Goal: Task Accomplishment & Management: Complete application form

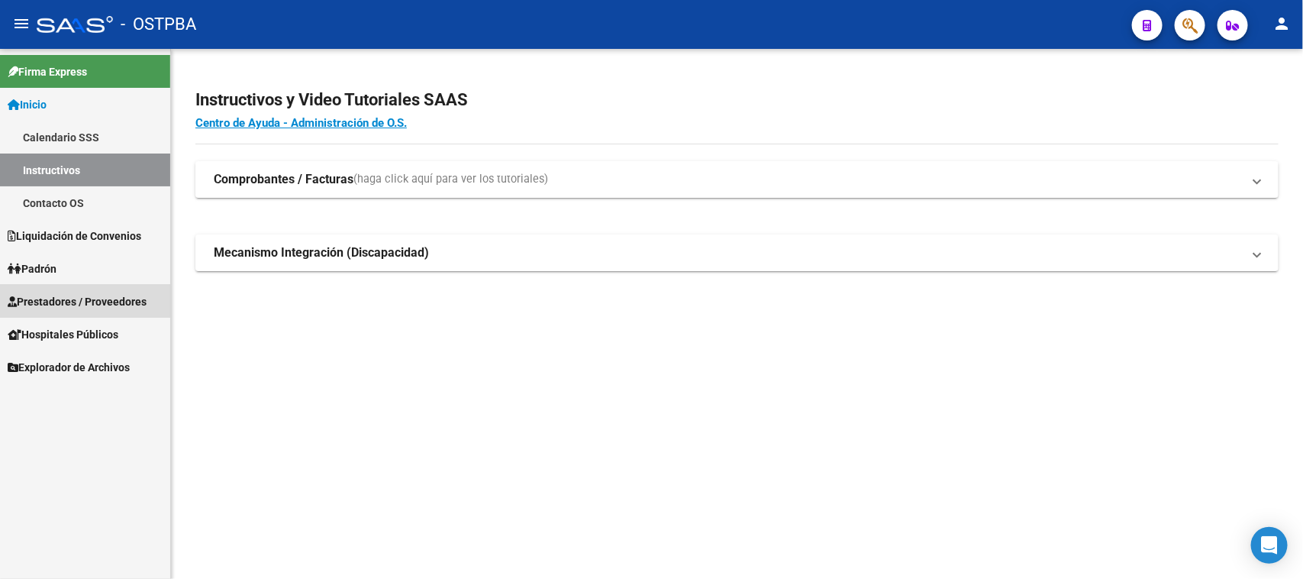
click at [78, 294] on span "Prestadores / Proveedores" at bounding box center [77, 301] width 139 height 17
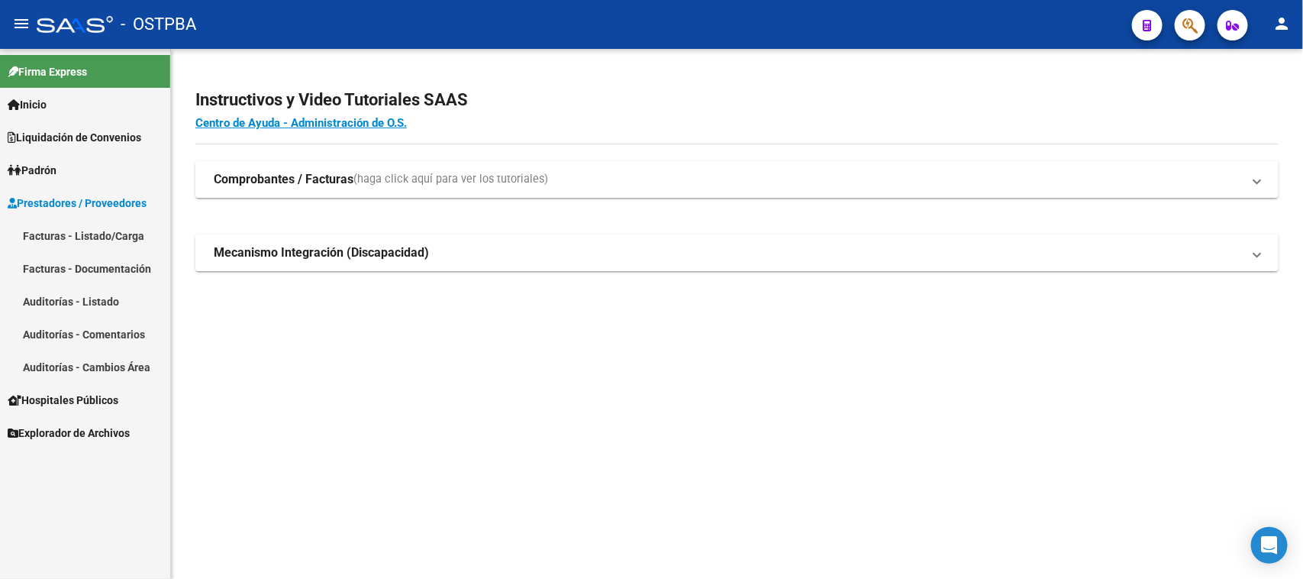
click at [82, 234] on link "Facturas - Listado/Carga" at bounding box center [85, 235] width 170 height 33
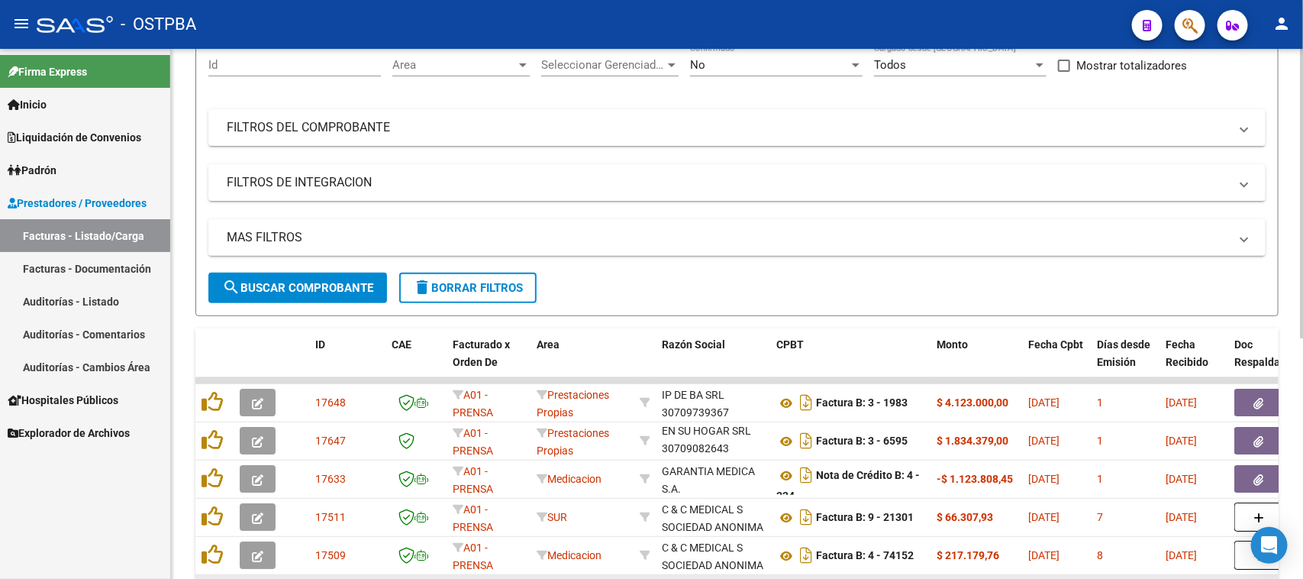
scroll to position [191, 0]
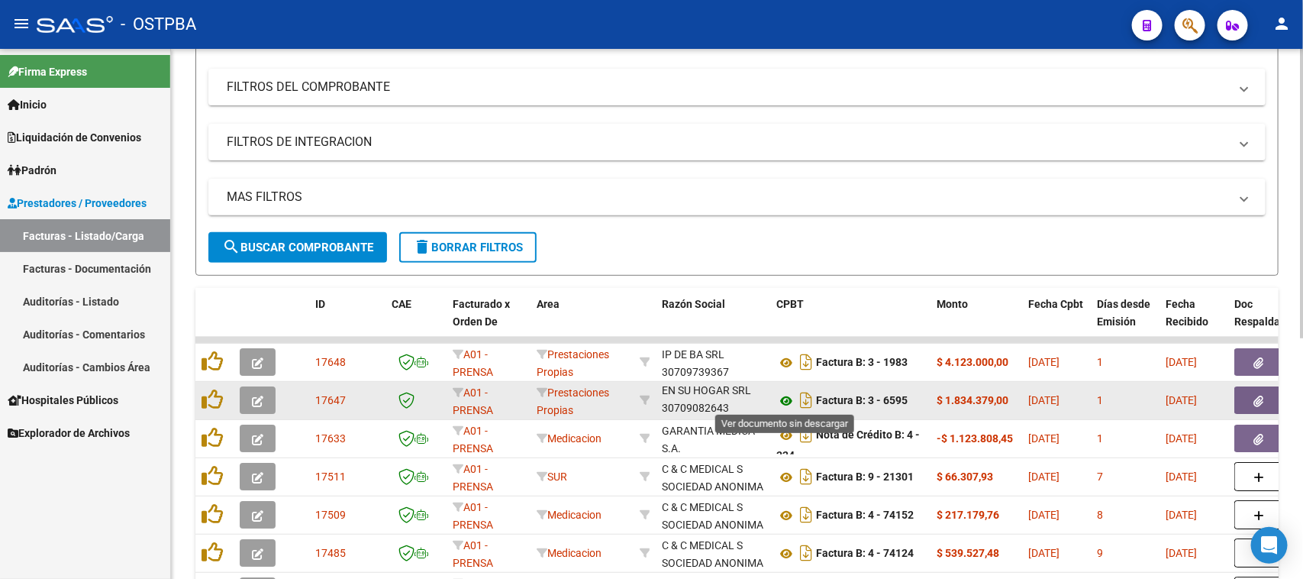
click at [783, 399] on icon at bounding box center [787, 401] width 20 height 18
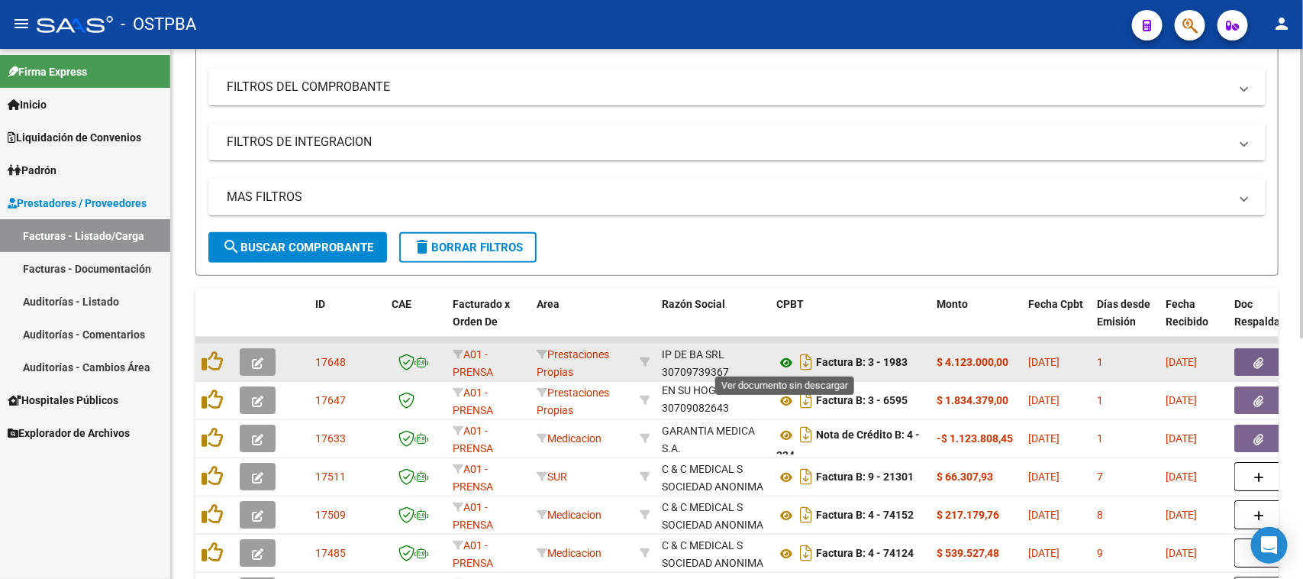
click at [785, 357] on icon at bounding box center [787, 363] width 20 height 18
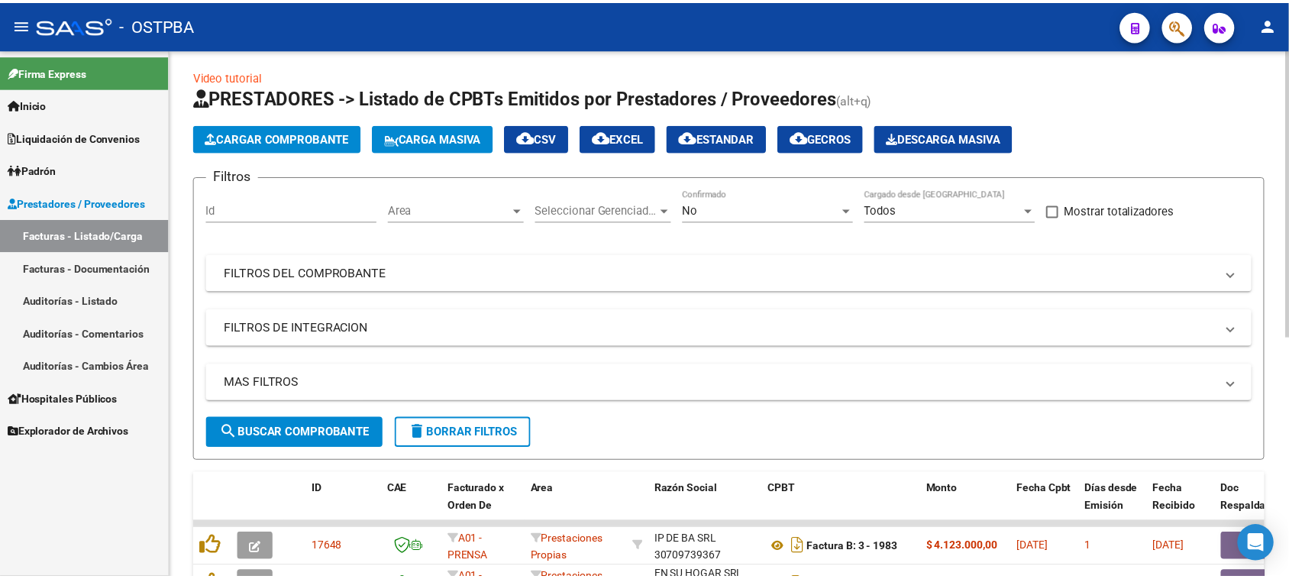
scroll to position [0, 0]
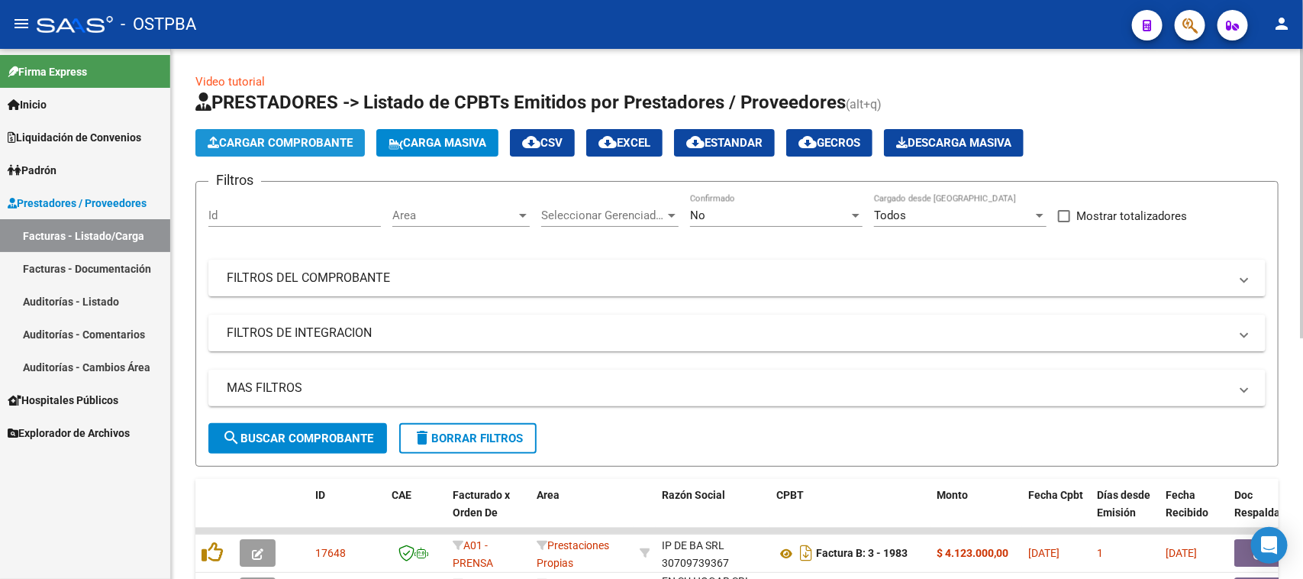
click at [281, 138] on span "Cargar Comprobante" at bounding box center [280, 143] width 145 height 14
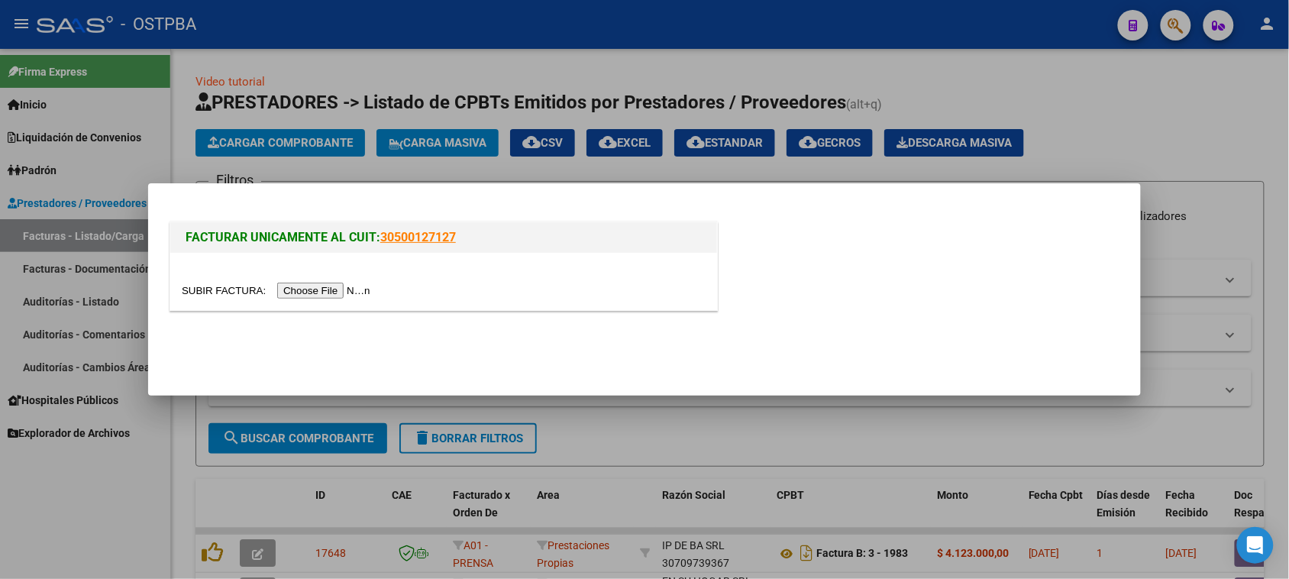
click at [337, 292] on input "file" at bounding box center [278, 291] width 193 height 16
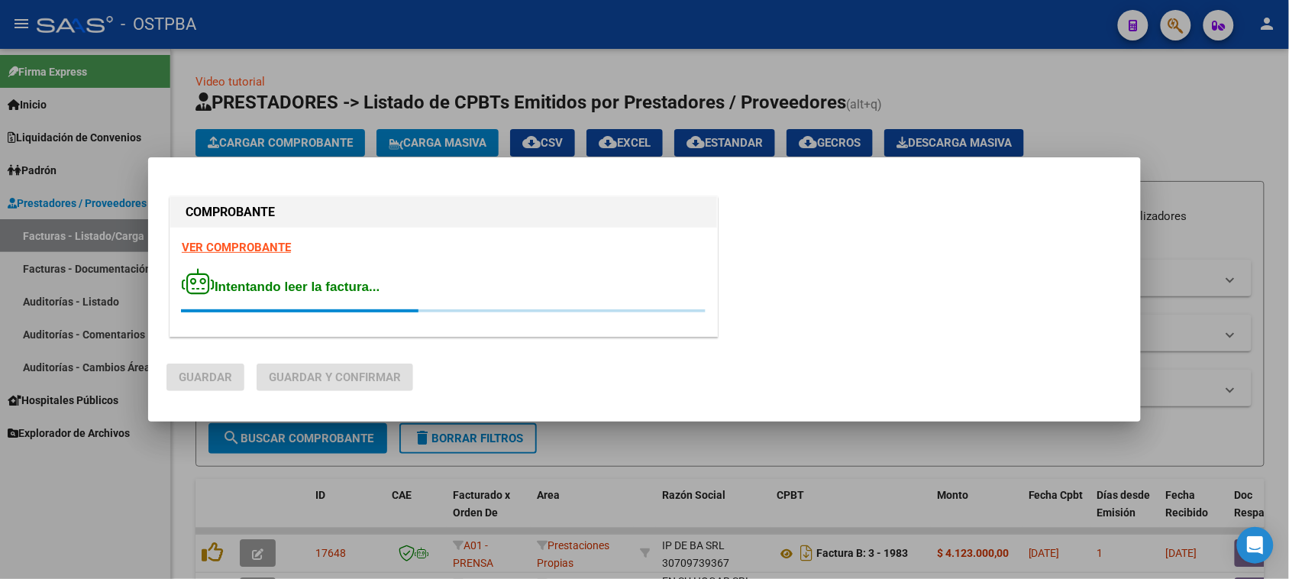
click at [249, 247] on strong "VER COMPROBANTE" at bounding box center [236, 248] width 109 height 14
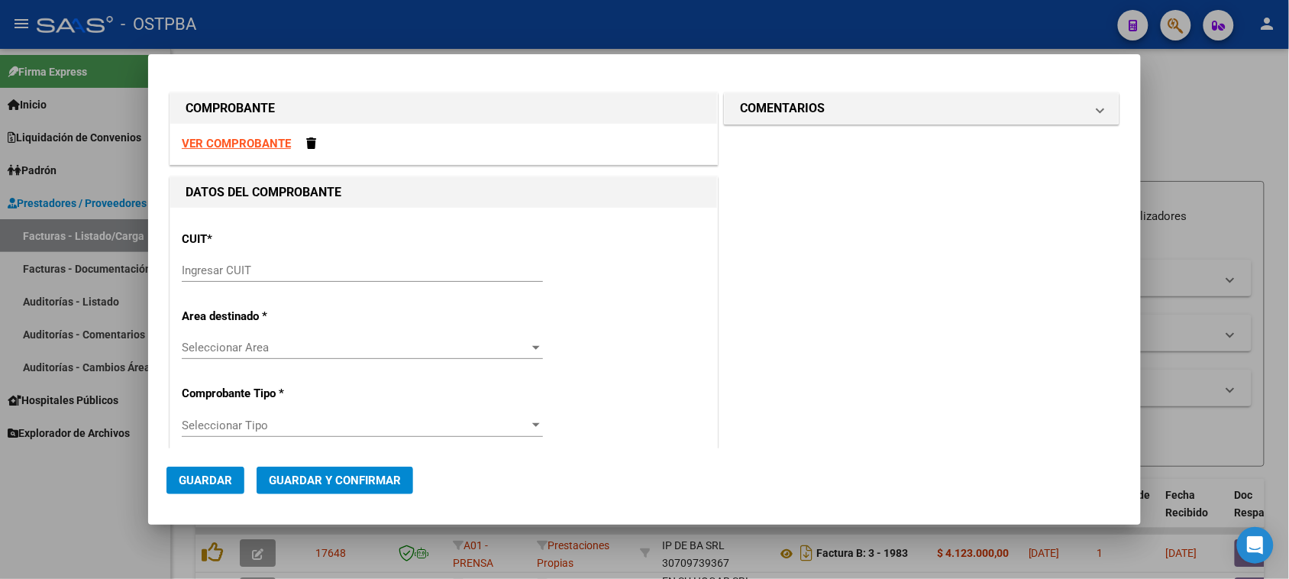
click at [203, 138] on strong "VER COMPROBANTE" at bounding box center [236, 144] width 109 height 14
click at [369, 264] on input "Ingresar CUIT" at bounding box center [362, 270] width 361 height 14
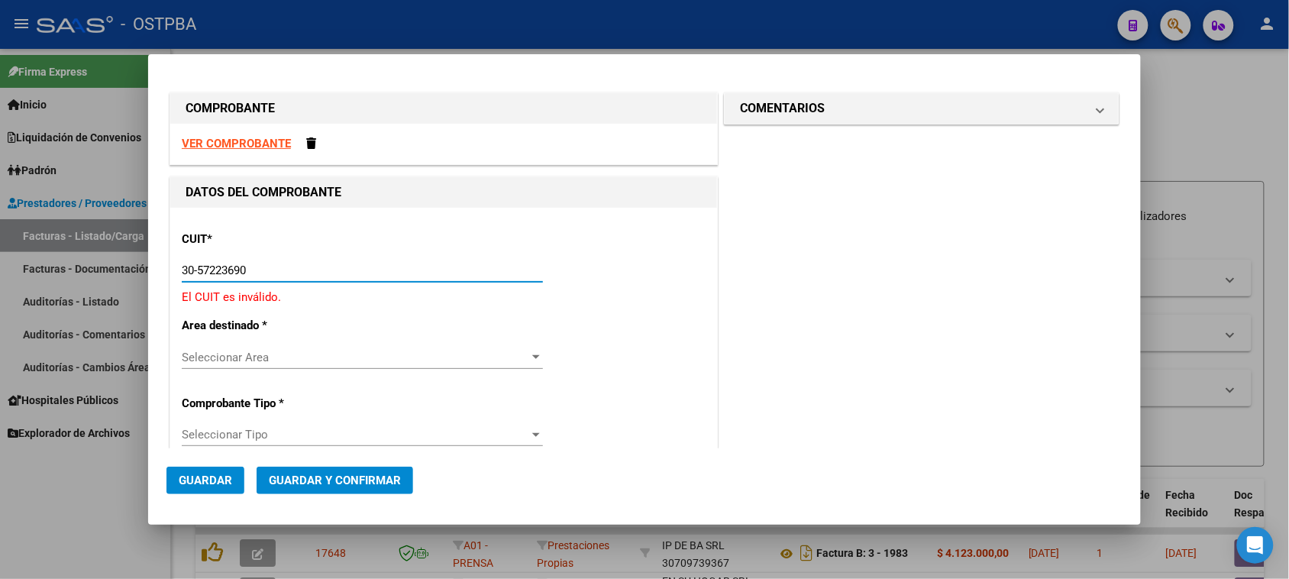
type input "30-57223690-7"
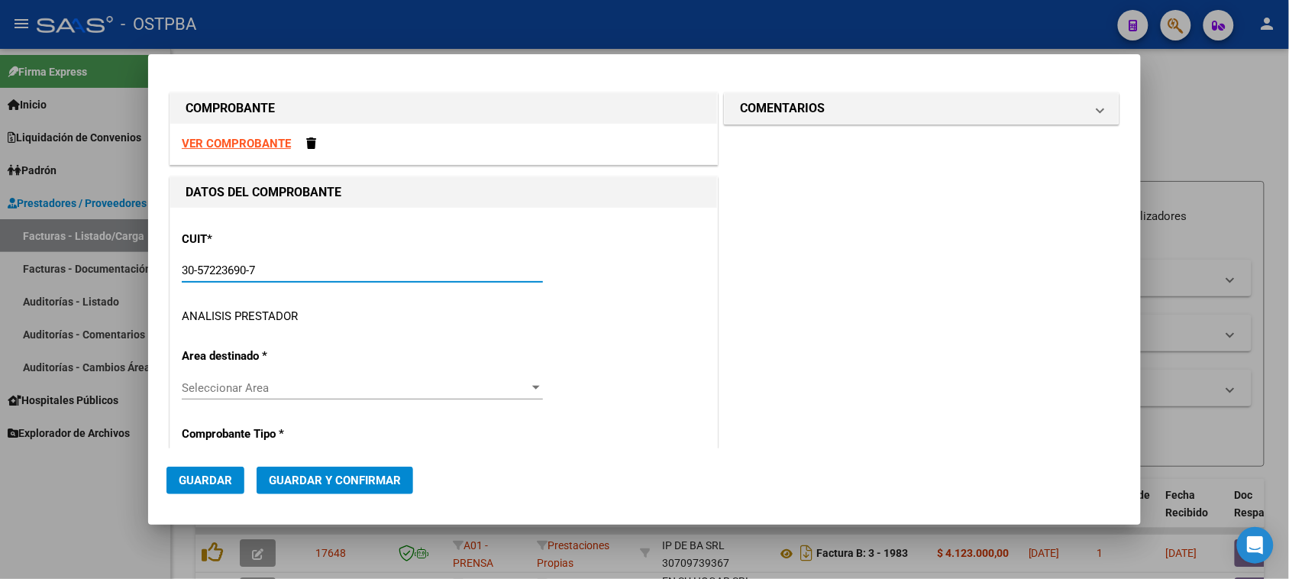
type input "8"
type input "30-57223690-7"
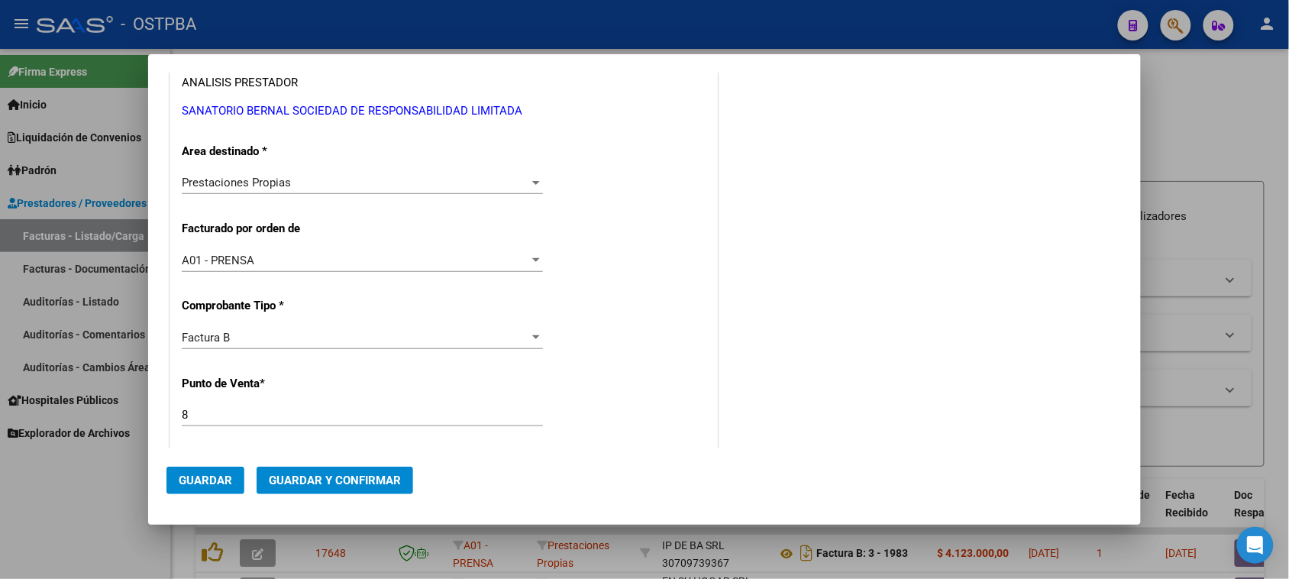
scroll to position [466, 0]
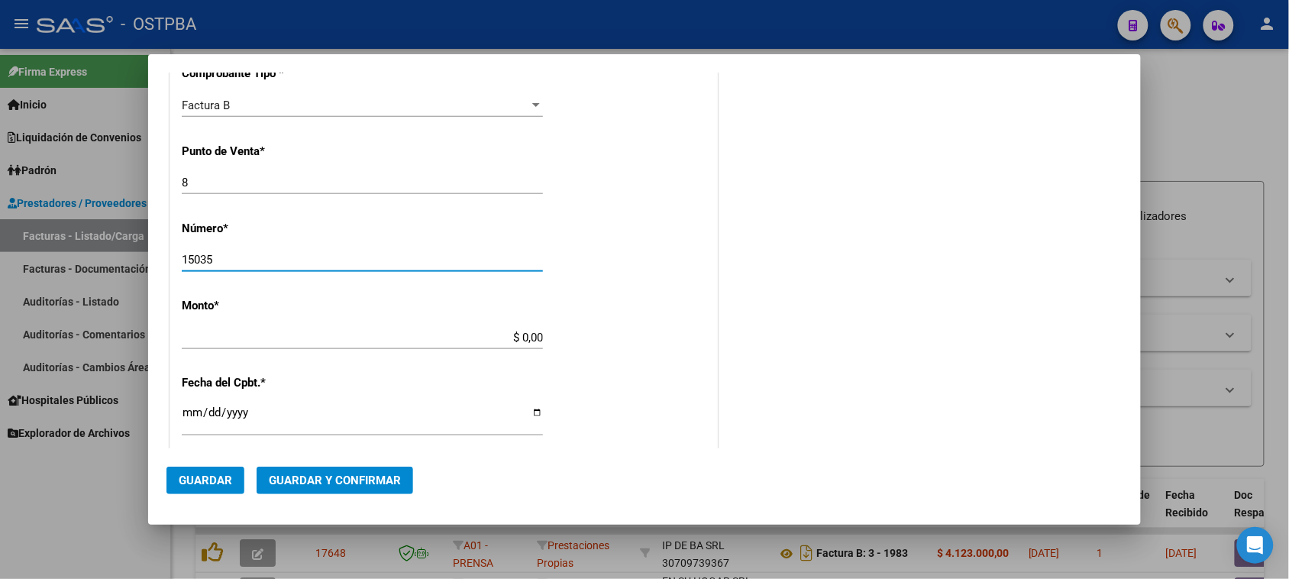
type input "15035"
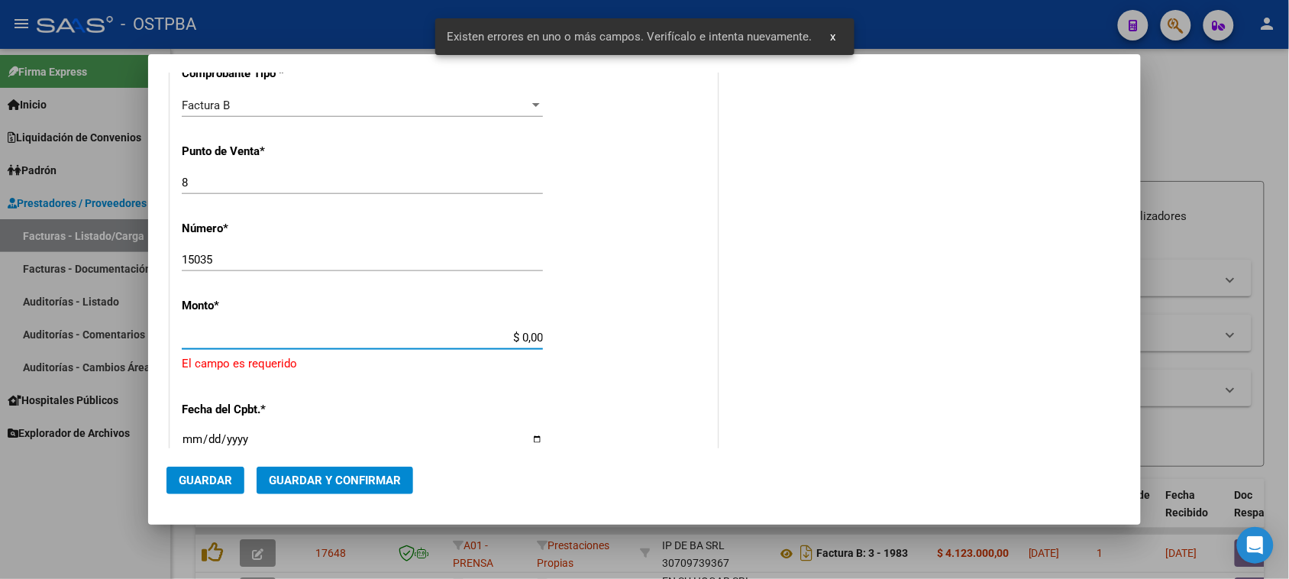
scroll to position [535, 0]
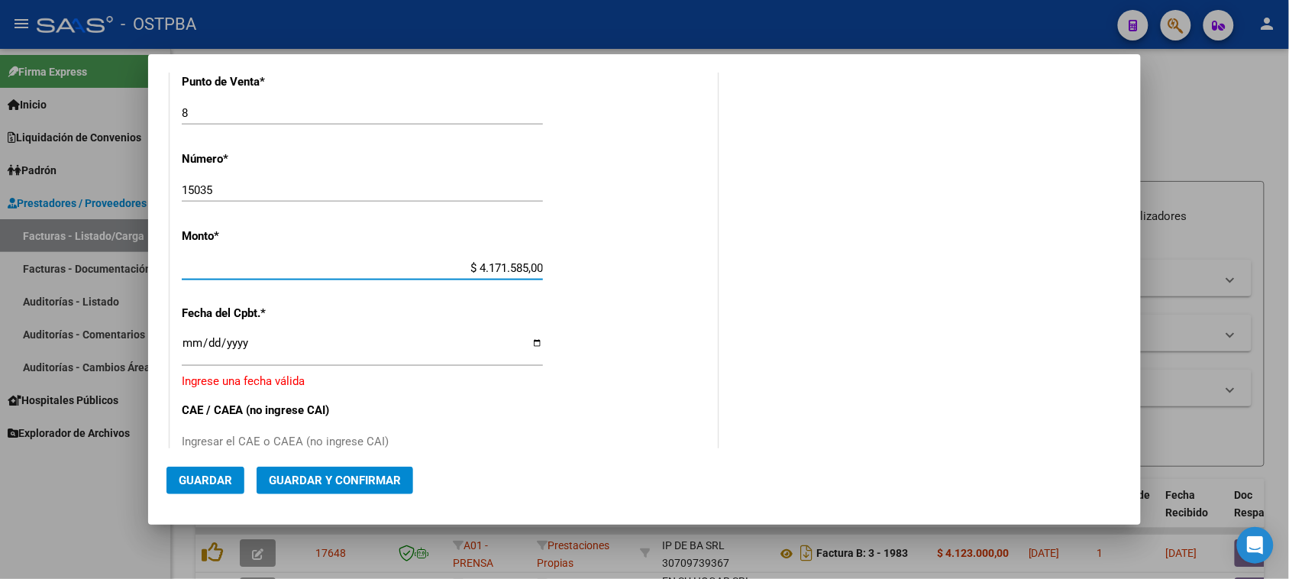
type input "$ 41.715.850,05"
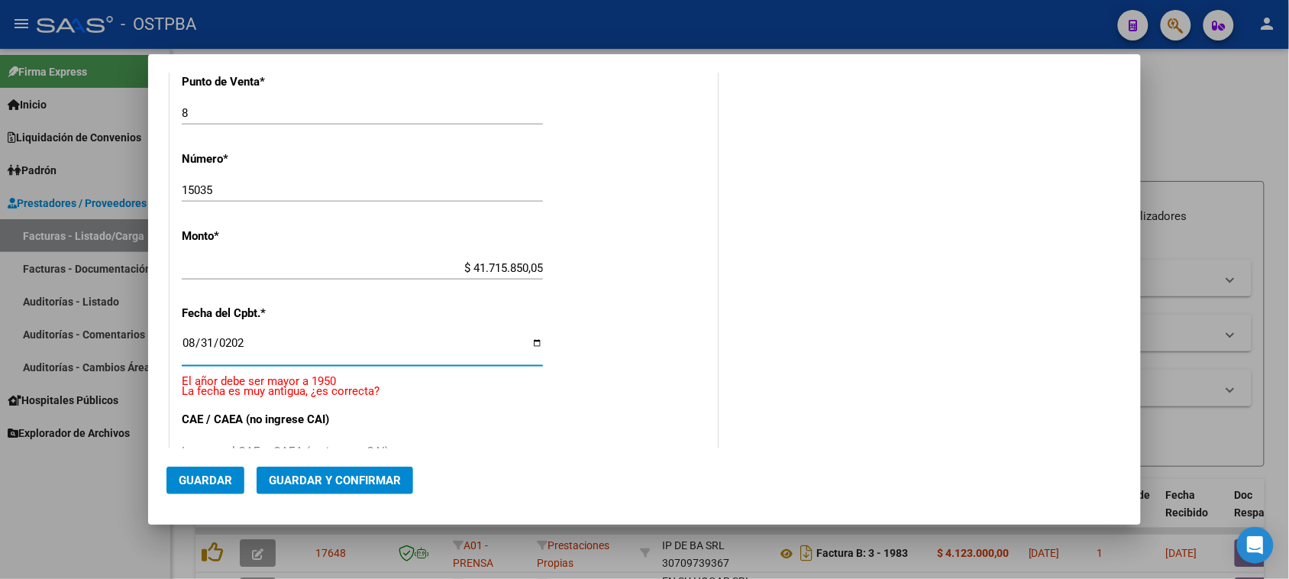
type input "[DATE]"
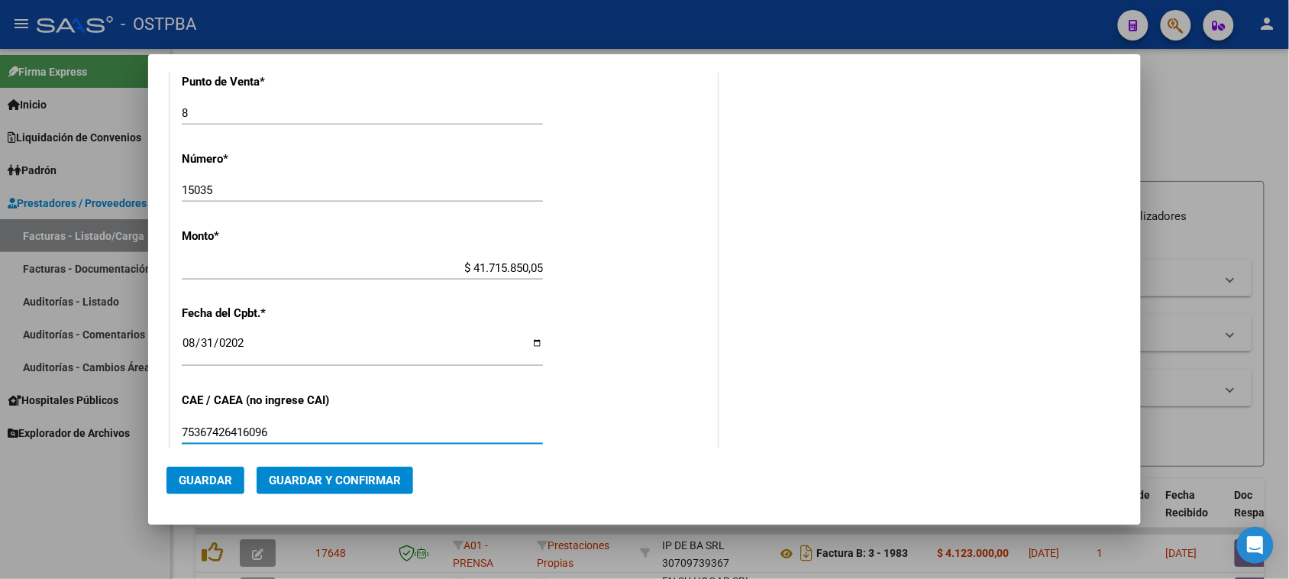
type input "75367426416096"
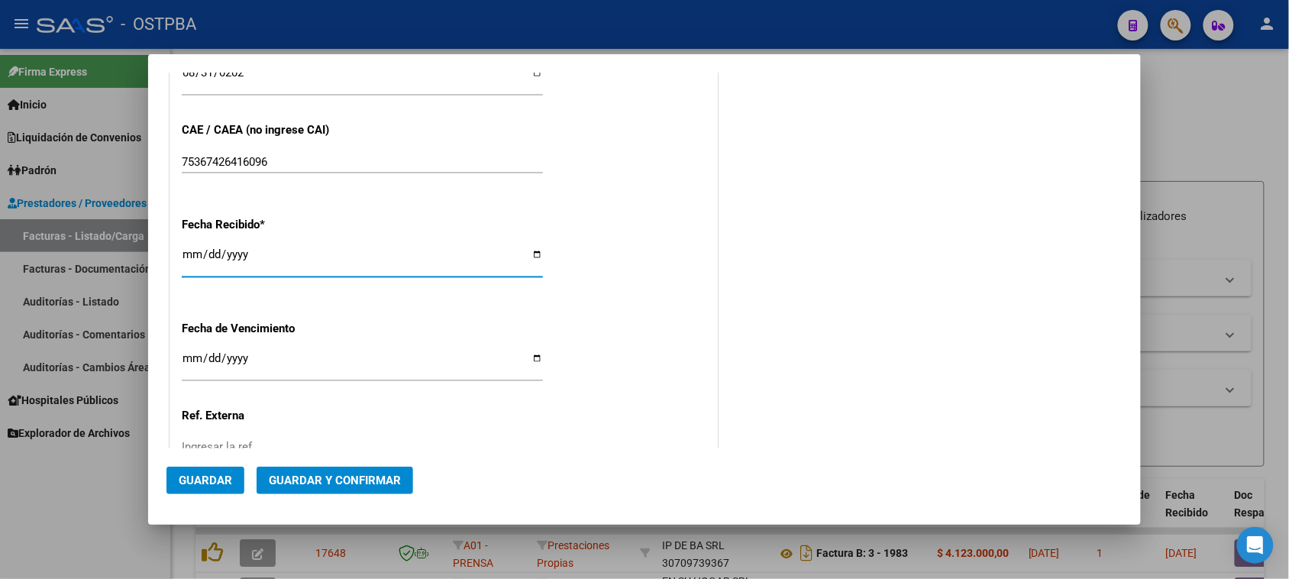
type input "[DATE]"
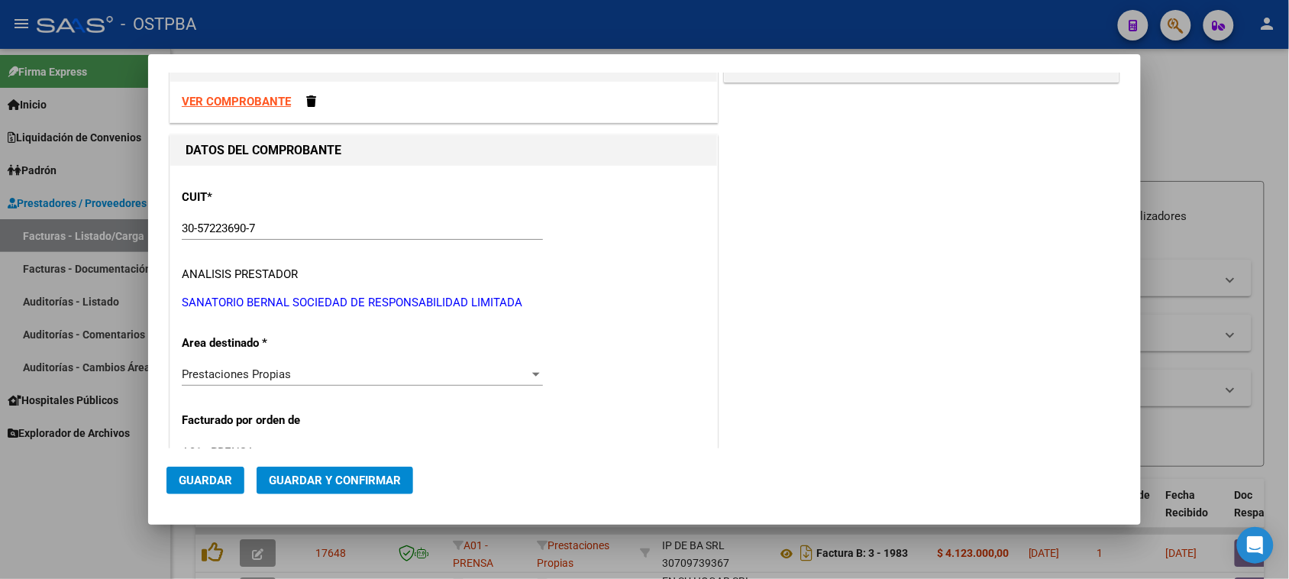
scroll to position [0, 0]
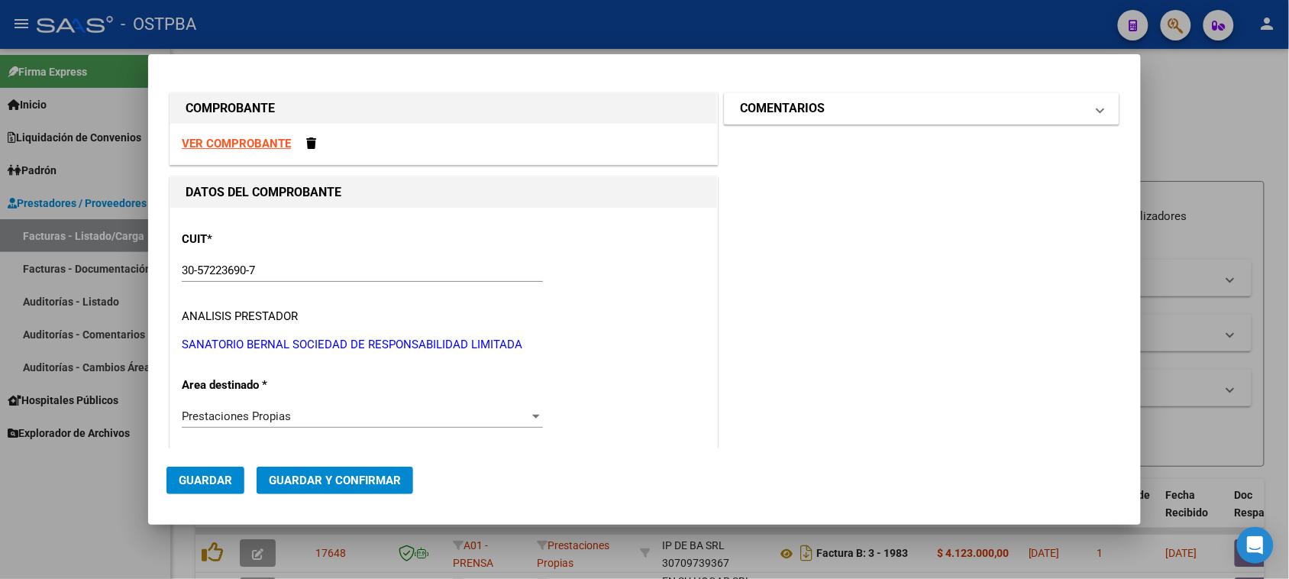
click at [846, 104] on mat-panel-title "COMENTARIOS" at bounding box center [912, 108] width 345 height 18
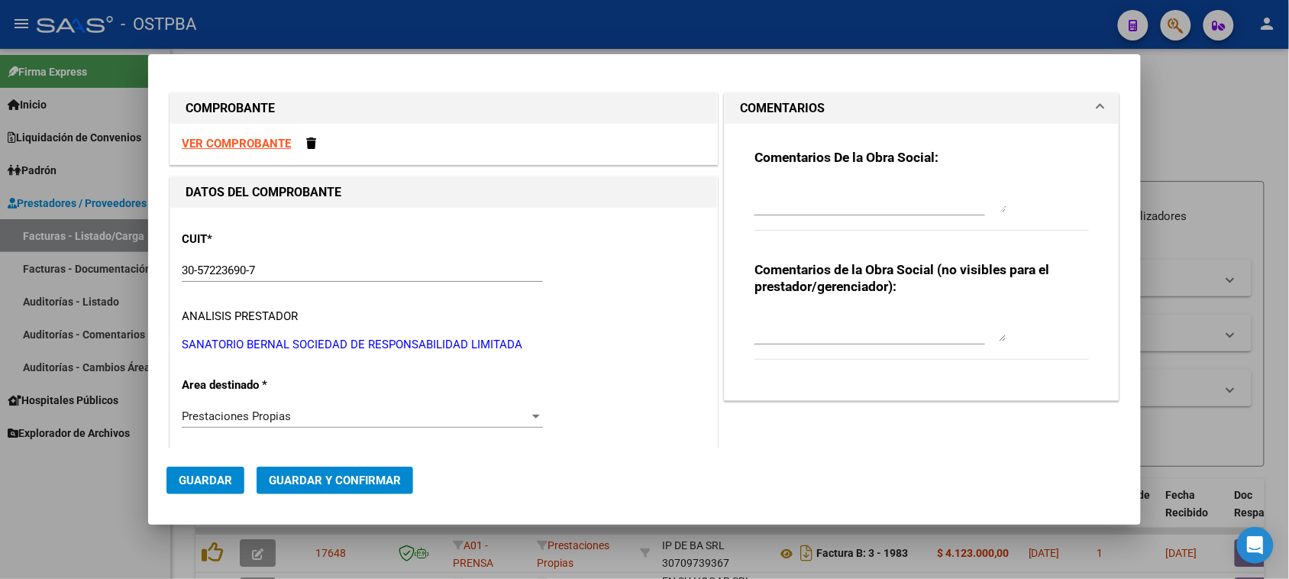
click at [802, 206] on textarea at bounding box center [880, 197] width 252 height 31
type textarea "HR 126846"
click at [211, 477] on span "Guardar" at bounding box center [205, 480] width 53 height 14
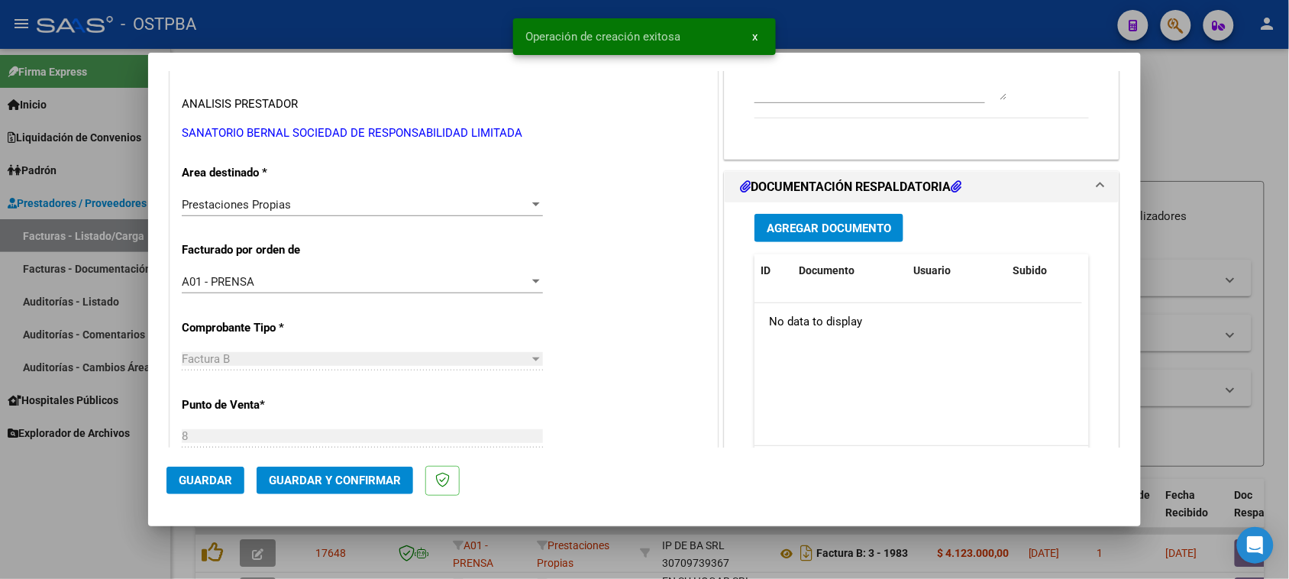
scroll to position [286, 0]
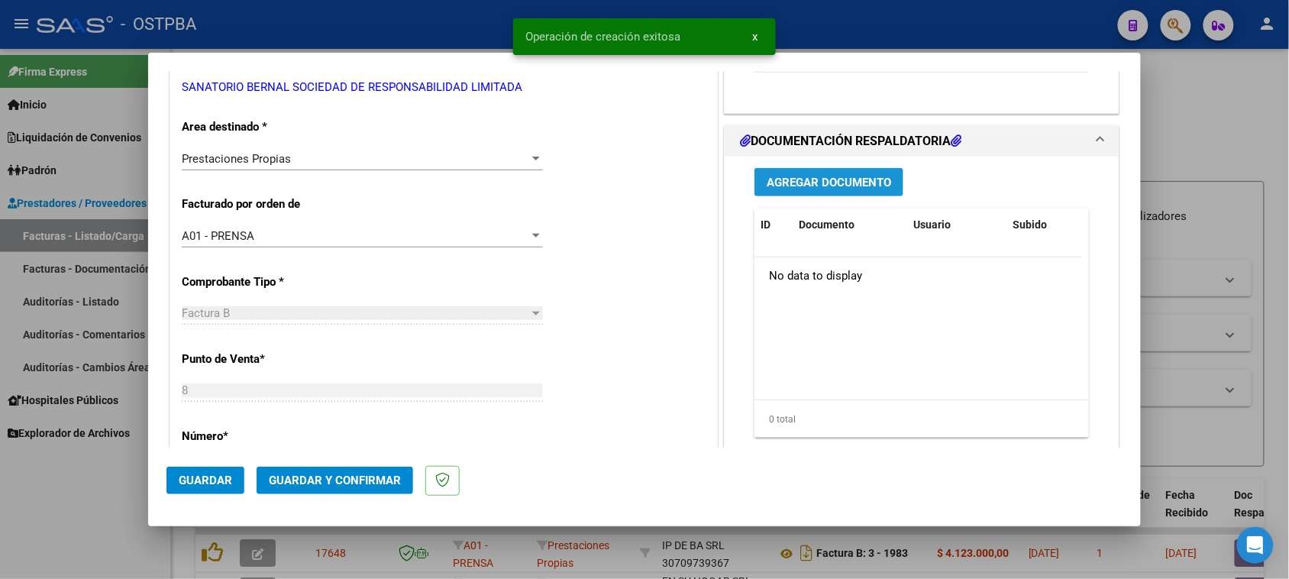
click at [840, 176] on span "Agregar Documento" at bounding box center [829, 183] width 124 height 14
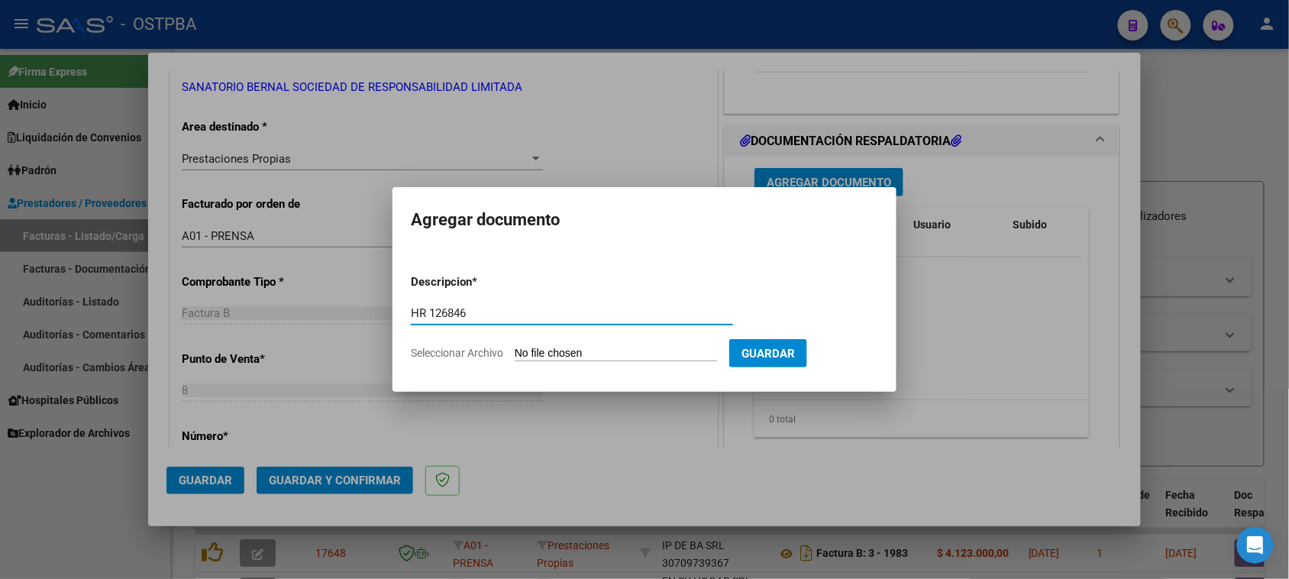
type input "HR 126846"
click at [515, 347] on input "Seleccionar Archivo" at bounding box center [616, 354] width 202 height 15
type input "C:\fakepath\HR 126846.pdf"
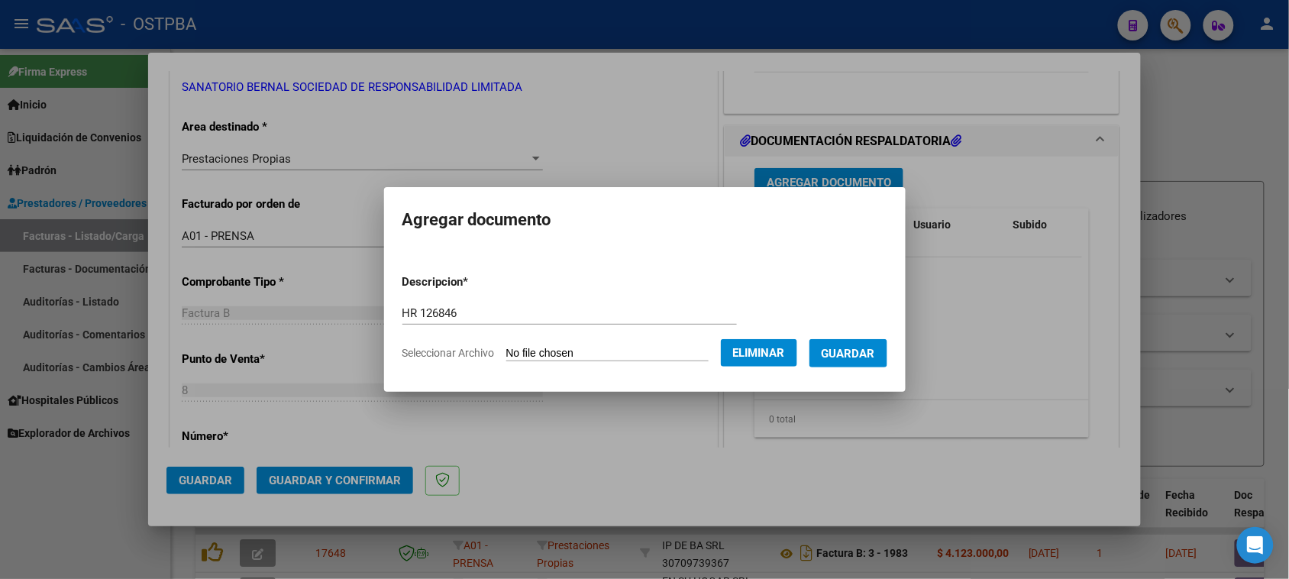
click at [860, 359] on button "Guardar" at bounding box center [848, 353] width 78 height 28
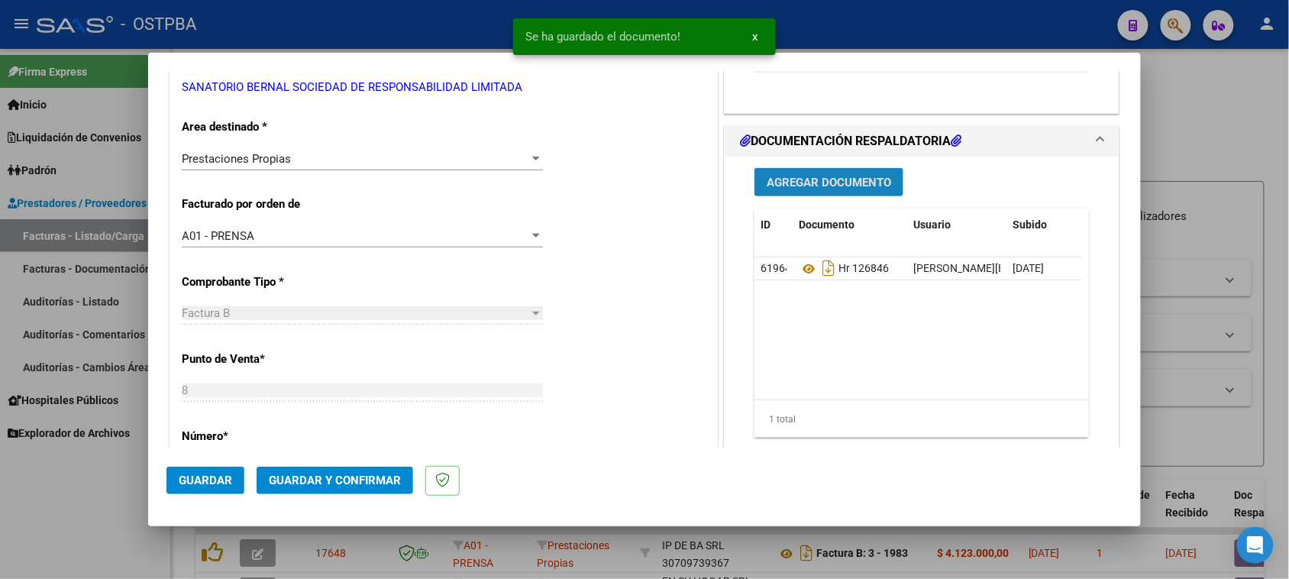
click at [792, 173] on button "Agregar Documento" at bounding box center [828, 182] width 149 height 28
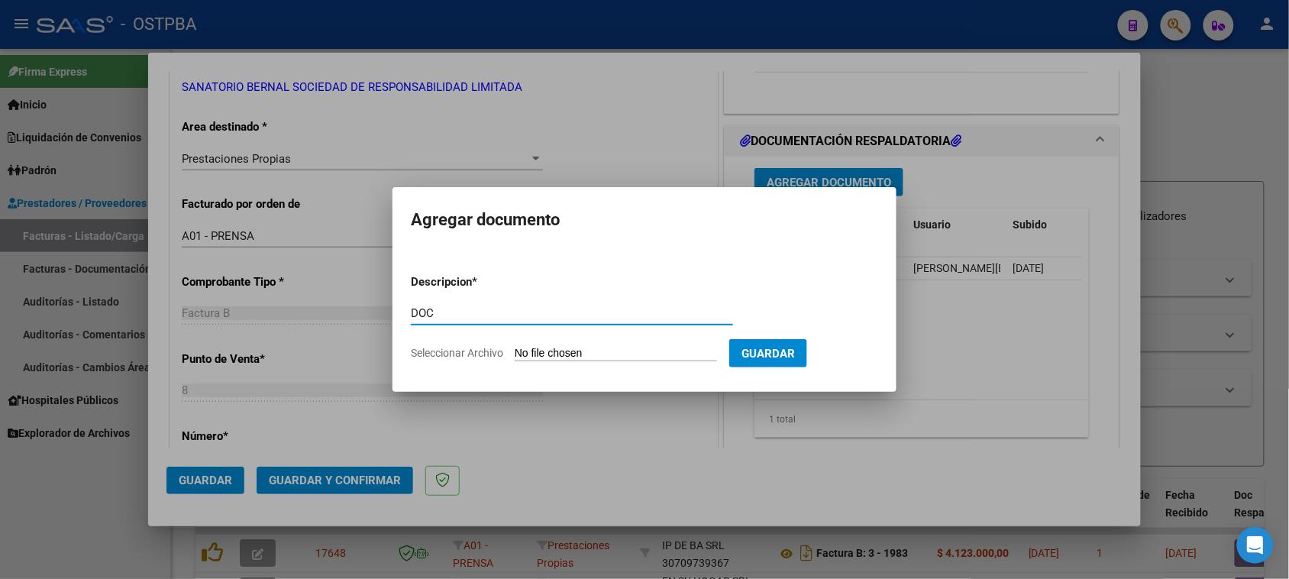
type input "DOC"
click at [515, 347] on input "Seleccionar Archivo" at bounding box center [616, 354] width 202 height 15
drag, startPoint x: 441, startPoint y: 307, endPoint x: 399, endPoint y: 308, distance: 42.0
click at [399, 308] on mat-dialog-content "Descripcion * DOC Escriba aquí una descripcion Seleccionar Archivo Guardar" at bounding box center [645, 312] width 504 height 124
type input "1-DOC"
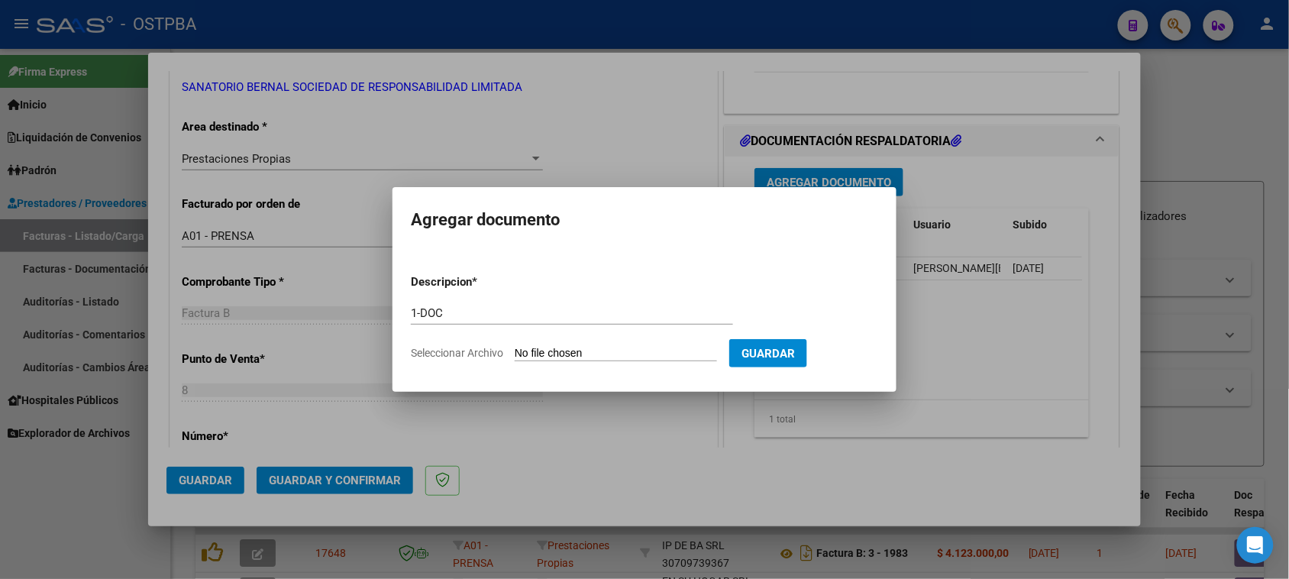
click at [515, 347] on input "Seleccionar Archivo" at bounding box center [616, 354] width 202 height 15
type input "C:\fakepath\1-15035.zip"
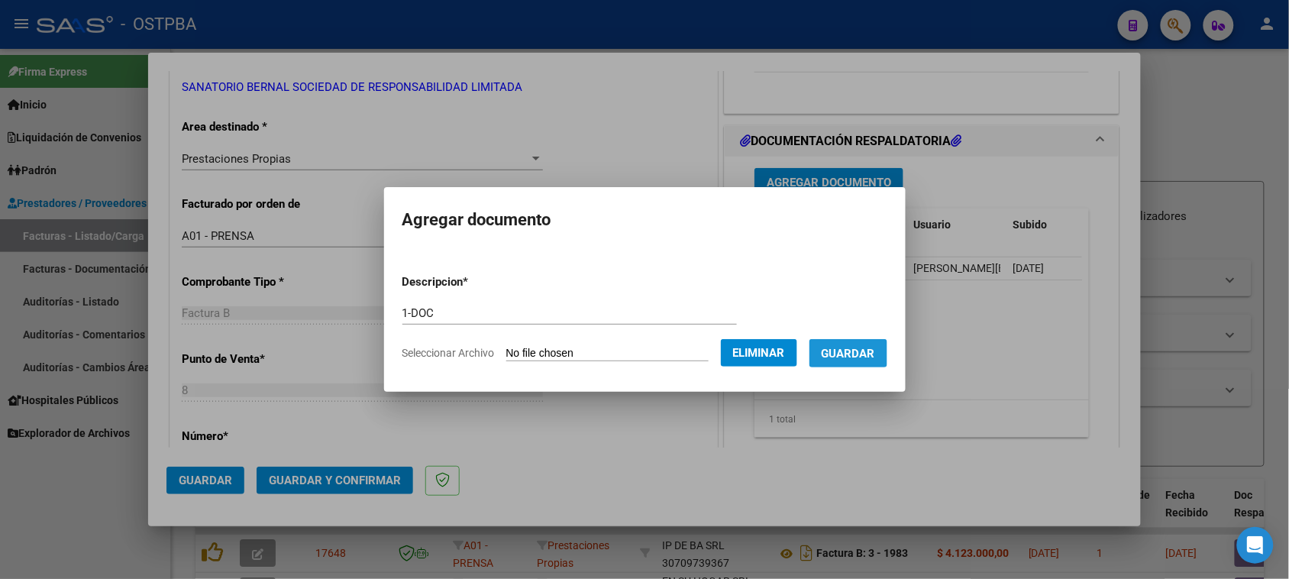
click at [869, 354] on span "Guardar" at bounding box center [848, 354] width 53 height 14
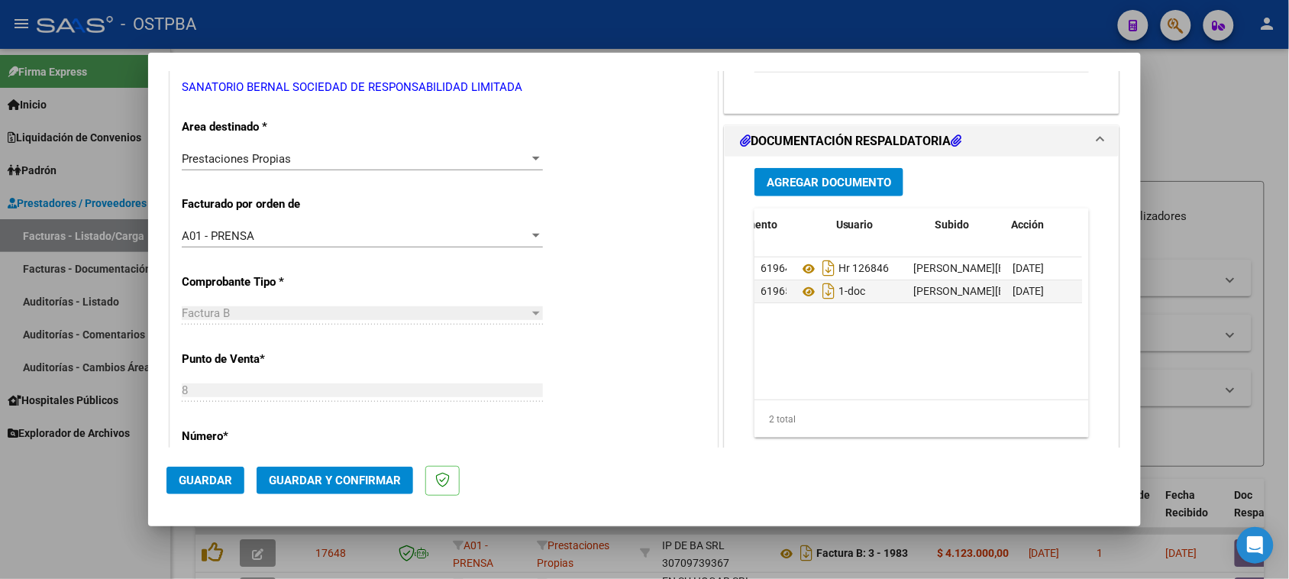
scroll to position [0, 77]
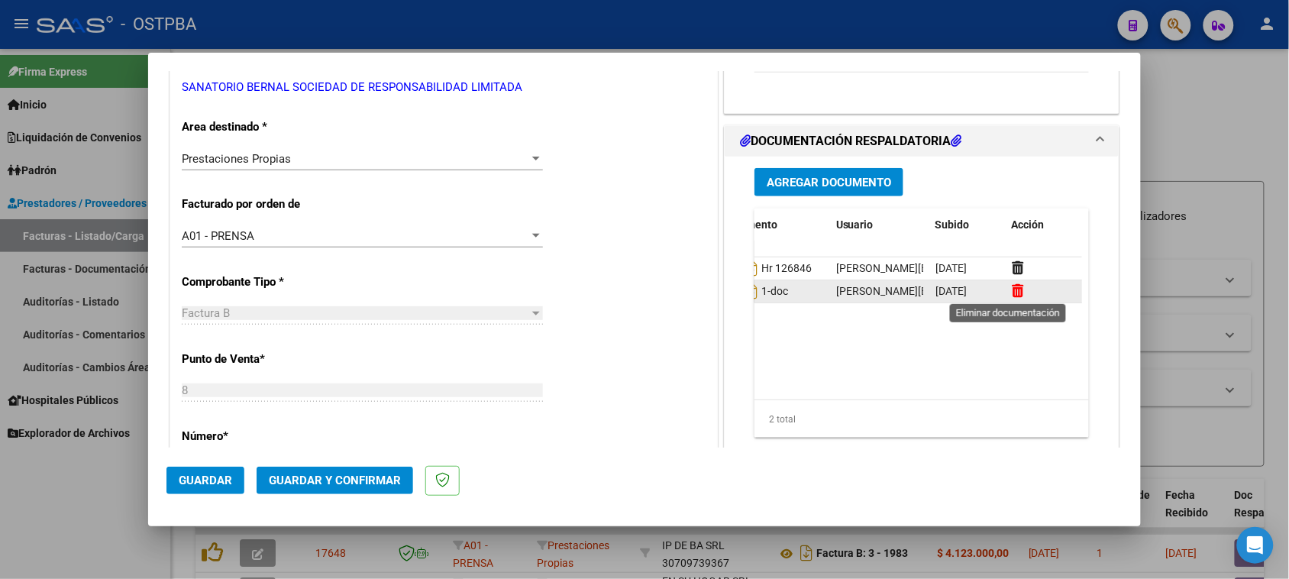
click at [1012, 295] on icon at bounding box center [1017, 290] width 11 height 15
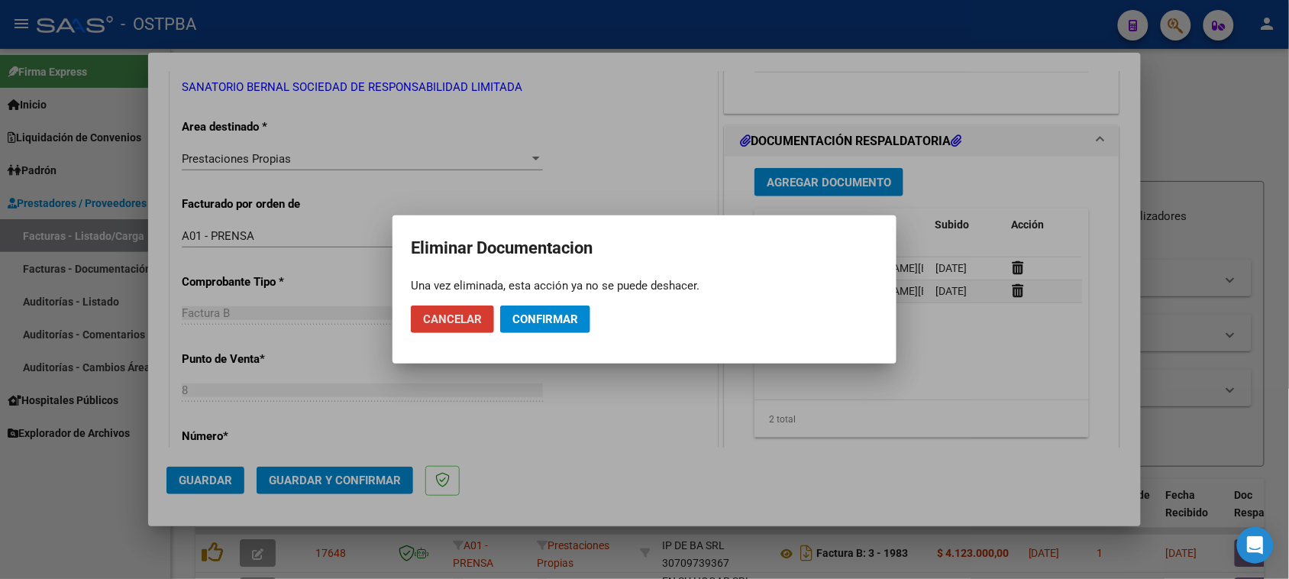
click at [573, 314] on span "Confirmar" at bounding box center [545, 319] width 66 height 14
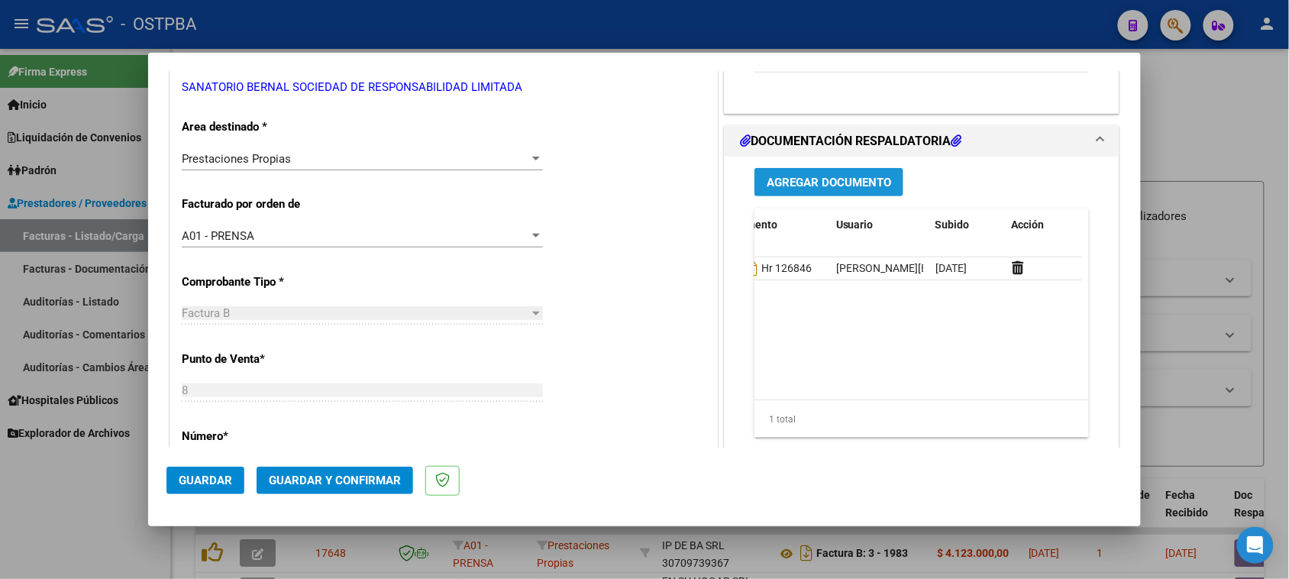
click at [811, 177] on span "Agregar Documento" at bounding box center [829, 183] width 124 height 14
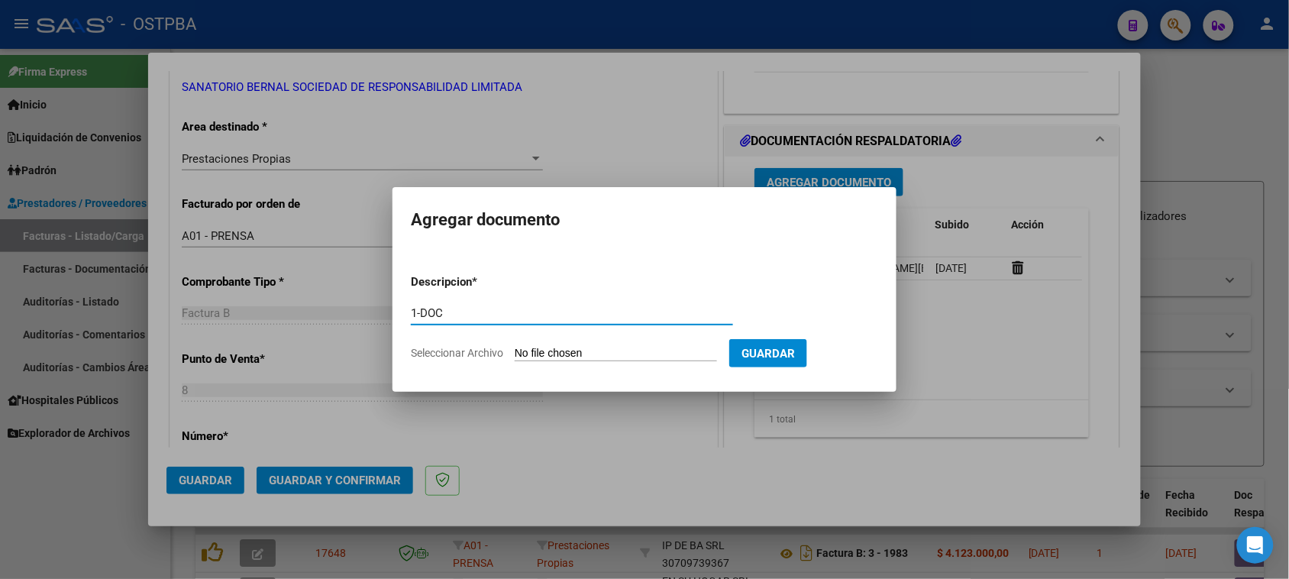
type input "1-DOC"
click at [515, 347] on input "Seleccionar Archivo" at bounding box center [616, 354] width 202 height 15
type input "C:\fakepath\1-15035.zip"
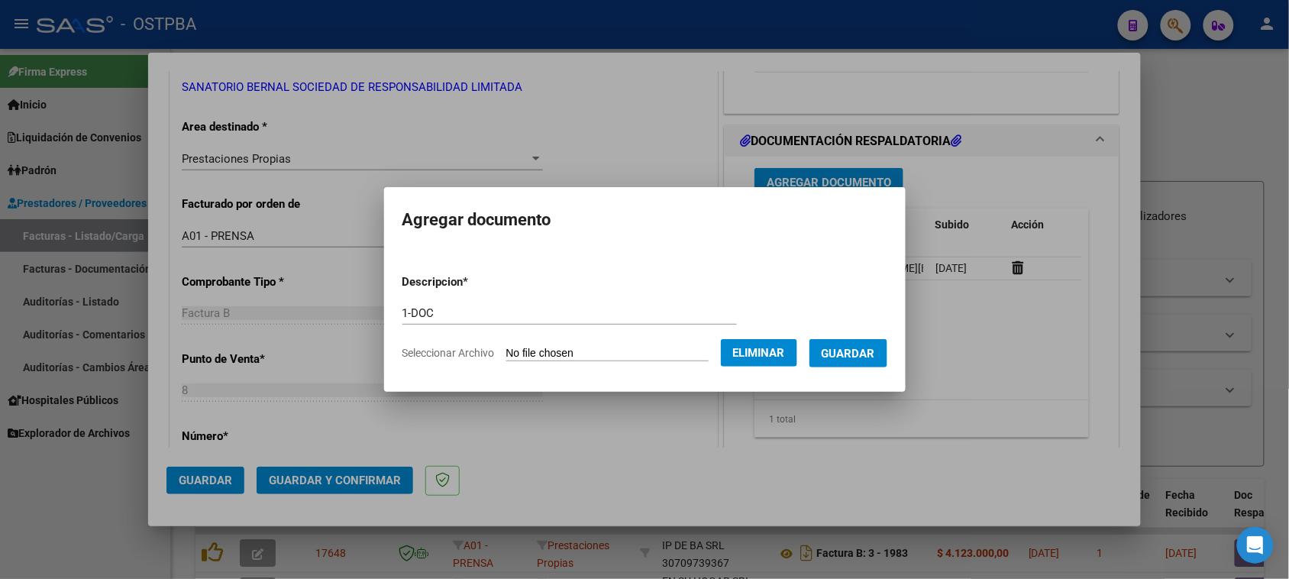
click at [853, 357] on span "Guardar" at bounding box center [848, 354] width 53 height 14
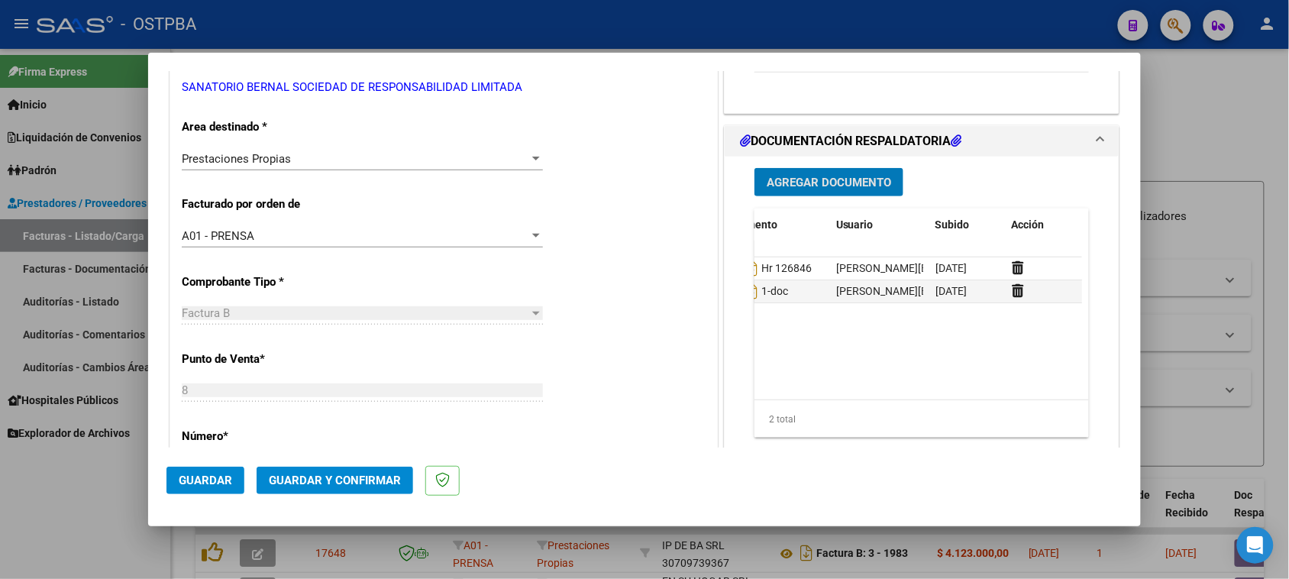
click at [850, 184] on span "Agregar Documento" at bounding box center [829, 183] width 124 height 14
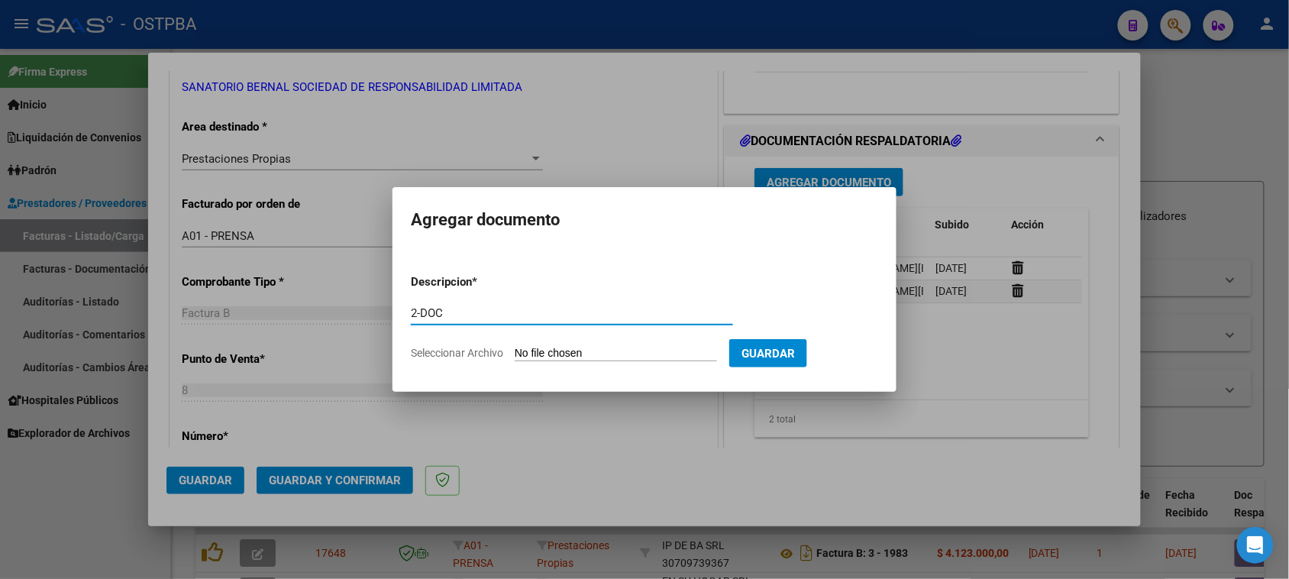
type input "2-DOC"
click at [515, 347] on input "Seleccionar Archivo" at bounding box center [616, 354] width 202 height 15
type input "C:\fakepath\2-15035.zip"
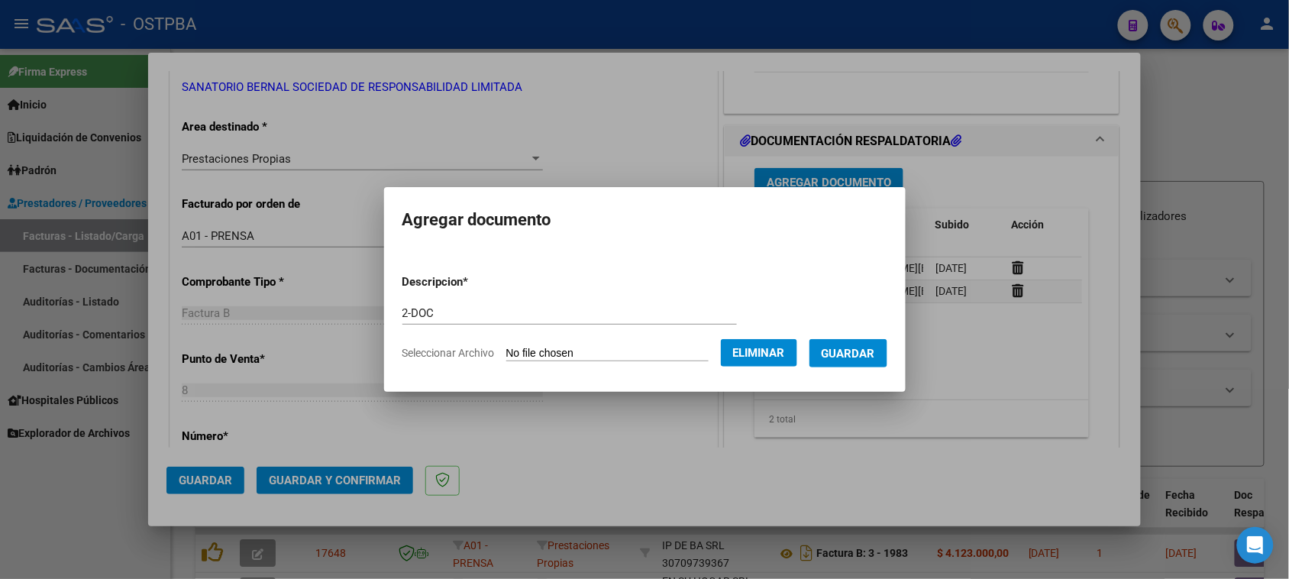
click at [867, 357] on span "Guardar" at bounding box center [848, 354] width 53 height 14
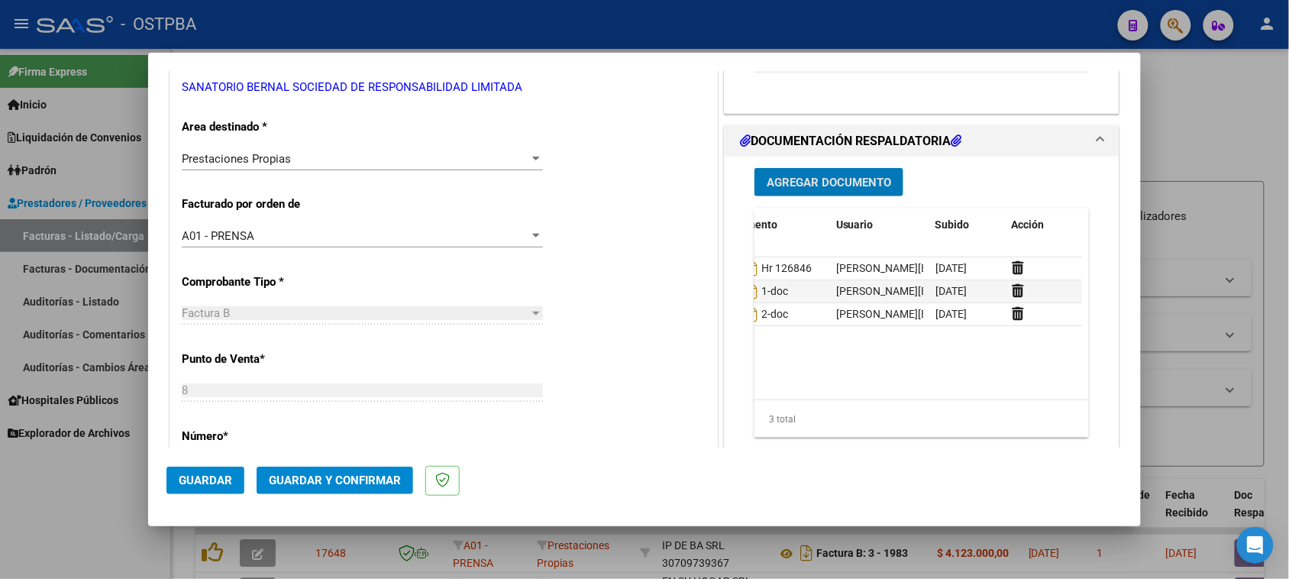
click at [807, 189] on button "Agregar Documento" at bounding box center [828, 182] width 149 height 28
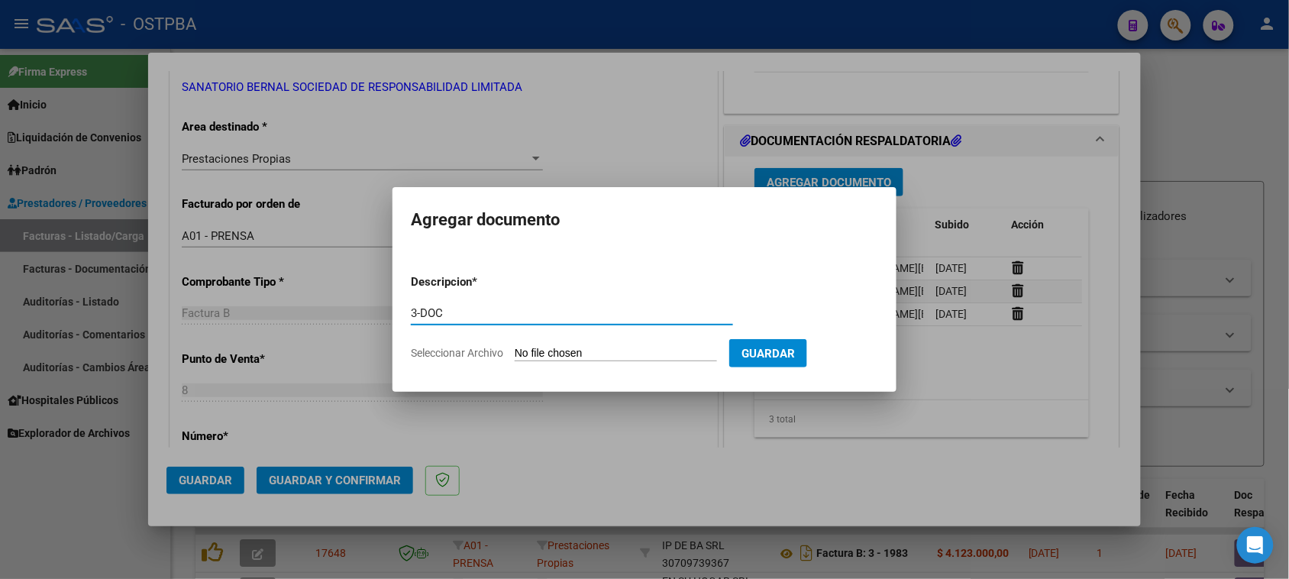
type input "3-DOC"
click at [515, 347] on input "Seleccionar Archivo" at bounding box center [616, 354] width 202 height 15
type input "C:\fakepath\3-15035.zip"
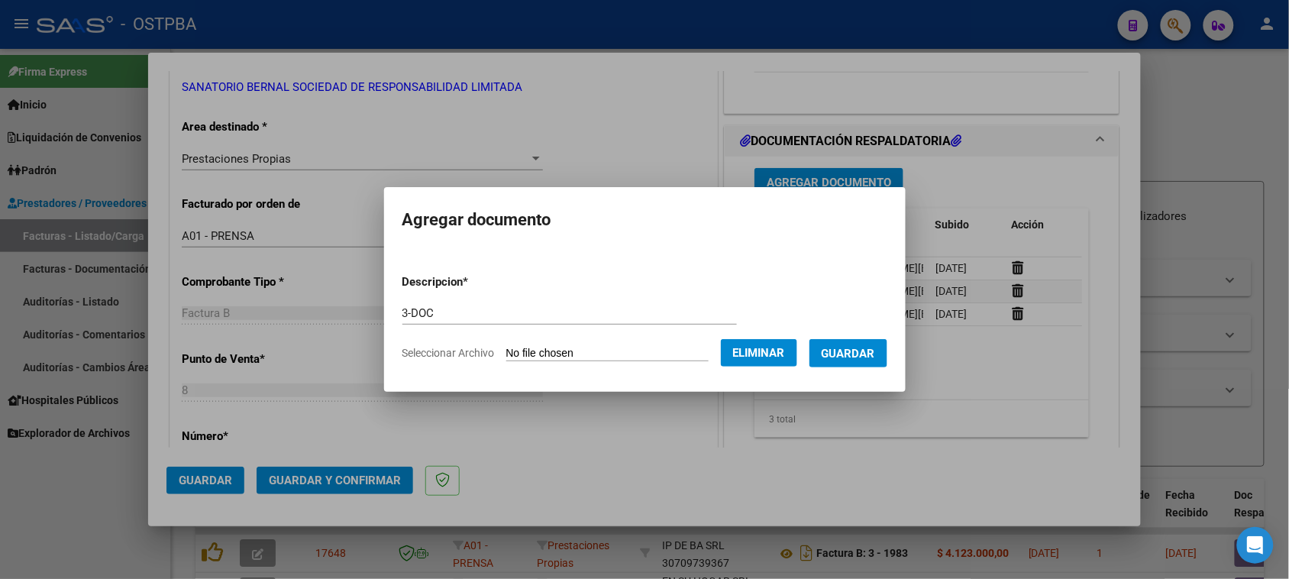
click at [861, 350] on span "Guardar" at bounding box center [848, 354] width 53 height 14
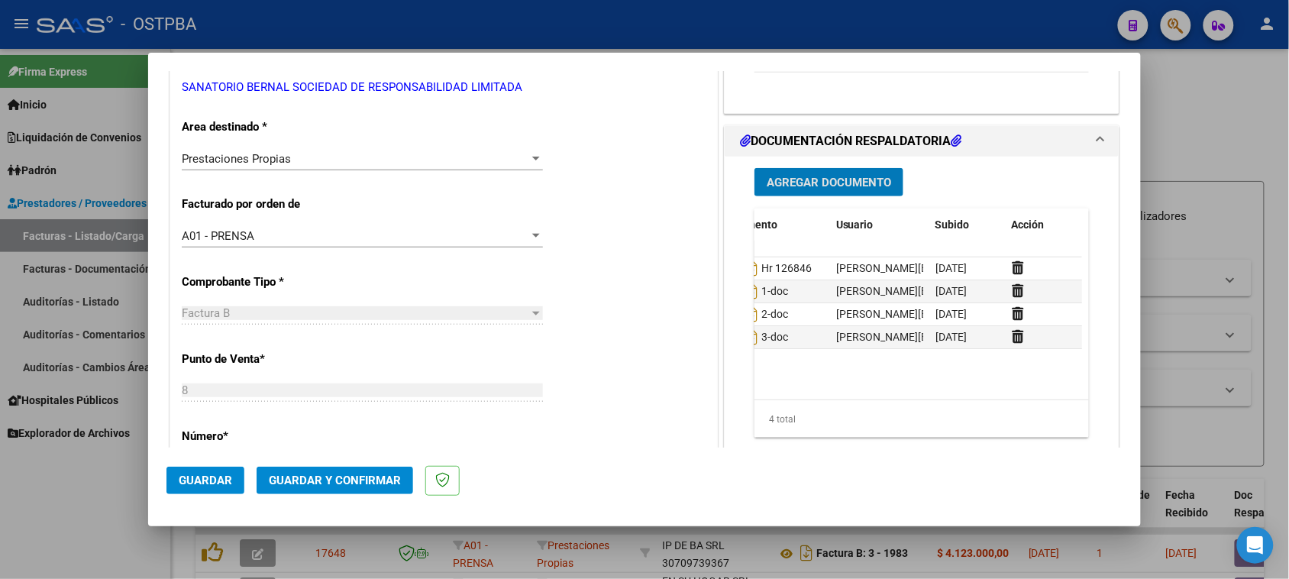
click at [826, 184] on span "Agregar Documento" at bounding box center [829, 183] width 124 height 14
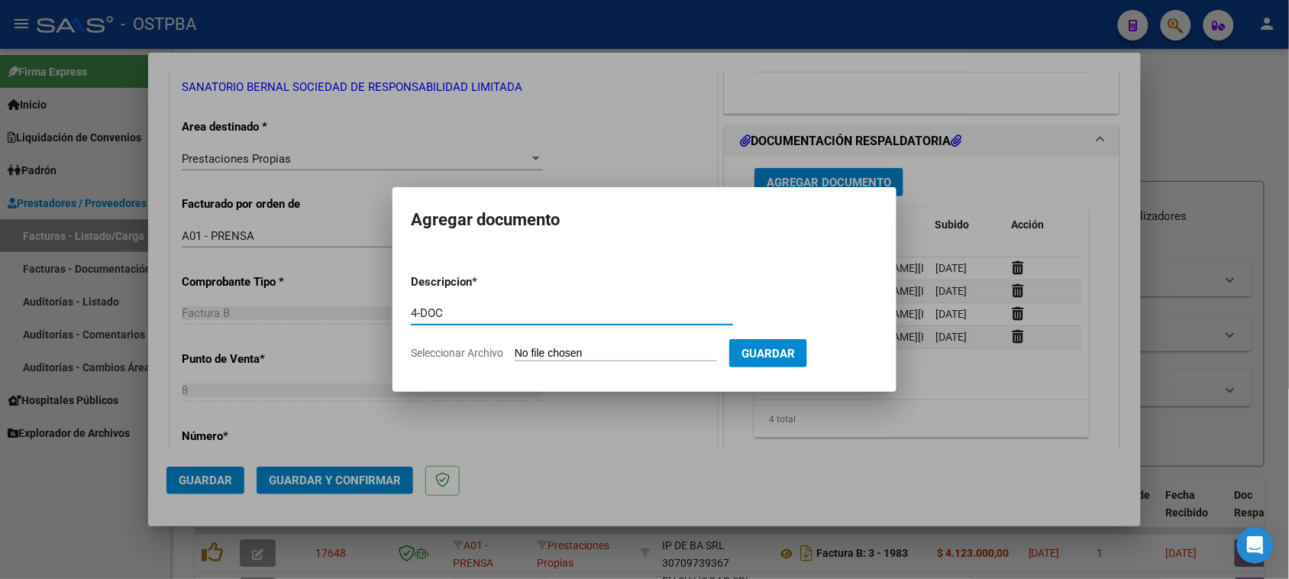
type input "4-DOC"
click at [515, 347] on input "Seleccionar Archivo" at bounding box center [616, 354] width 202 height 15
type input "C:\fakepath\4-15035.zip"
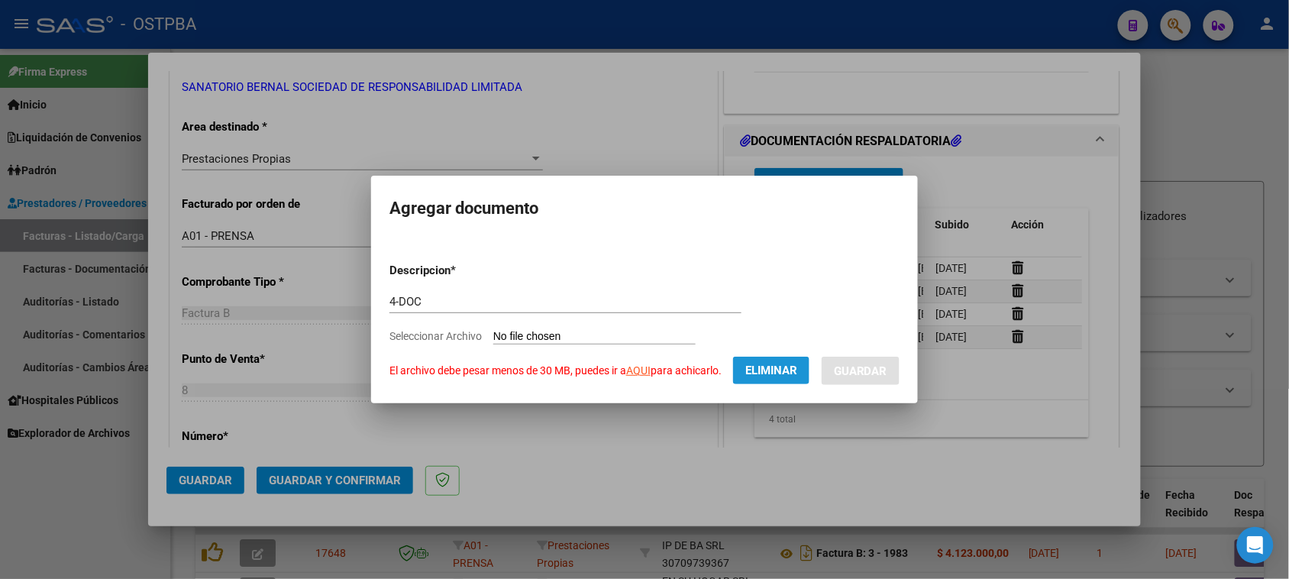
click at [797, 376] on span "Eliminar" at bounding box center [771, 370] width 52 height 14
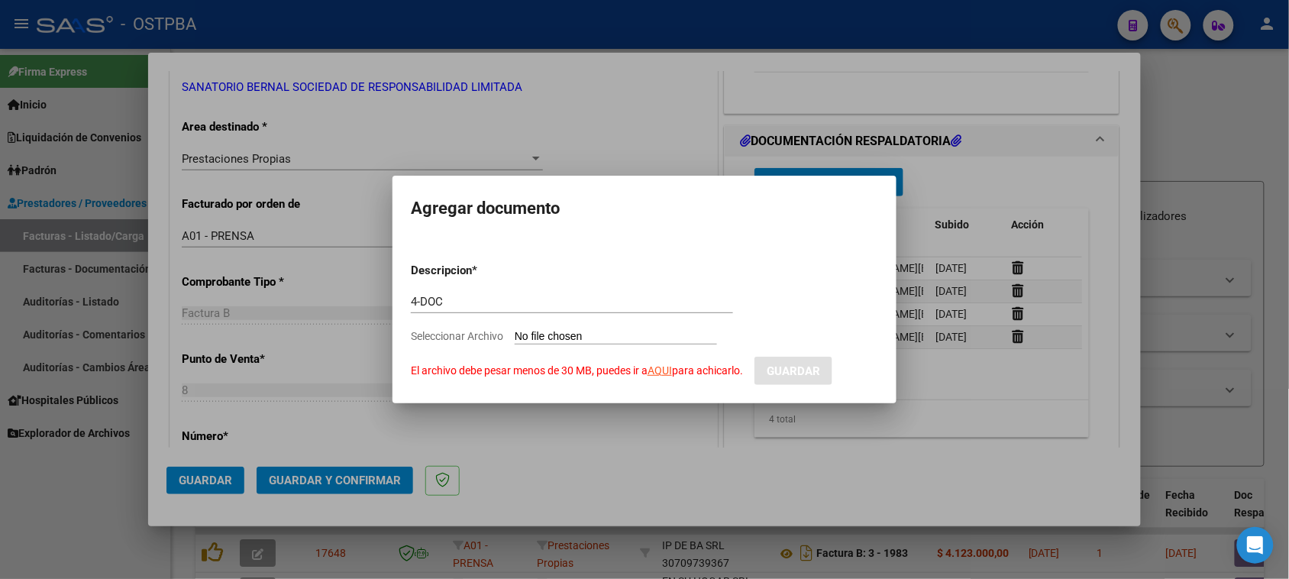
click at [567, 337] on input "Seleccionar Archivo El archivo debe pesar menos de 30 MB, puedes ir a AQUI para…" at bounding box center [616, 337] width 202 height 15
type input "C:\fakepath\4-15035.zip"
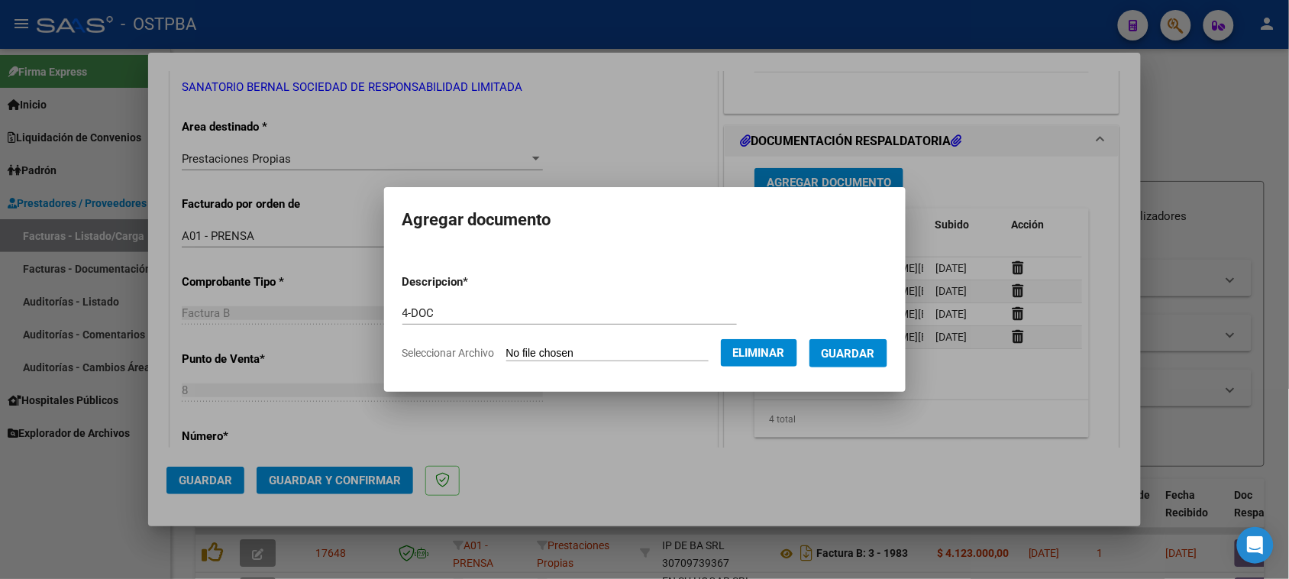
click at [860, 352] on span "Guardar" at bounding box center [848, 354] width 53 height 14
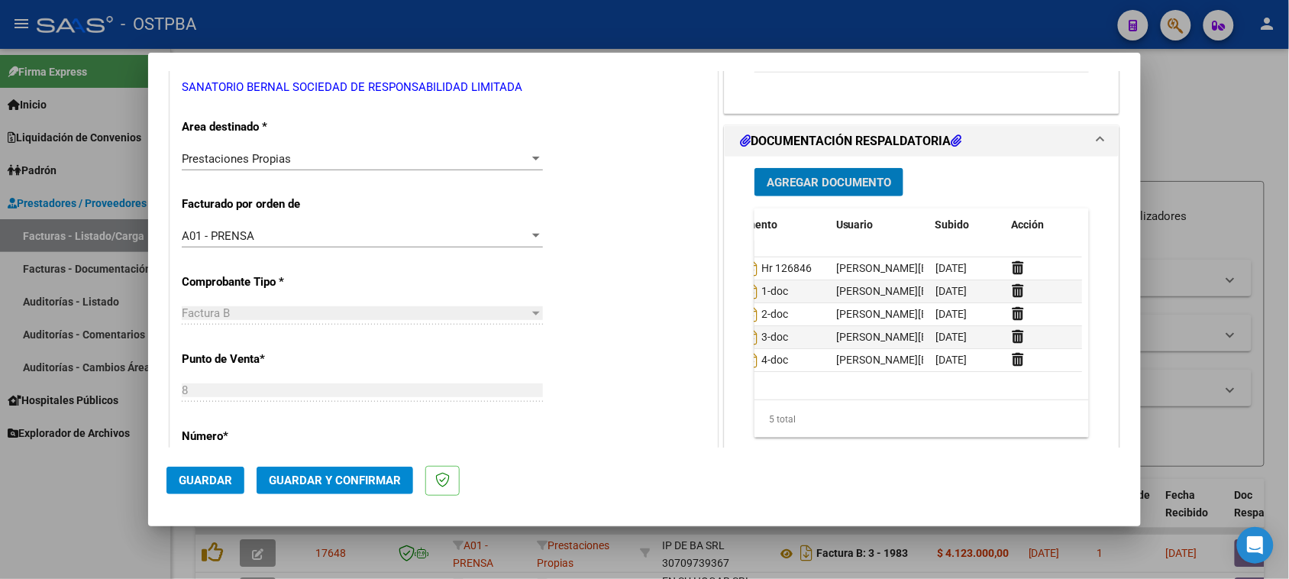
click at [781, 193] on button "Agregar Documento" at bounding box center [828, 182] width 149 height 28
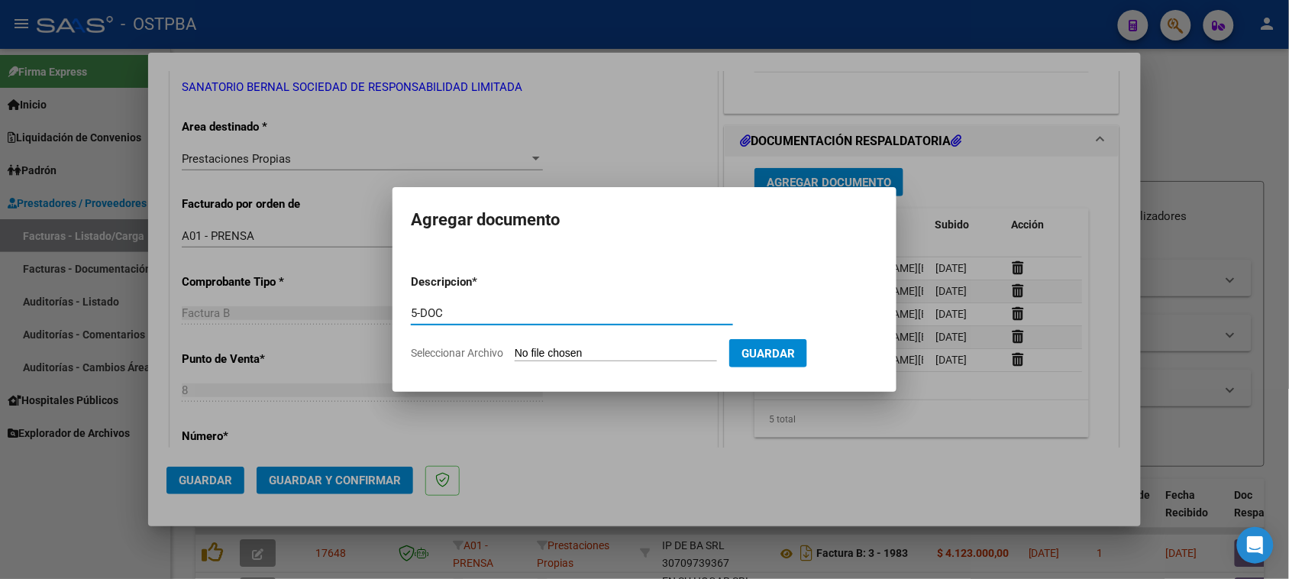
type input "5-DOC"
click at [515, 347] on input "Seleccionar Archivo" at bounding box center [616, 354] width 202 height 15
type input "C:\fakepath\5-15035.zip"
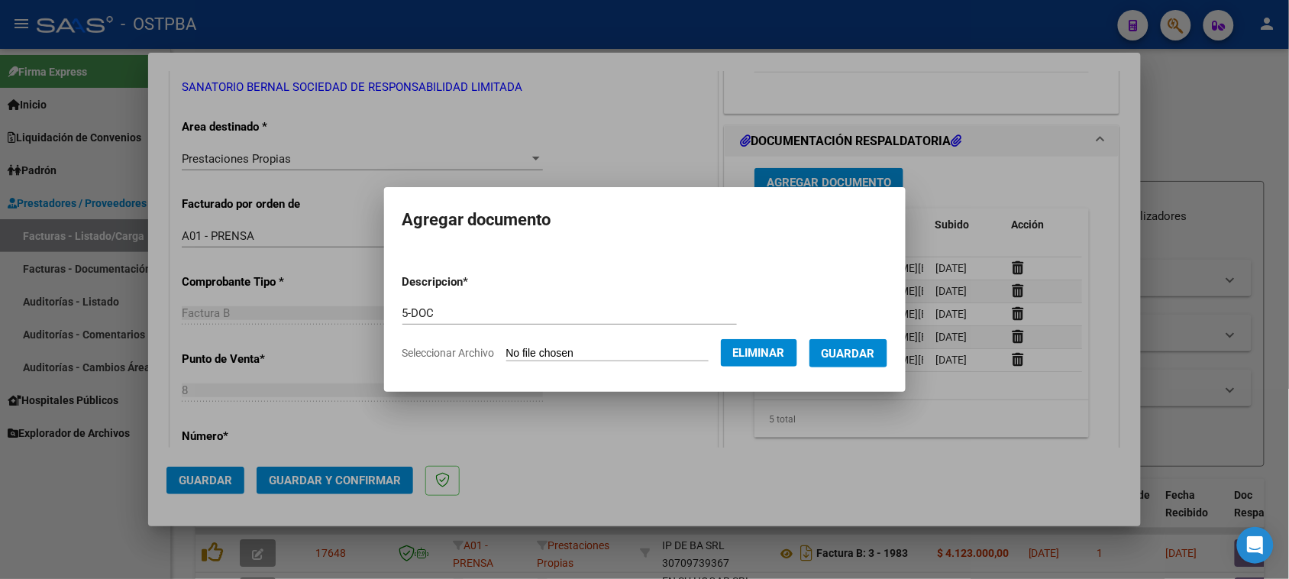
click at [853, 359] on span "Guardar" at bounding box center [848, 354] width 53 height 14
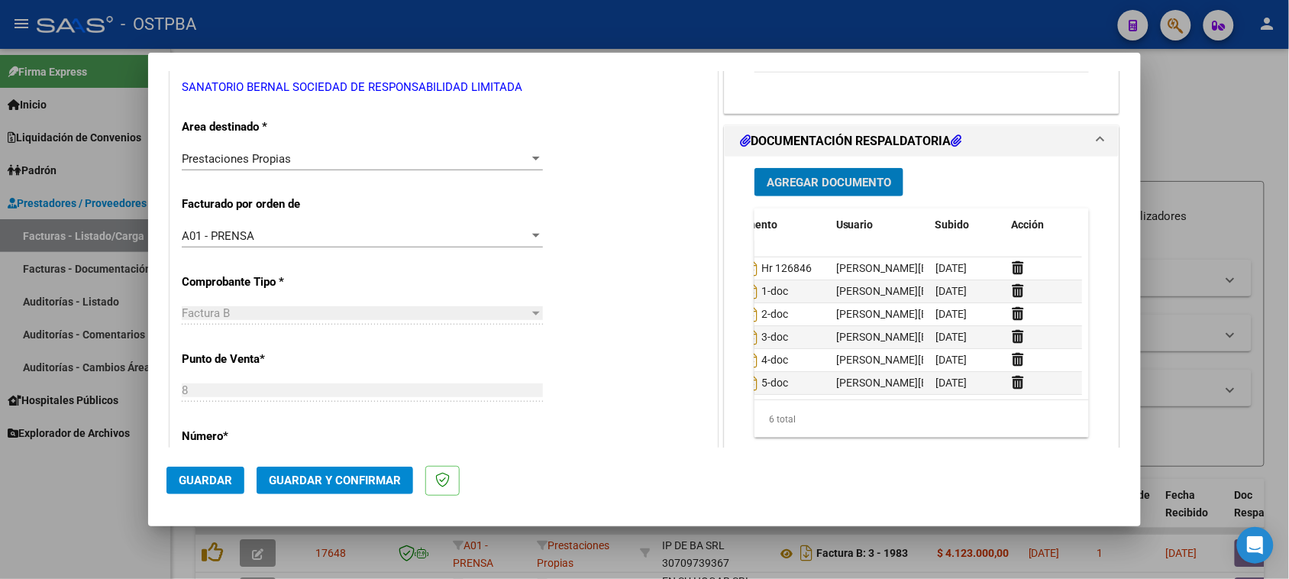
click at [785, 186] on span "Agregar Documento" at bounding box center [829, 183] width 124 height 14
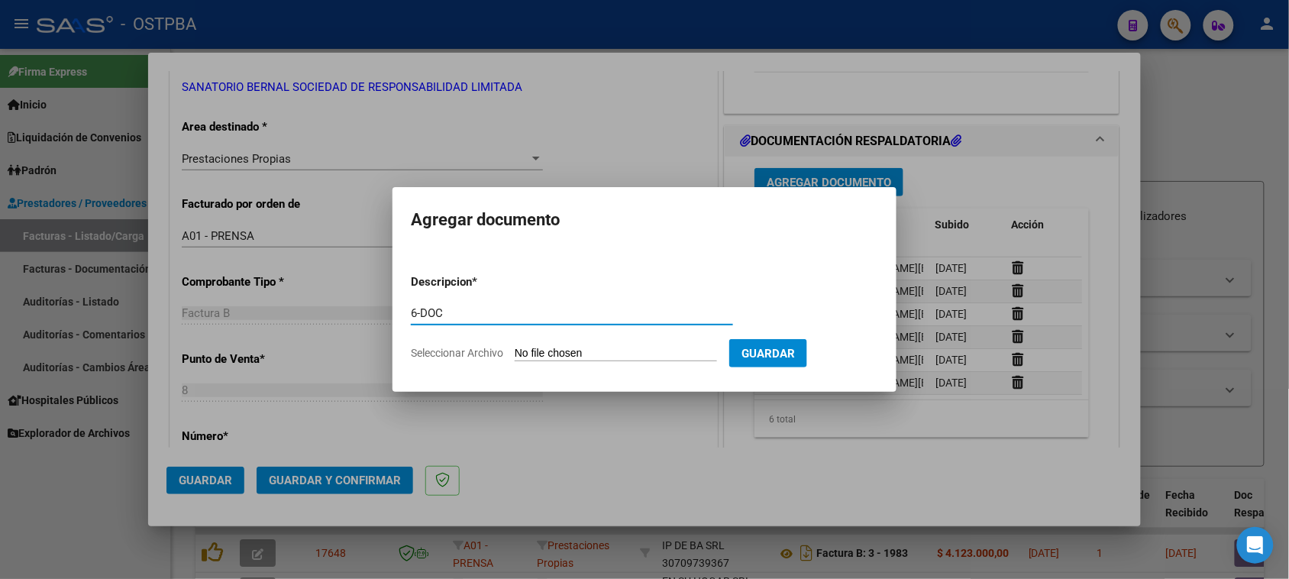
type input "6-DOC"
click at [515, 347] on input "Seleccionar Archivo" at bounding box center [616, 354] width 202 height 15
type input "C:\fakepath\6-15035.zip"
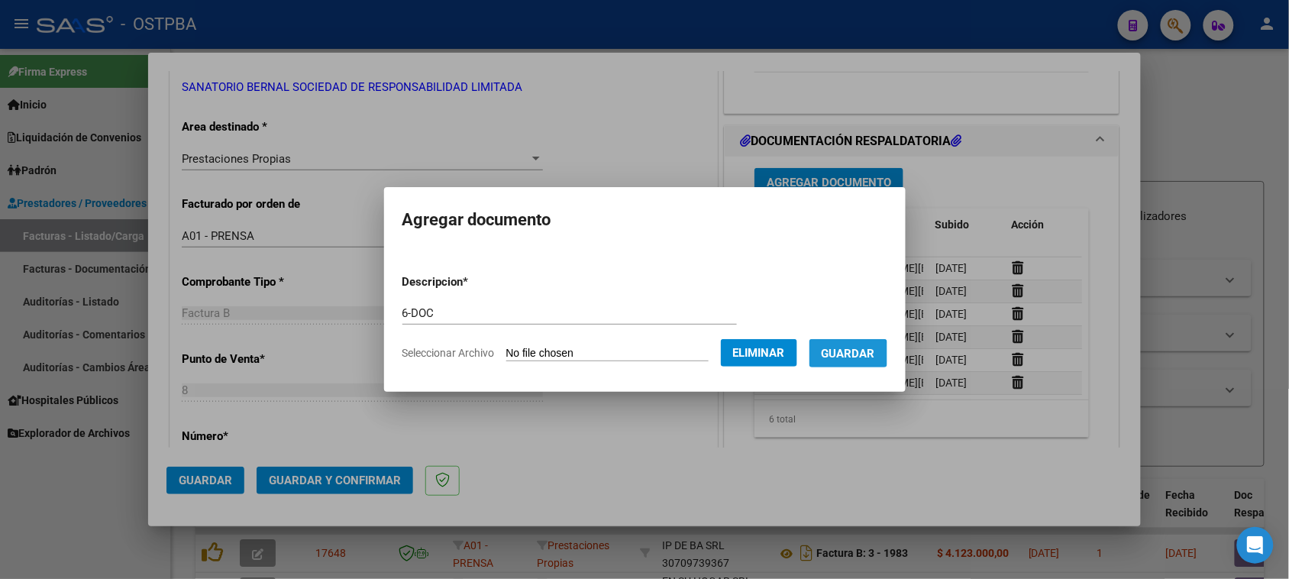
click at [856, 357] on span "Guardar" at bounding box center [848, 354] width 53 height 14
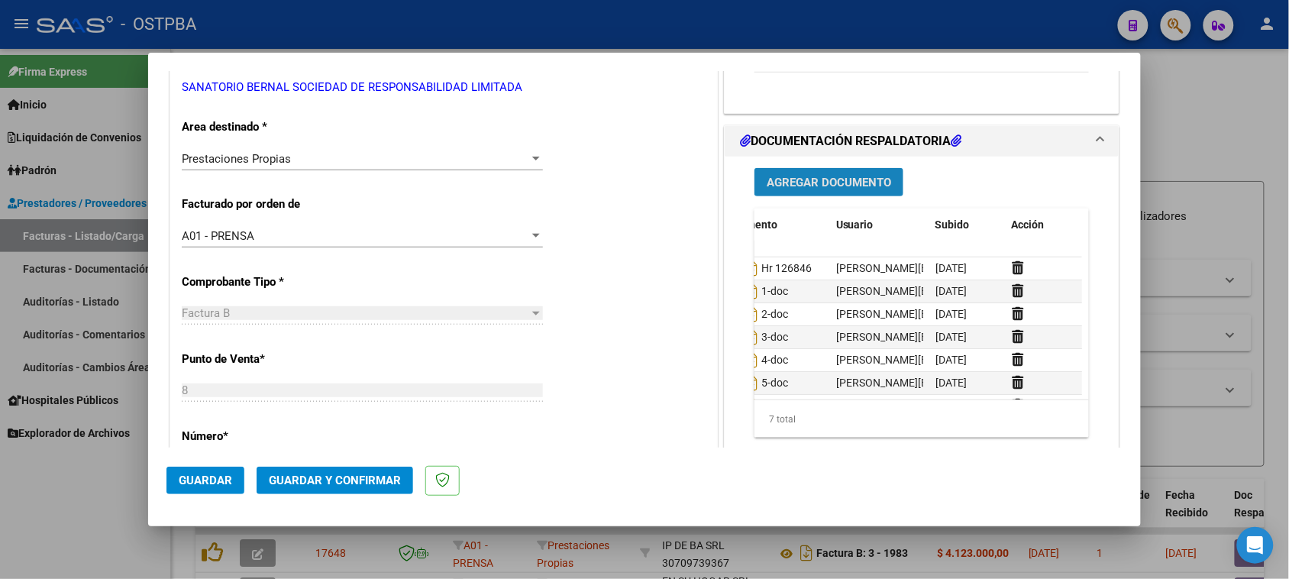
click at [849, 182] on span "Agregar Documento" at bounding box center [829, 183] width 124 height 14
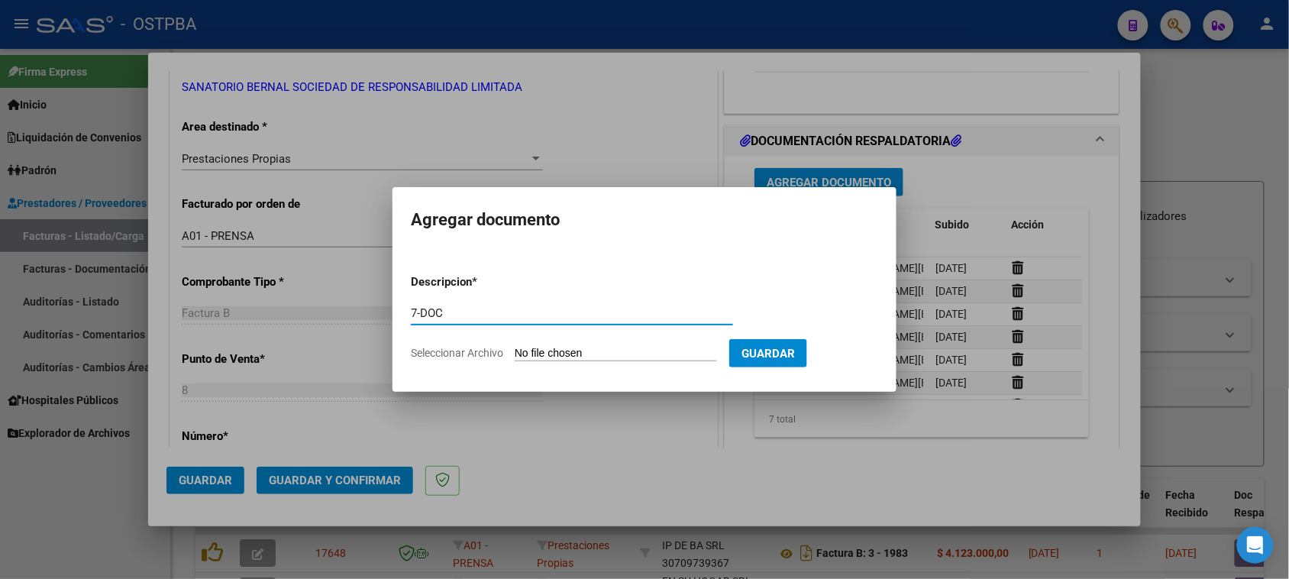
type input "7-DOC"
click at [515, 347] on input "Seleccionar Archivo" at bounding box center [616, 354] width 202 height 15
type input "C:\fakepath\7-15035.zip"
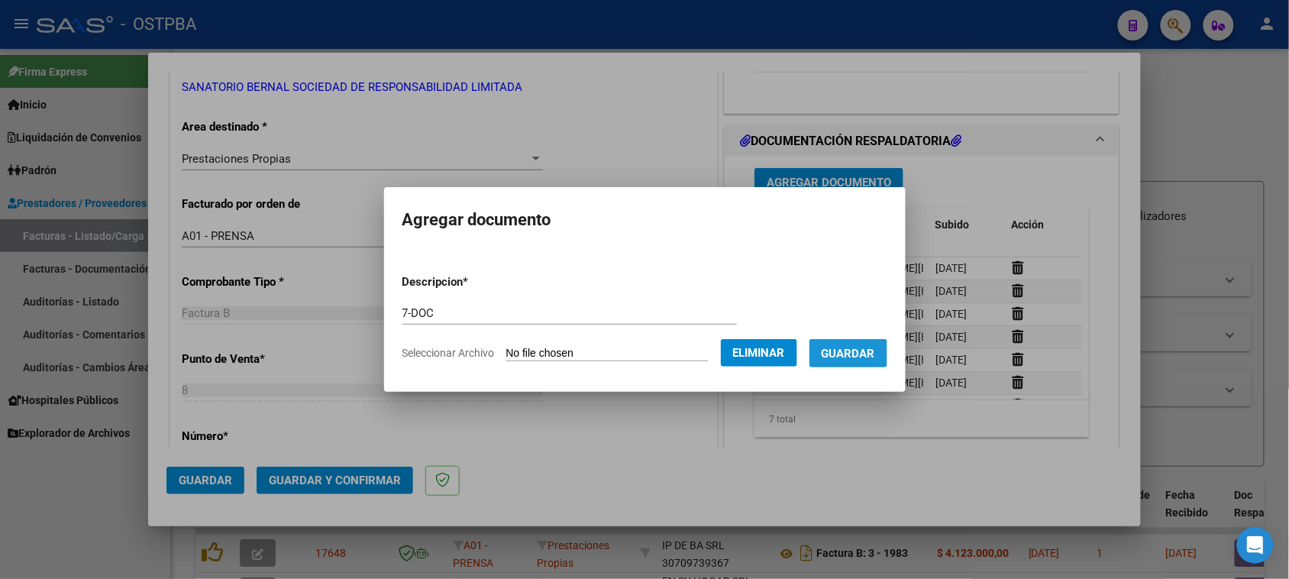
click at [851, 363] on button "Guardar" at bounding box center [848, 353] width 78 height 28
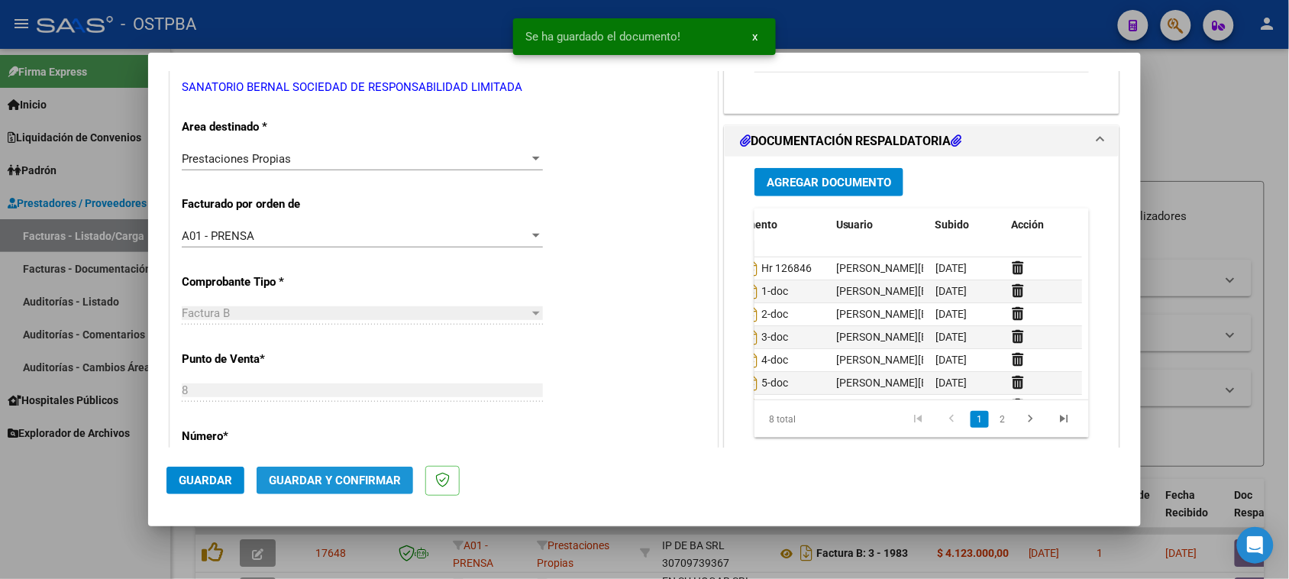
click at [350, 480] on span "Guardar y Confirmar" at bounding box center [335, 480] width 132 height 14
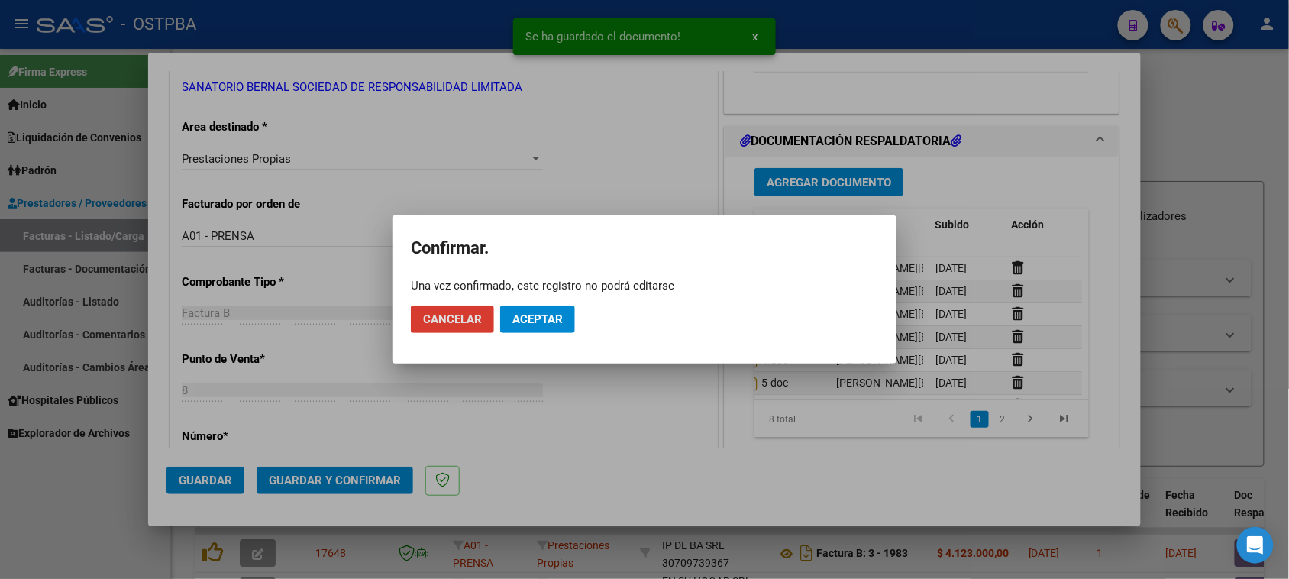
click at [541, 318] on span "Aceptar" at bounding box center [537, 319] width 50 height 14
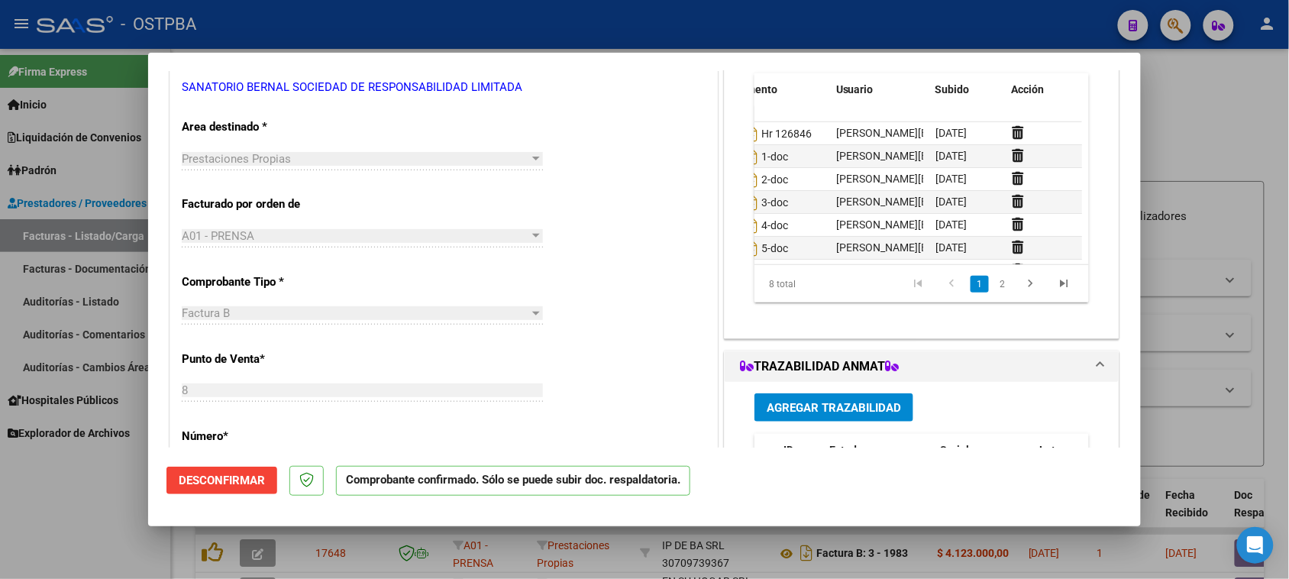
scroll to position [0, 0]
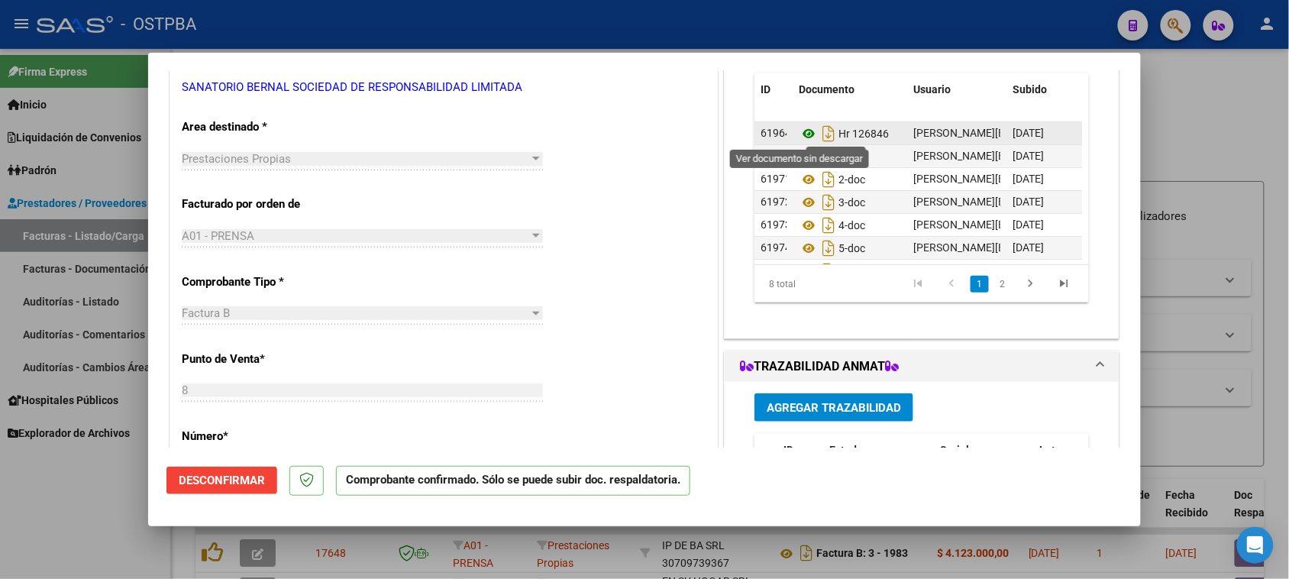
click at [800, 132] on icon at bounding box center [809, 133] width 20 height 18
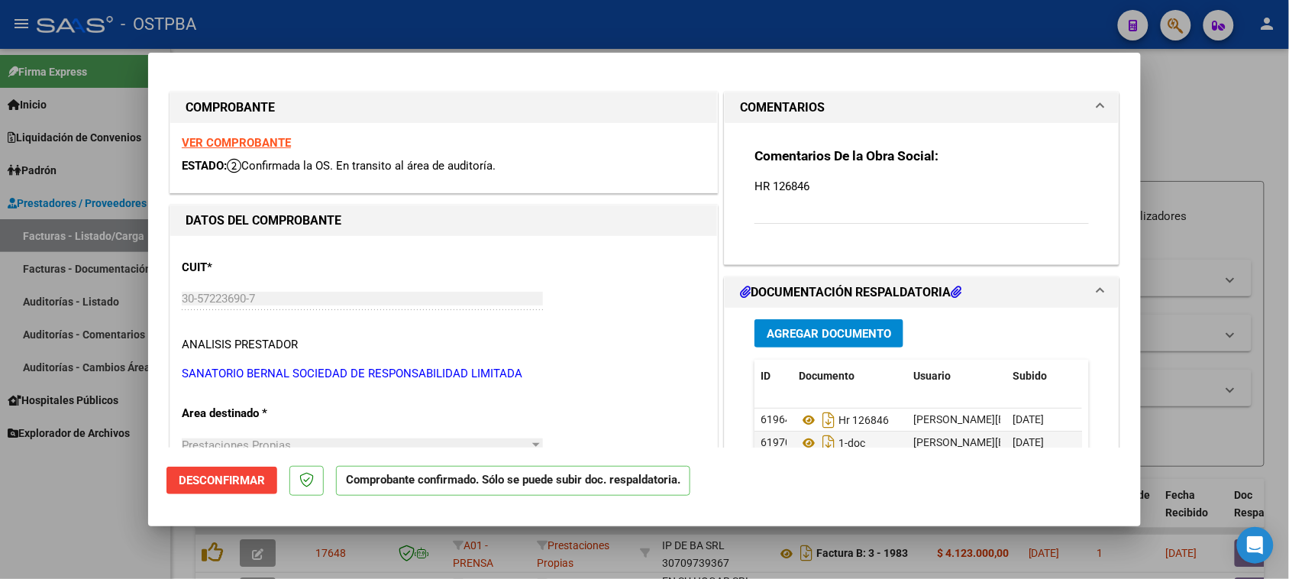
click at [262, 144] on strong "VER COMPROBANTE" at bounding box center [236, 143] width 109 height 14
click at [86, 304] on div at bounding box center [644, 289] width 1289 height 579
type input "$ 0,00"
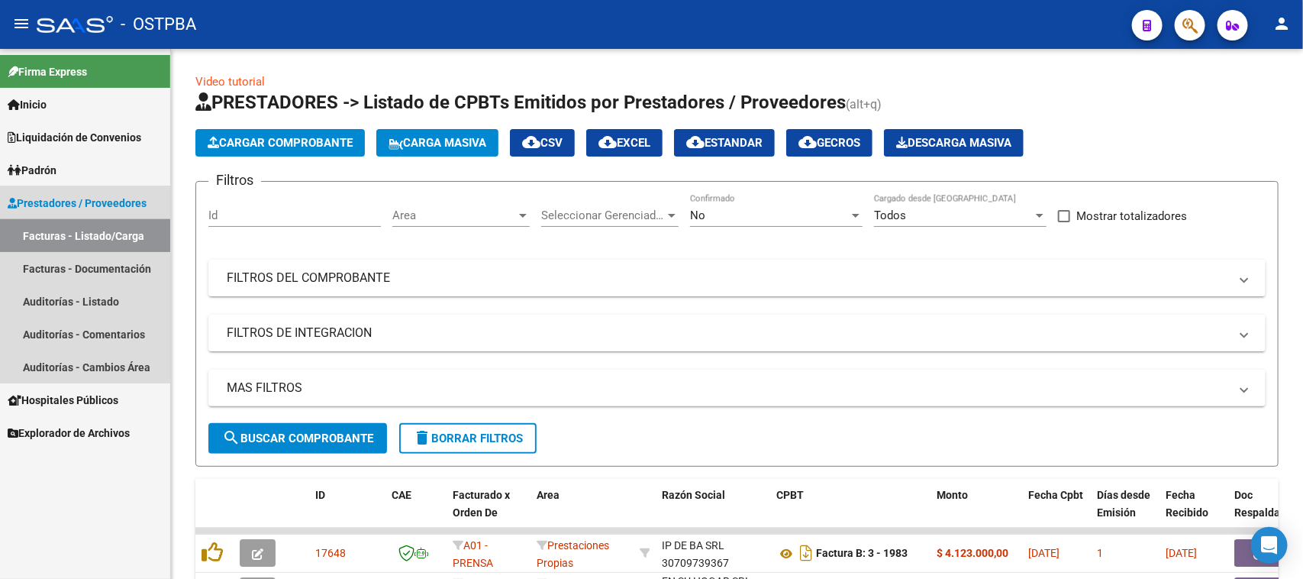
click at [103, 229] on link "Facturas - Listado/Carga" at bounding box center [85, 235] width 170 height 33
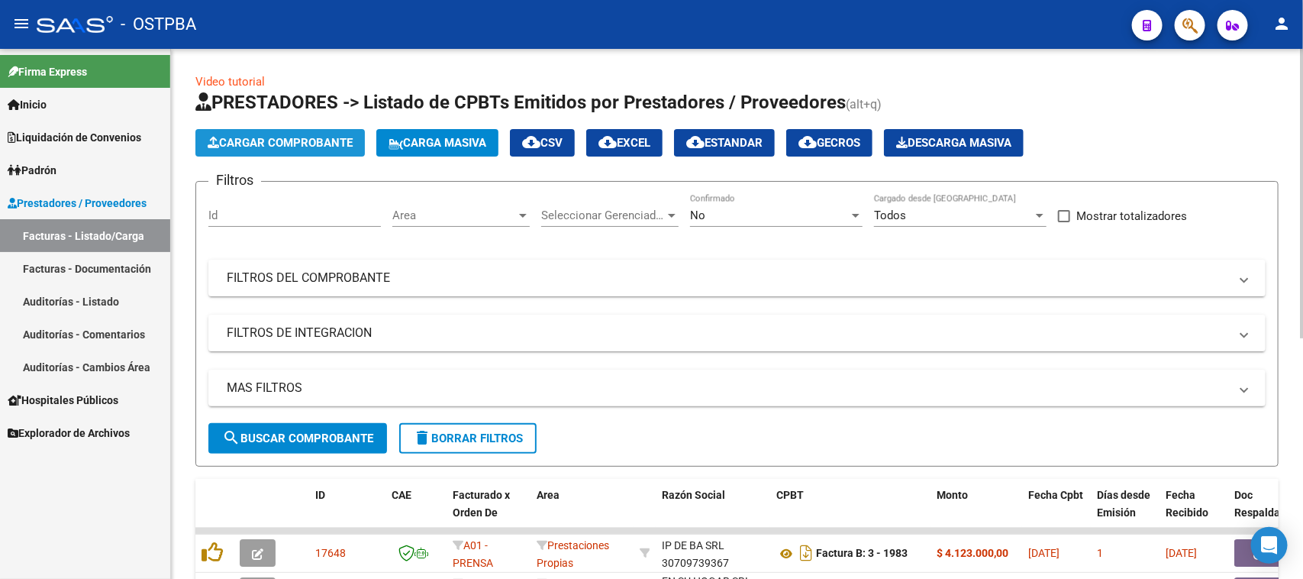
click at [329, 141] on span "Cargar Comprobante" at bounding box center [280, 143] width 145 height 14
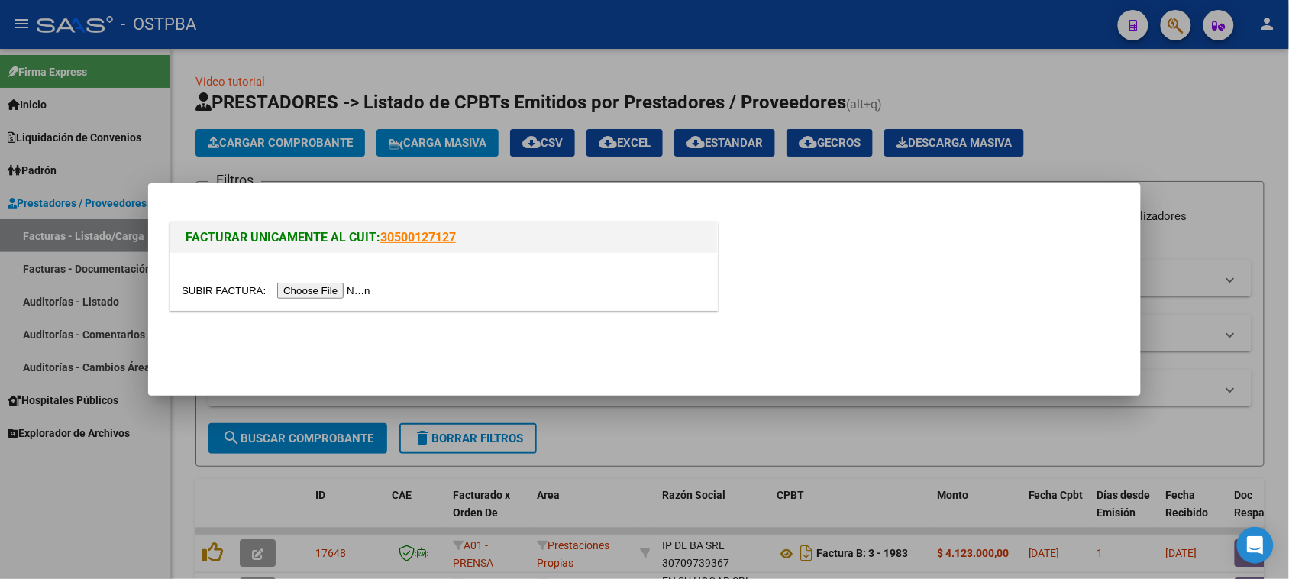
click at [334, 289] on input "file" at bounding box center [278, 291] width 193 height 16
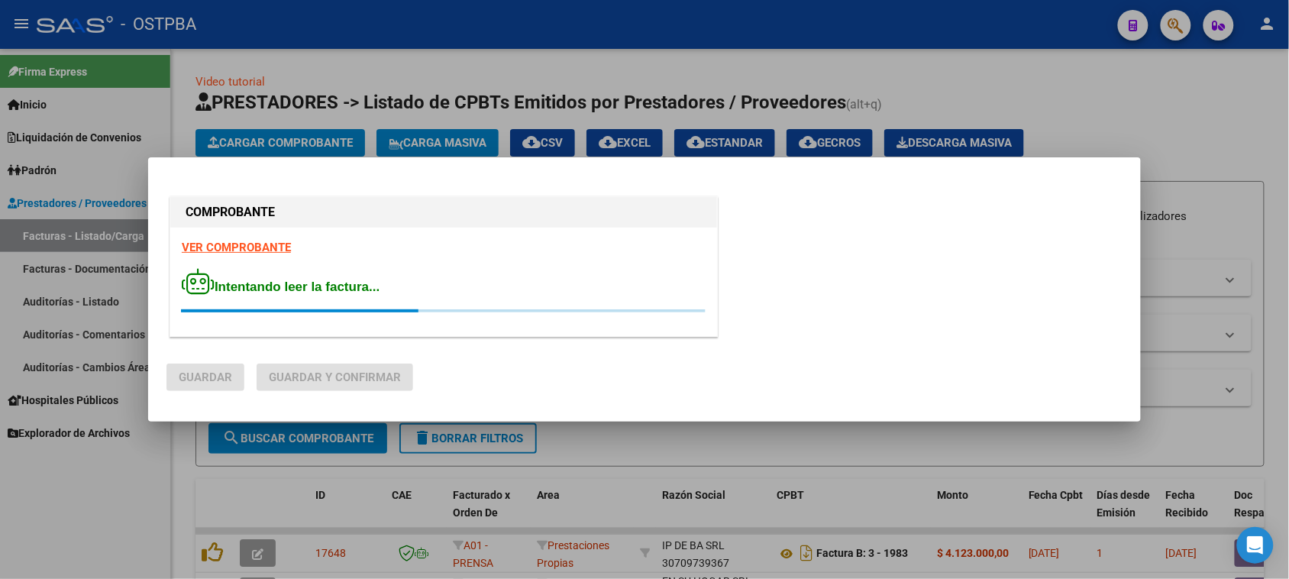
click at [279, 249] on strong "VER COMPROBANTE" at bounding box center [236, 248] width 109 height 14
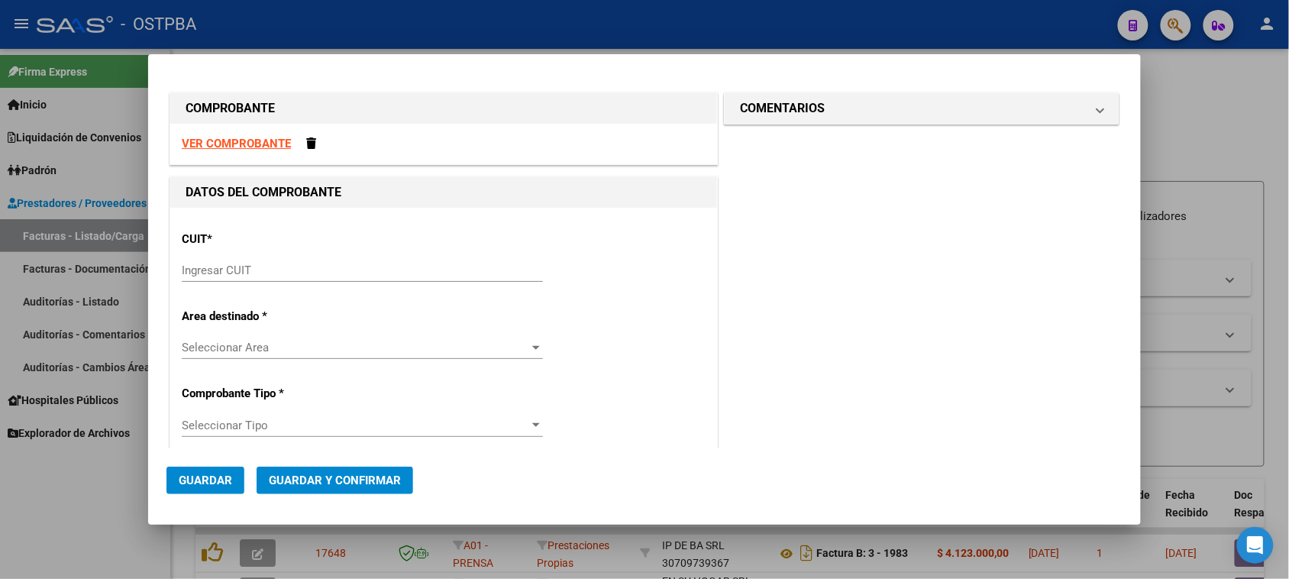
click at [286, 276] on input "Ingresar CUIT" at bounding box center [362, 270] width 361 height 14
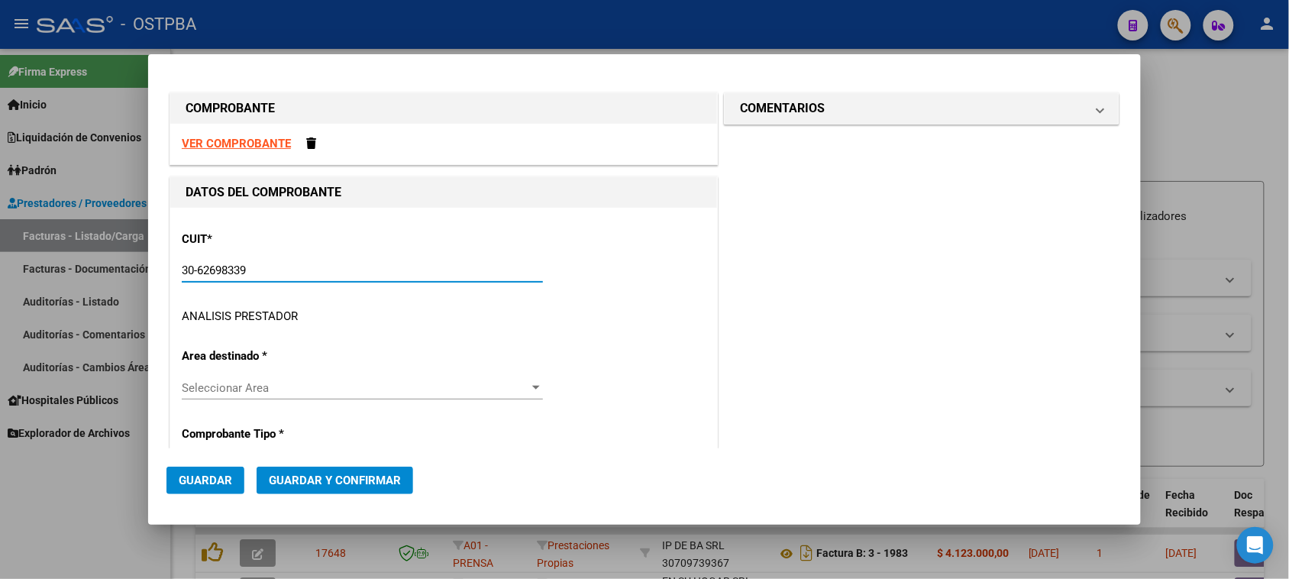
type input "30-62698339-8"
type input "169"
type input "30-62698339-8"
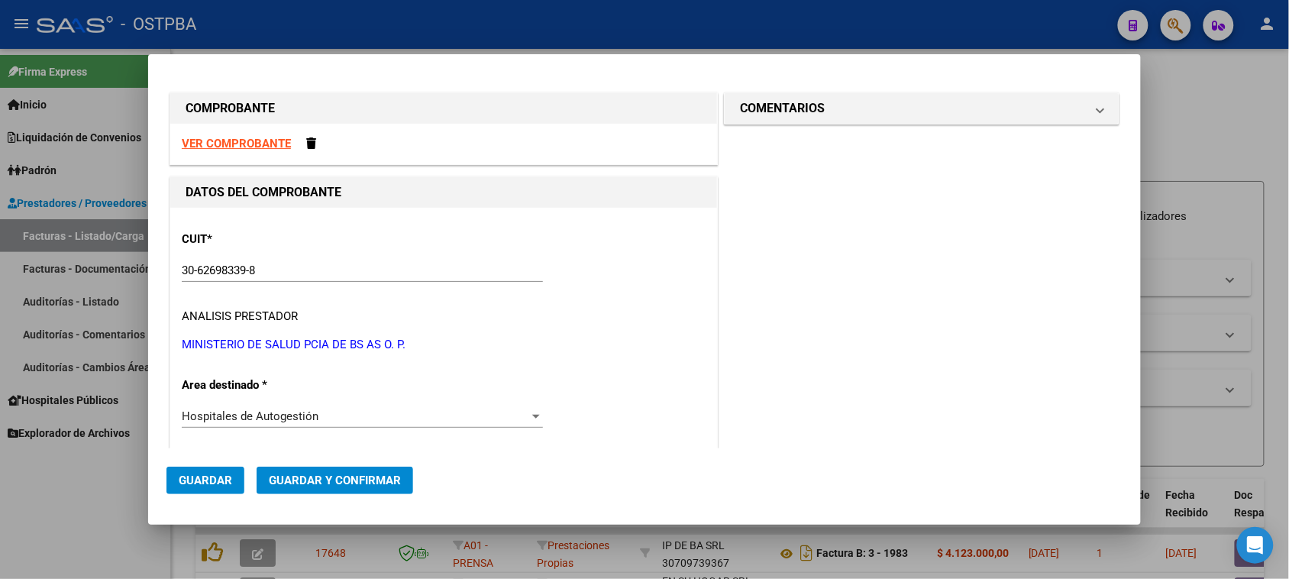
scroll to position [234, 0]
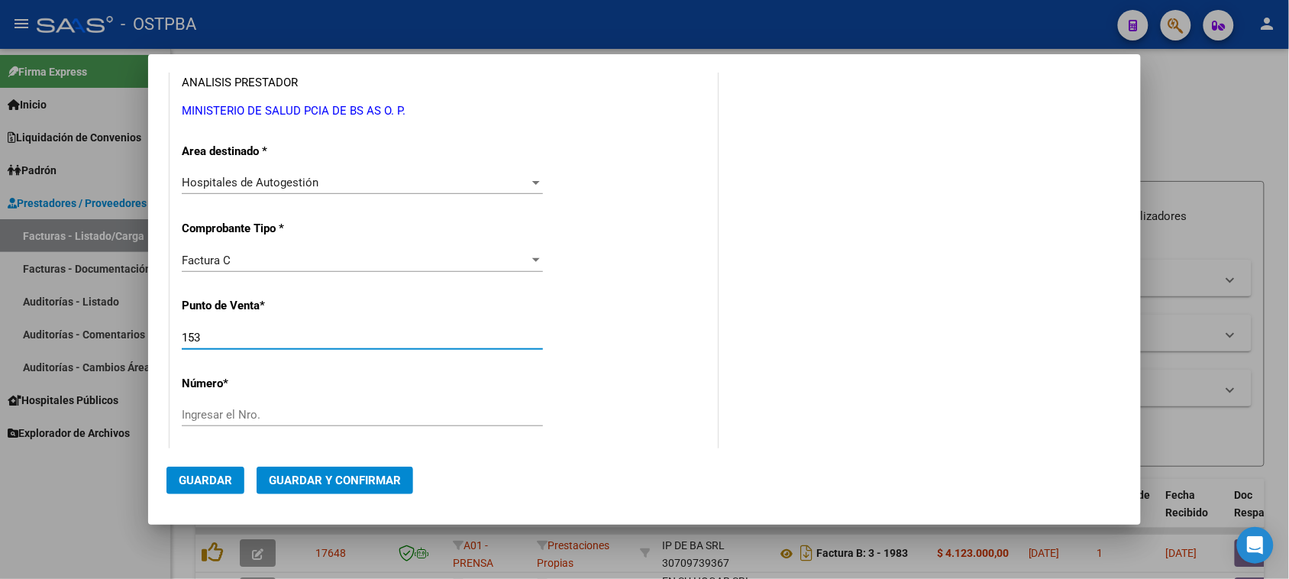
type input "153"
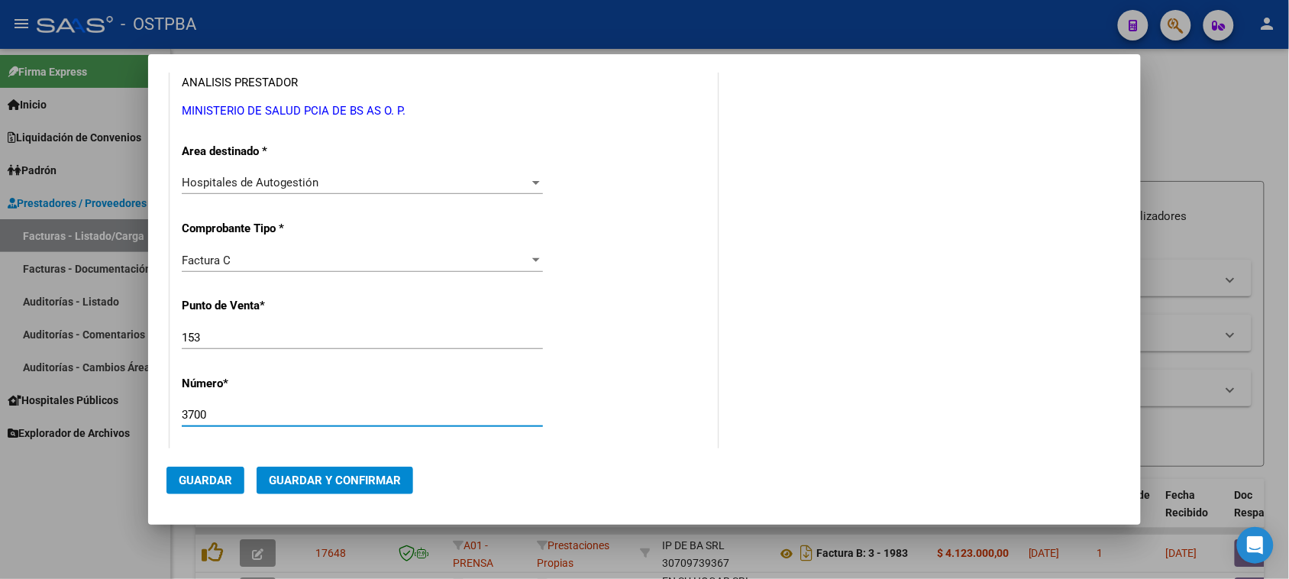
type input "3700"
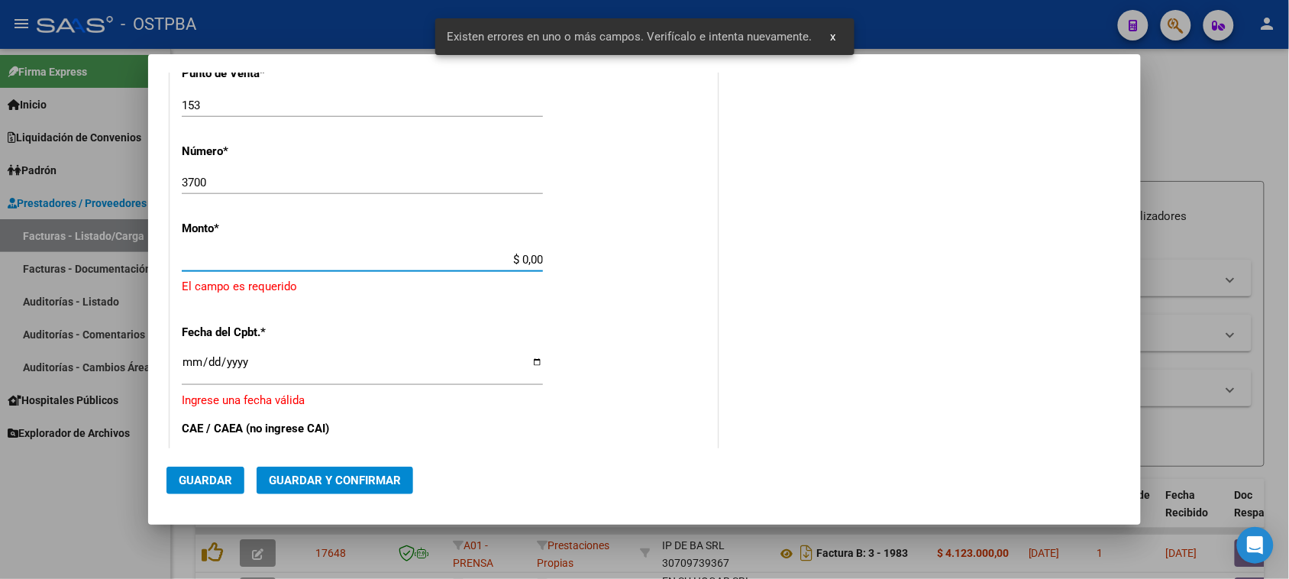
scroll to position [458, 0]
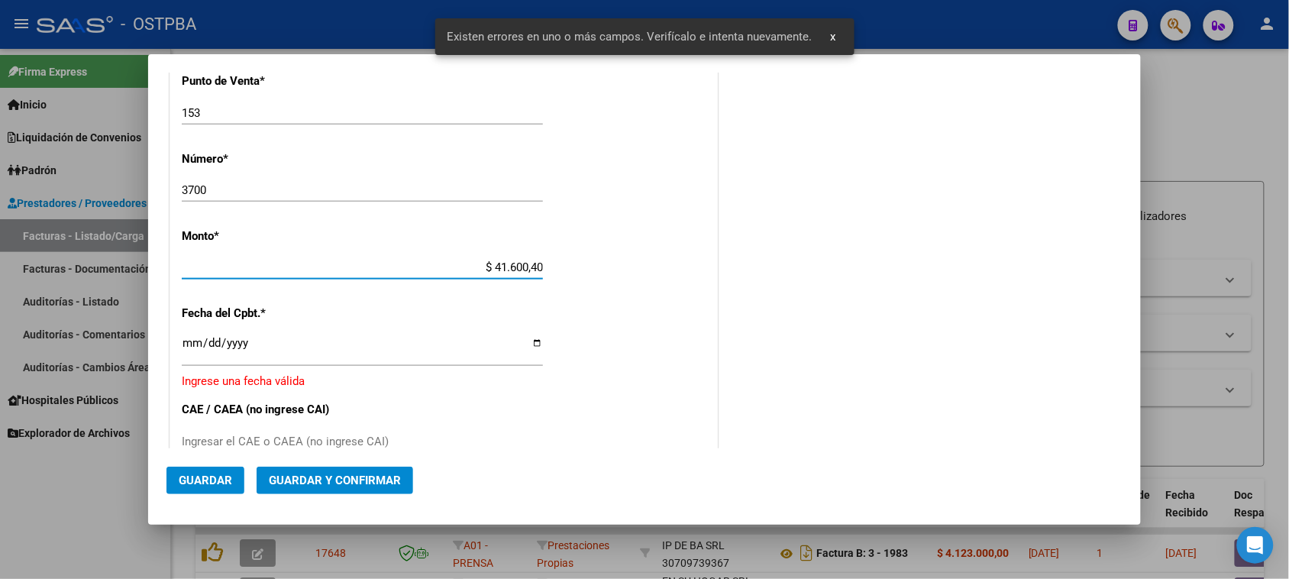
type input "$ 416.004,00"
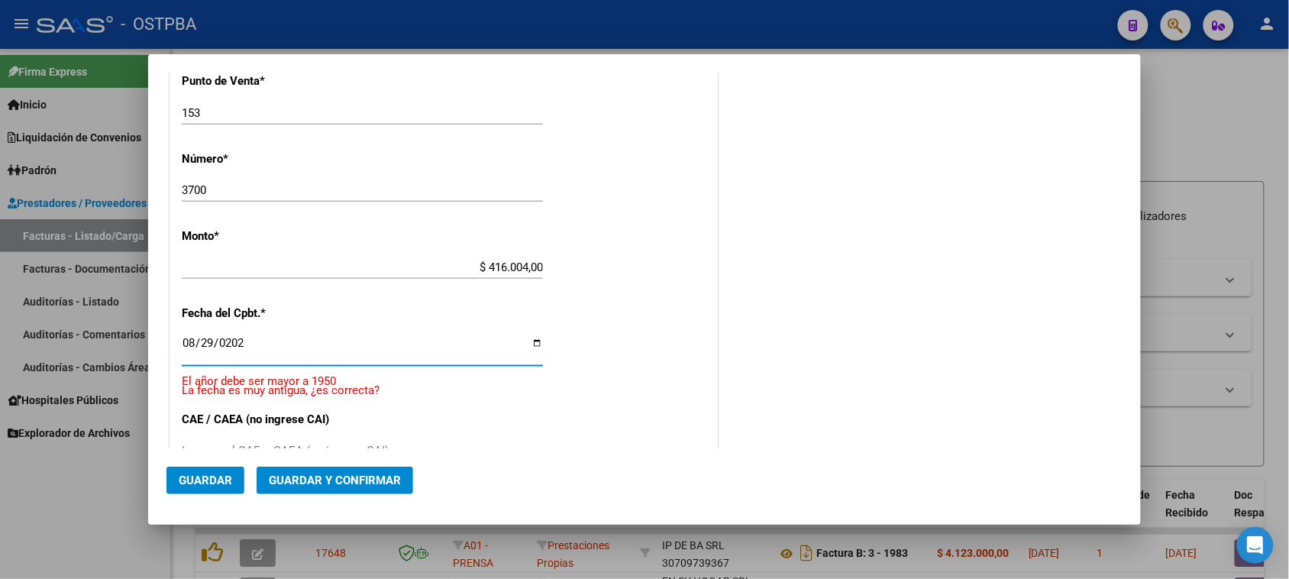
type input "[DATE]"
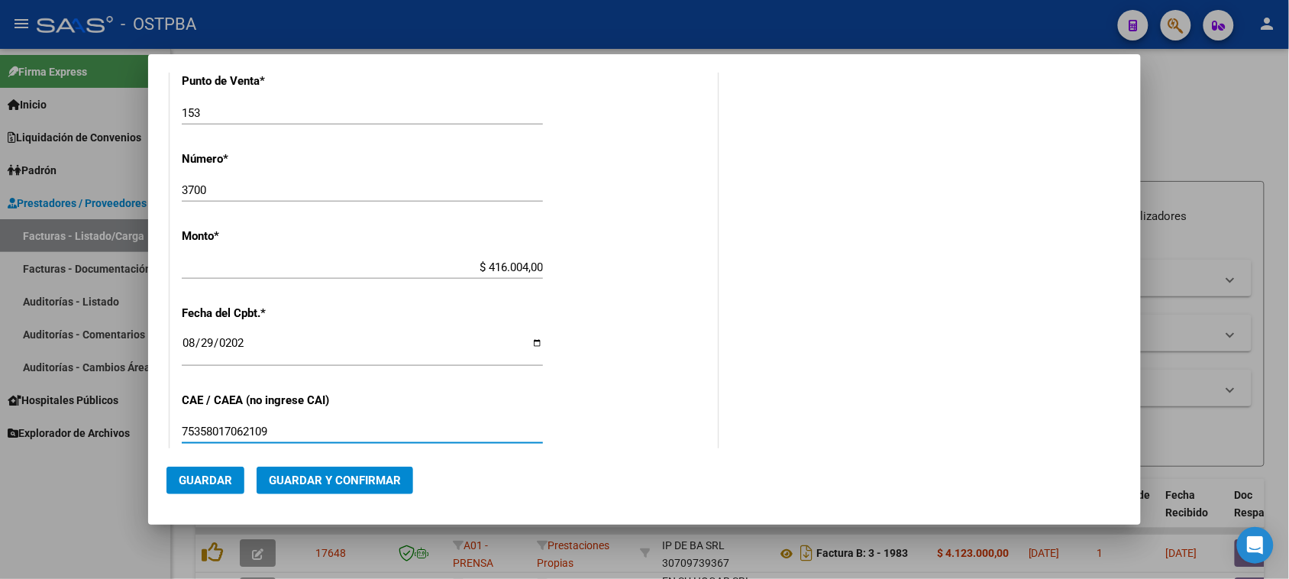
type input "75358017062109"
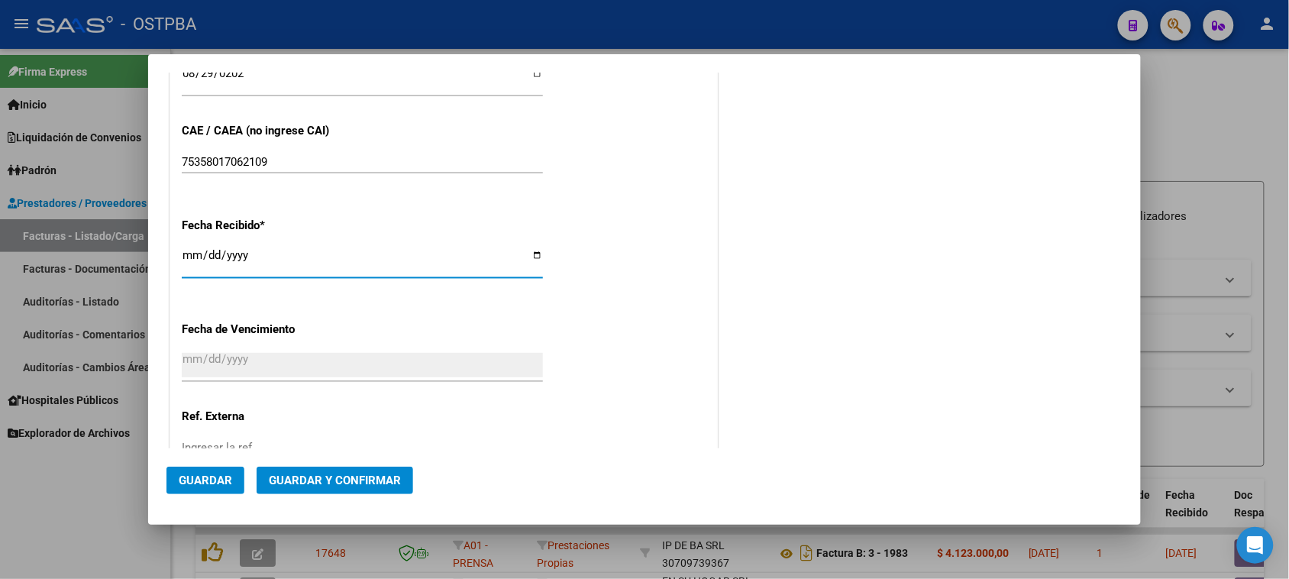
type input "[DATE]"
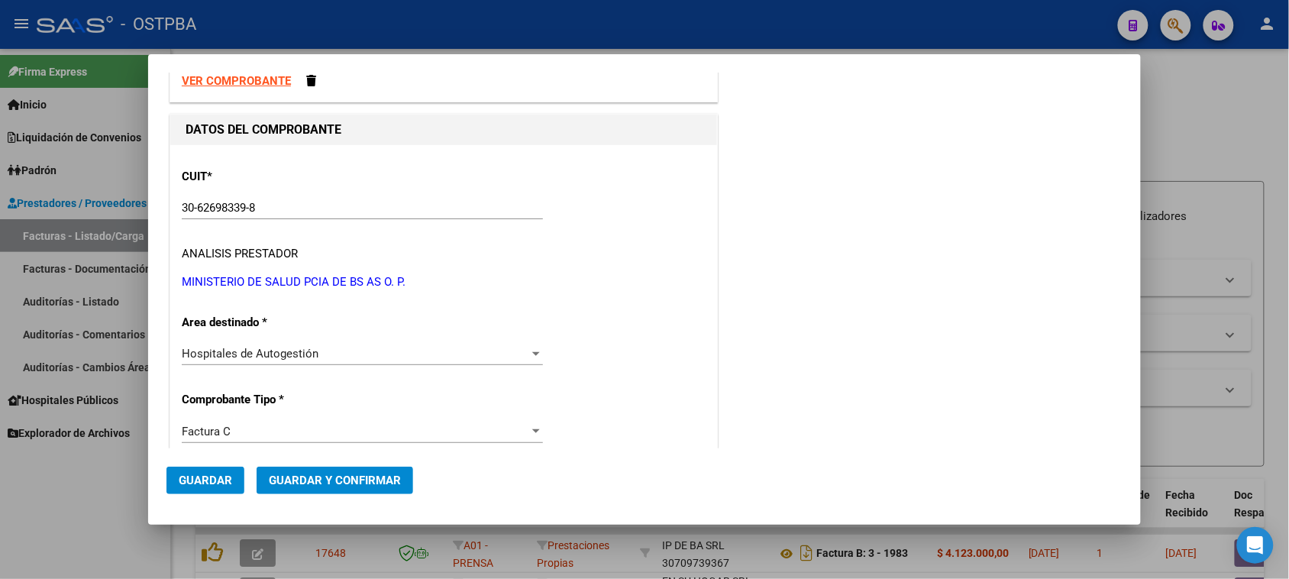
scroll to position [0, 0]
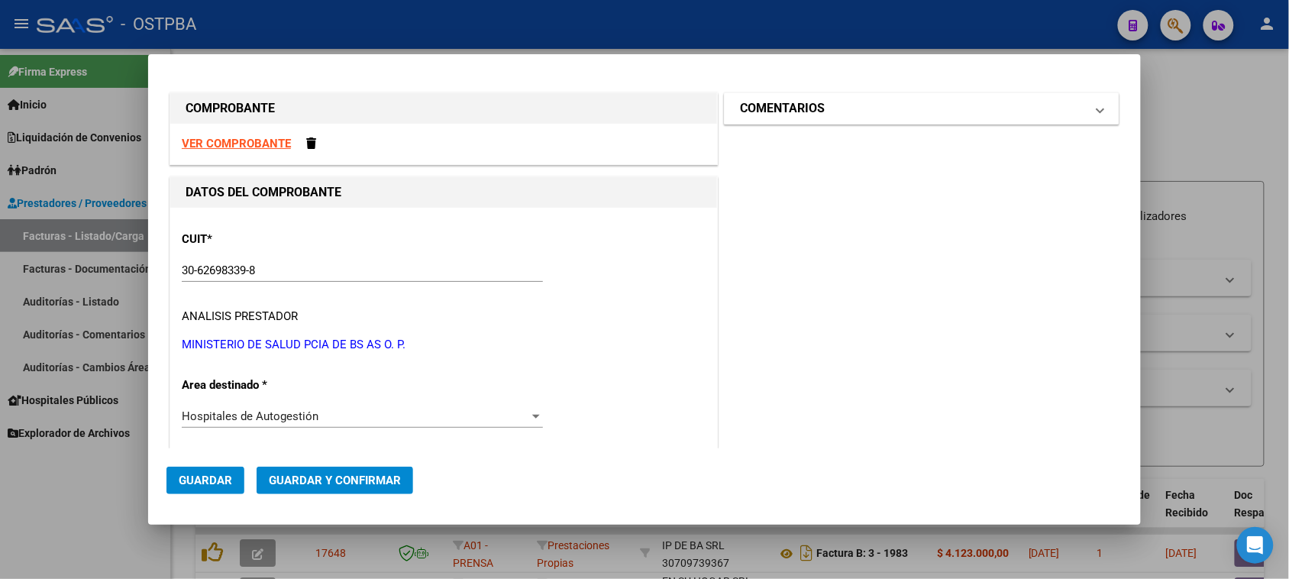
click at [771, 116] on h1 "COMENTARIOS" at bounding box center [782, 108] width 85 height 18
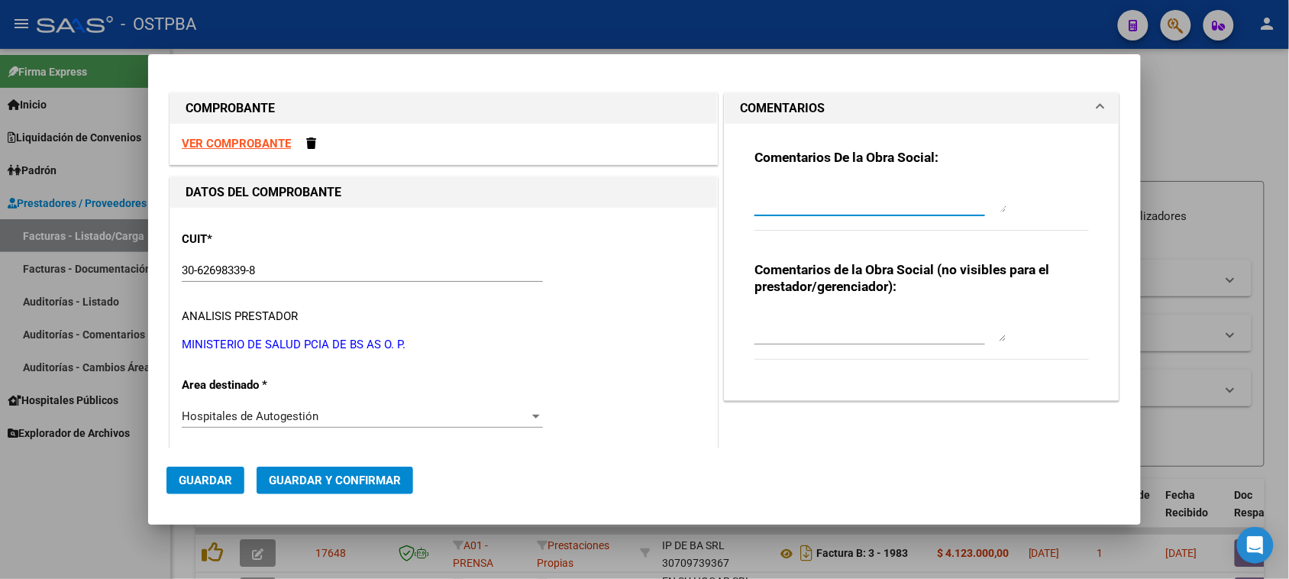
click at [756, 195] on textarea at bounding box center [880, 197] width 252 height 31
type textarea "HR 126853"
click at [227, 474] on span "Guardar" at bounding box center [205, 480] width 53 height 14
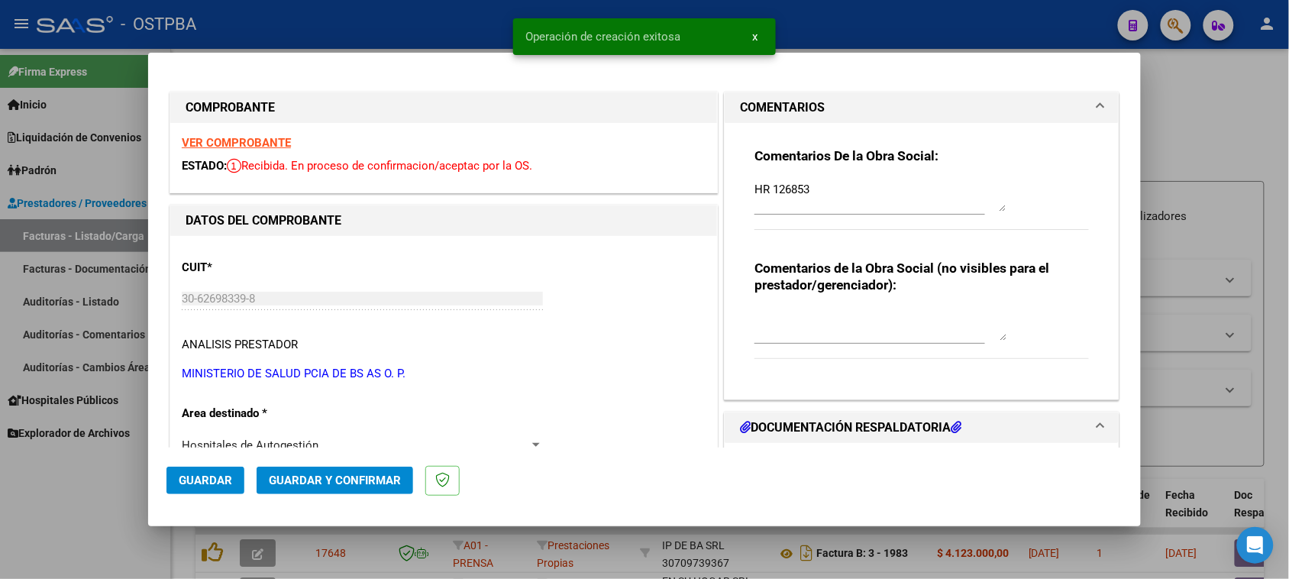
type input "[DATE]"
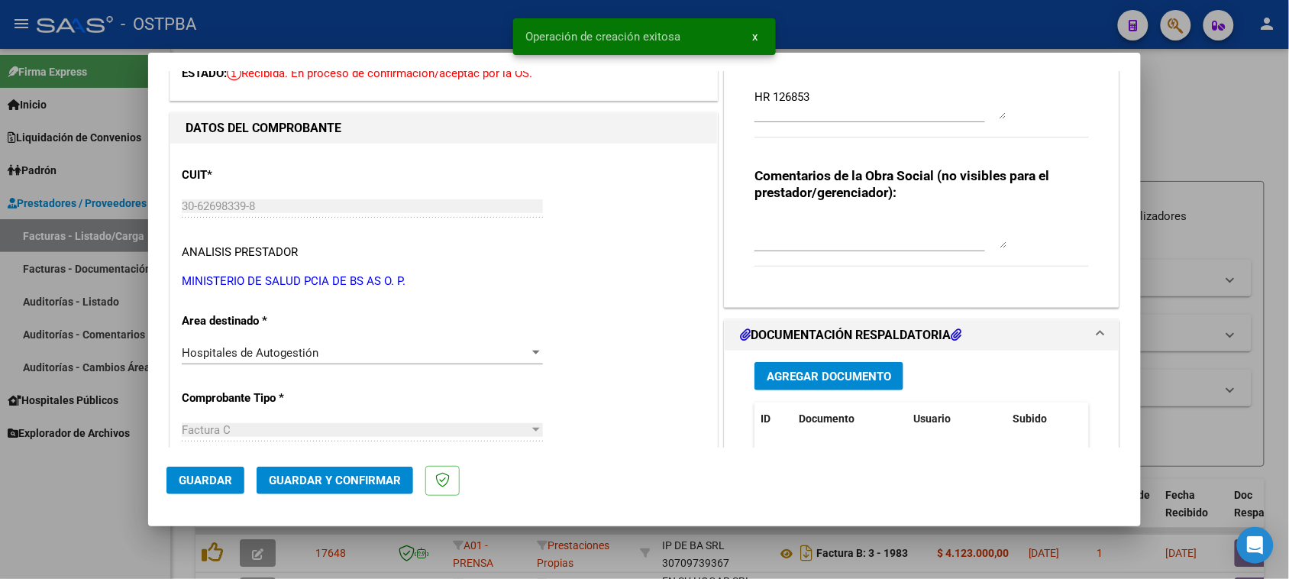
scroll to position [191, 0]
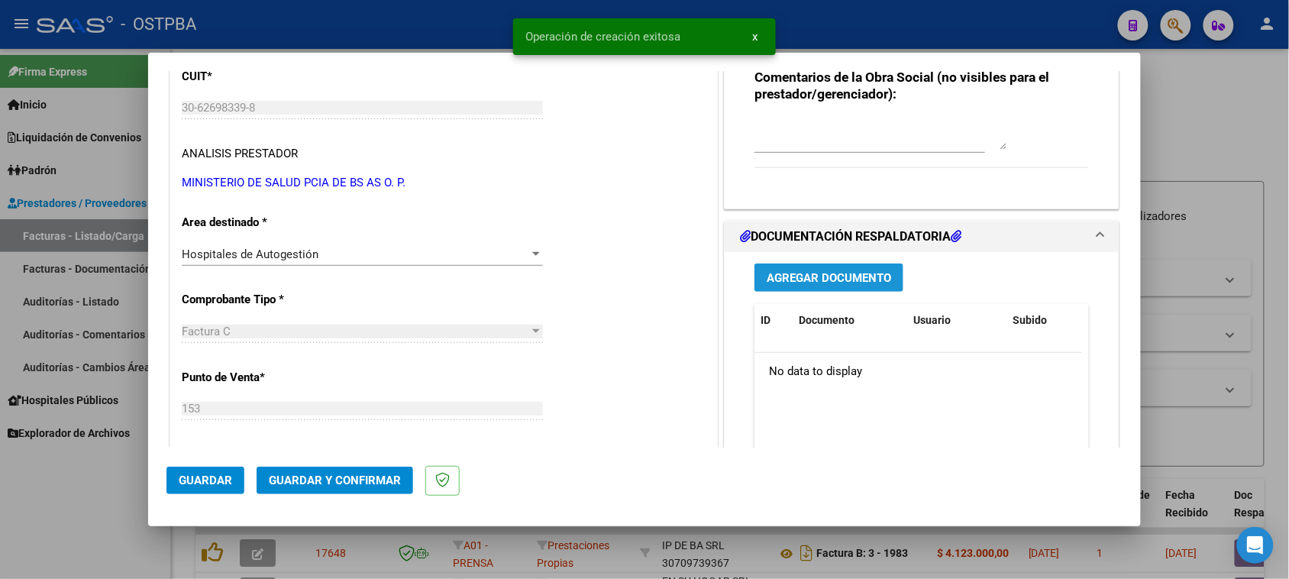
click at [875, 271] on span "Agregar Documento" at bounding box center [829, 278] width 124 height 14
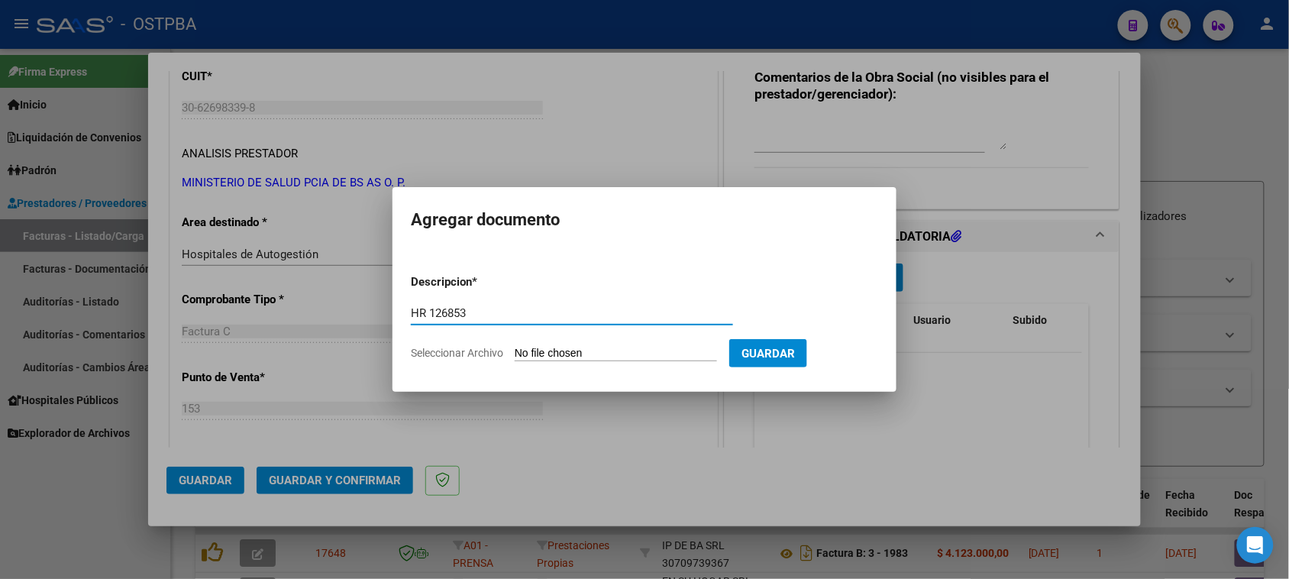
type input "HR 126853"
click at [515, 347] on input "Seleccionar Archivo" at bounding box center [616, 354] width 202 height 15
type input "C:\fakepath\hr 126853.pdf"
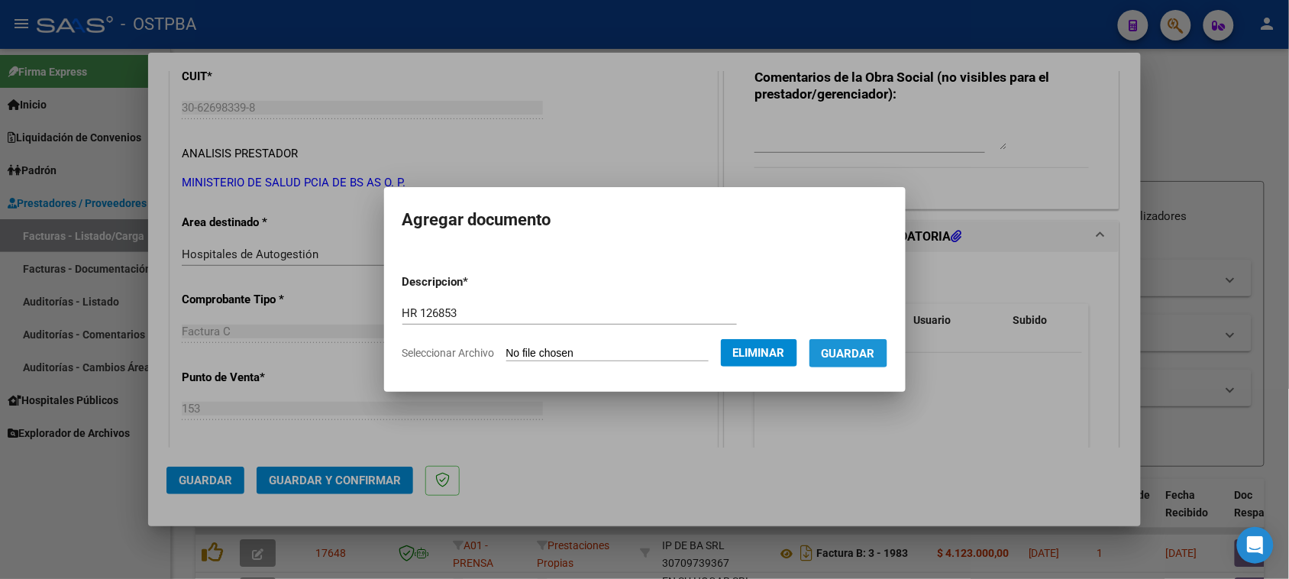
click at [849, 348] on span "Guardar" at bounding box center [848, 354] width 53 height 14
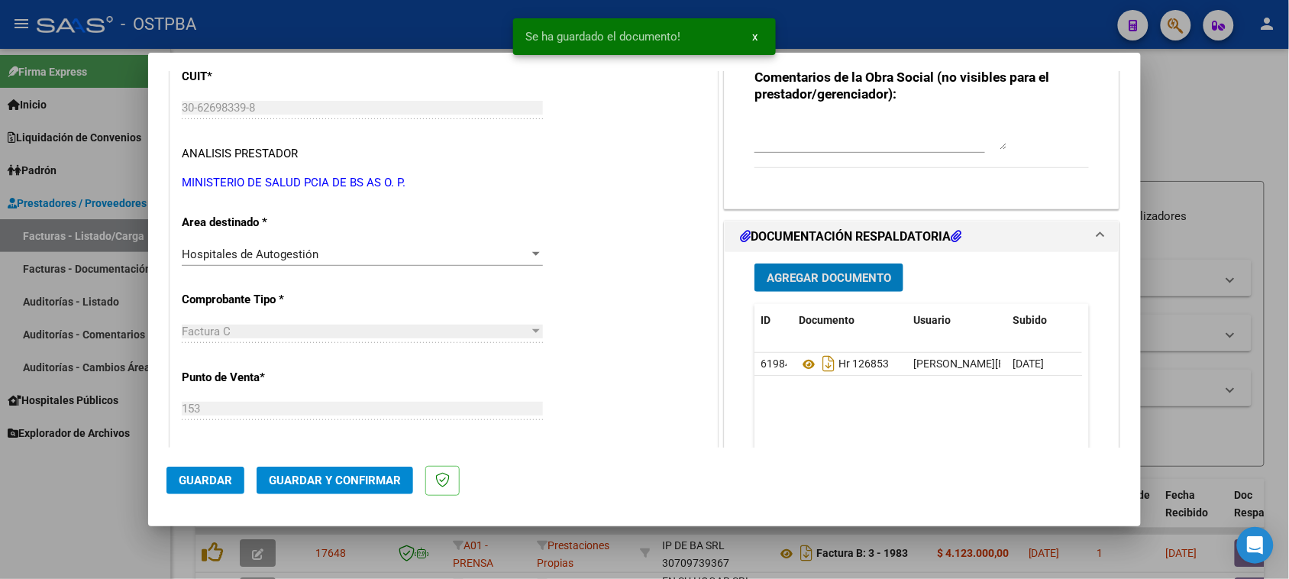
click at [838, 279] on span "Agregar Documento" at bounding box center [829, 278] width 124 height 14
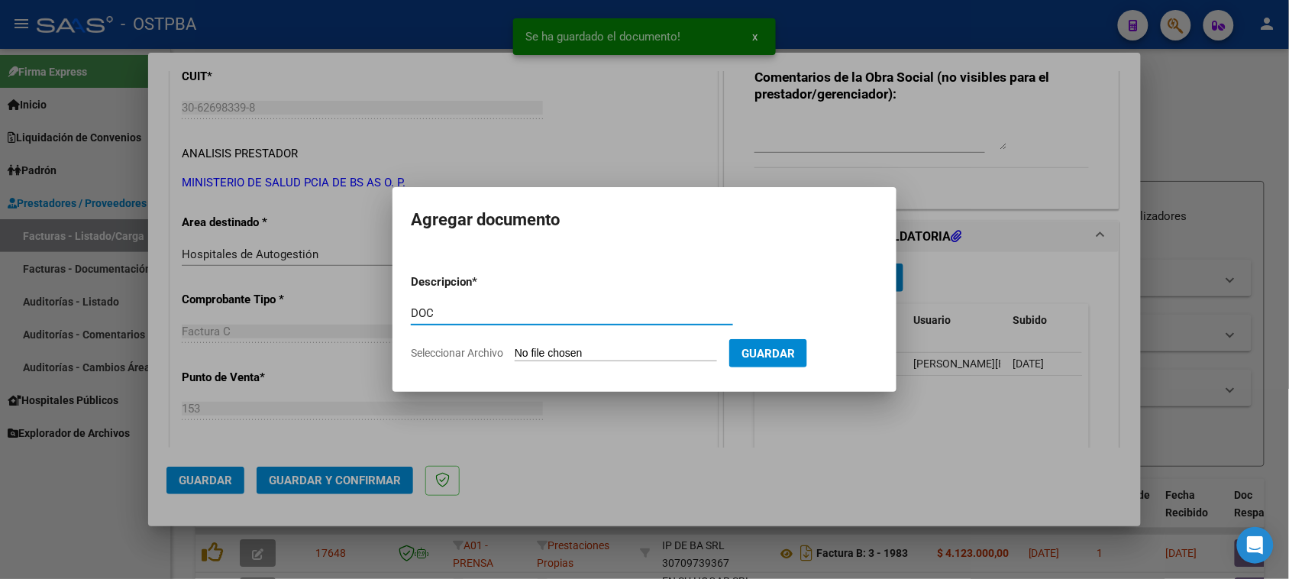
type input "DOC"
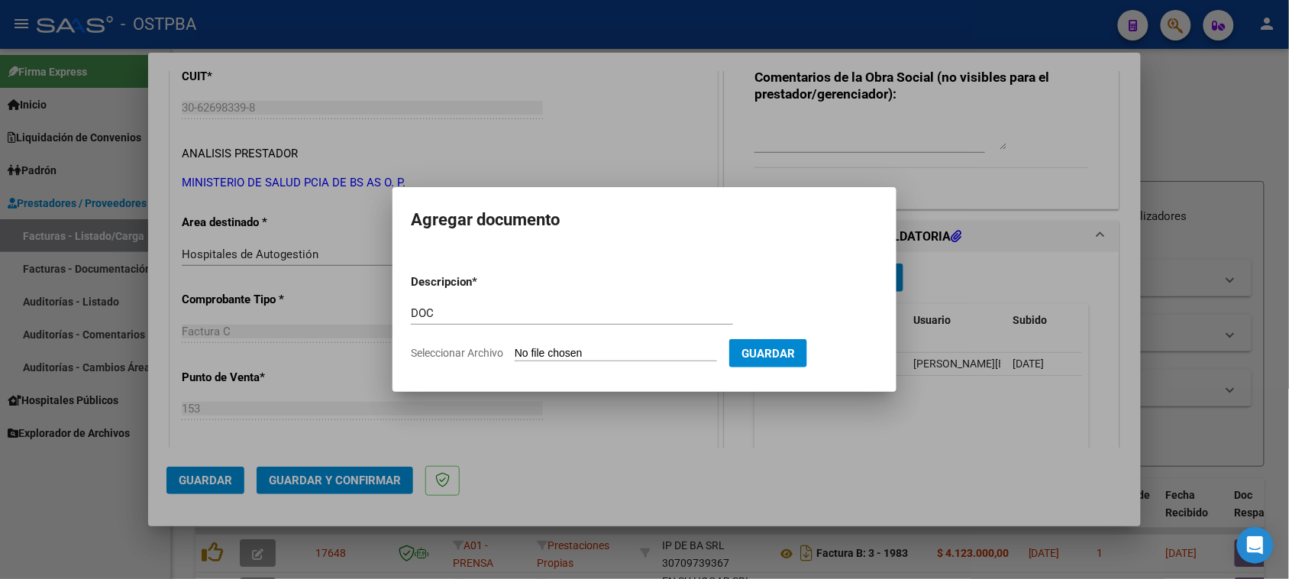
click at [515, 347] on input "Seleccionar Archivo" at bounding box center [616, 354] width 202 height 15
type input "C:\fakepath\DOC 3700.zip"
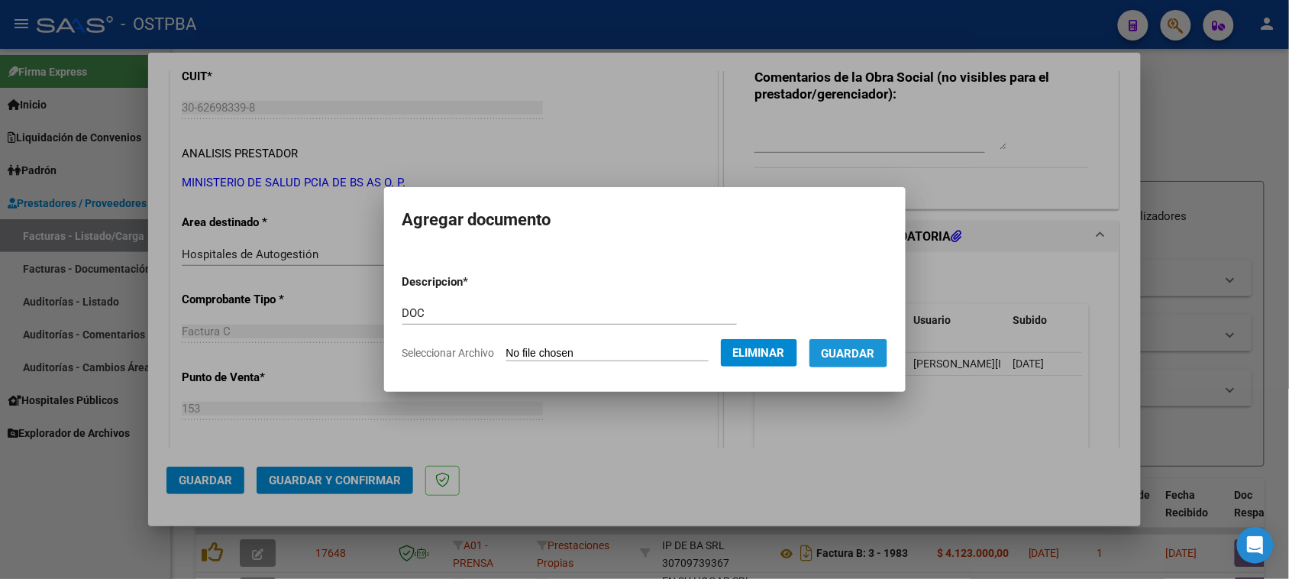
click at [871, 355] on span "Guardar" at bounding box center [848, 354] width 53 height 14
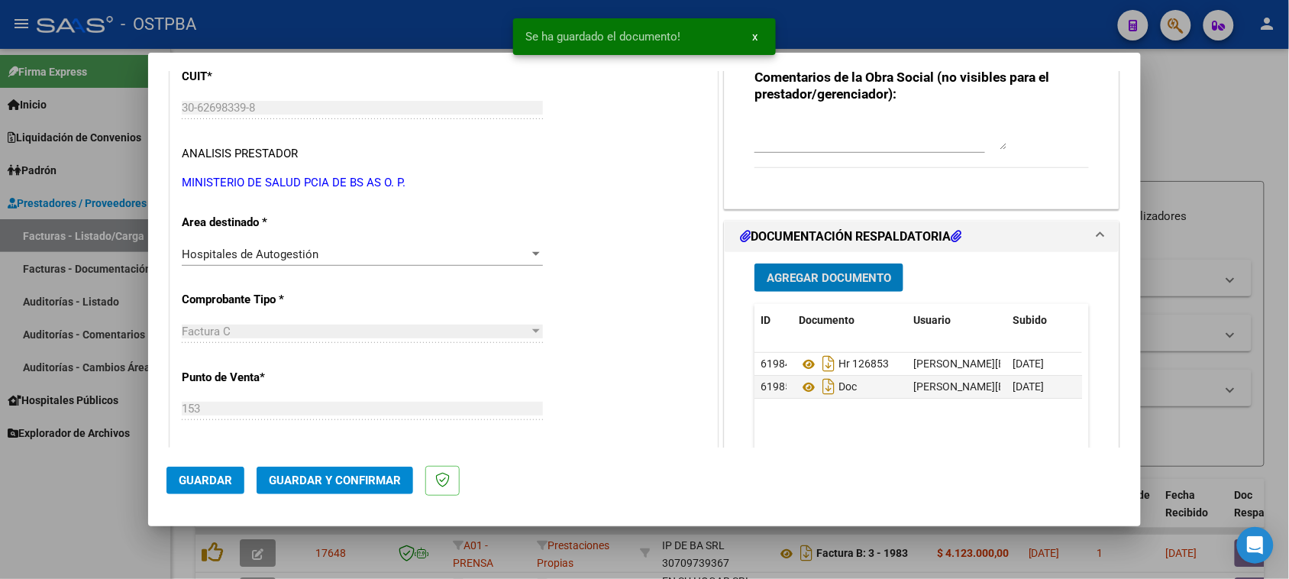
click at [389, 483] on span "Guardar y Confirmar" at bounding box center [335, 480] width 132 height 14
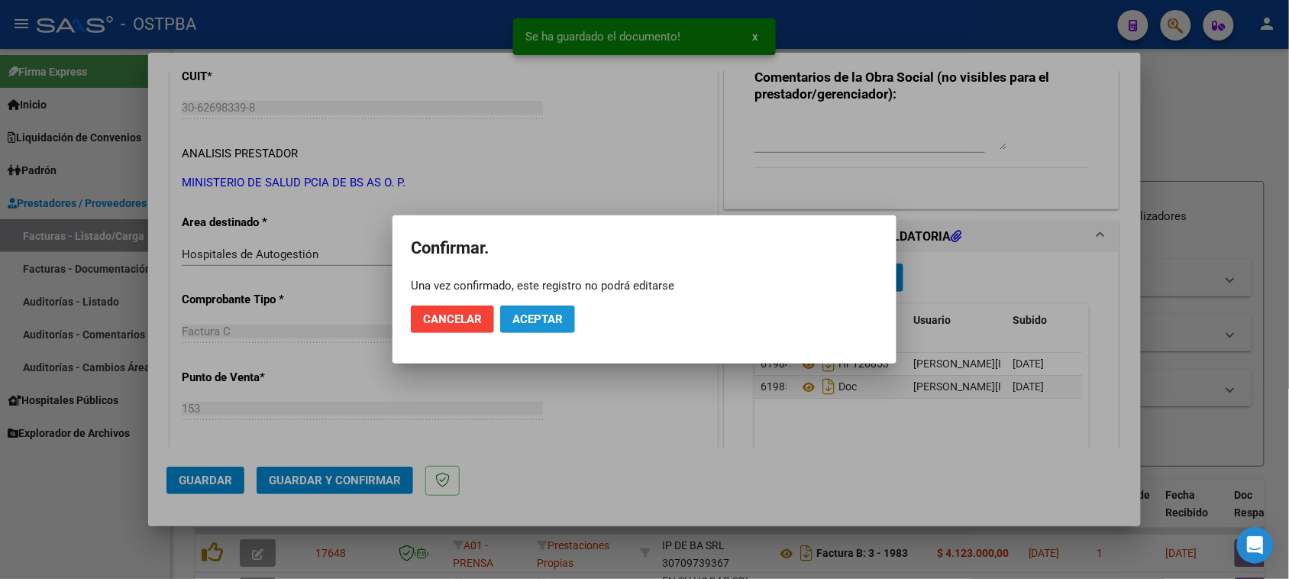
click at [566, 317] on button "Aceptar" at bounding box center [537, 318] width 75 height 27
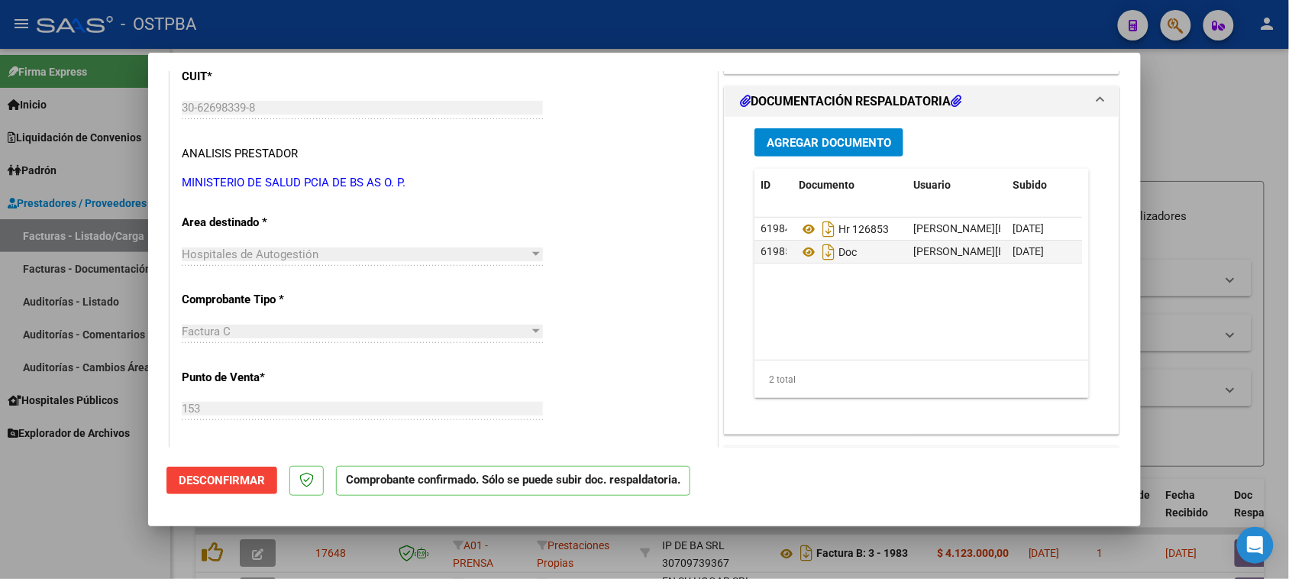
click at [73, 226] on div at bounding box center [644, 289] width 1289 height 579
type input "$ 0,00"
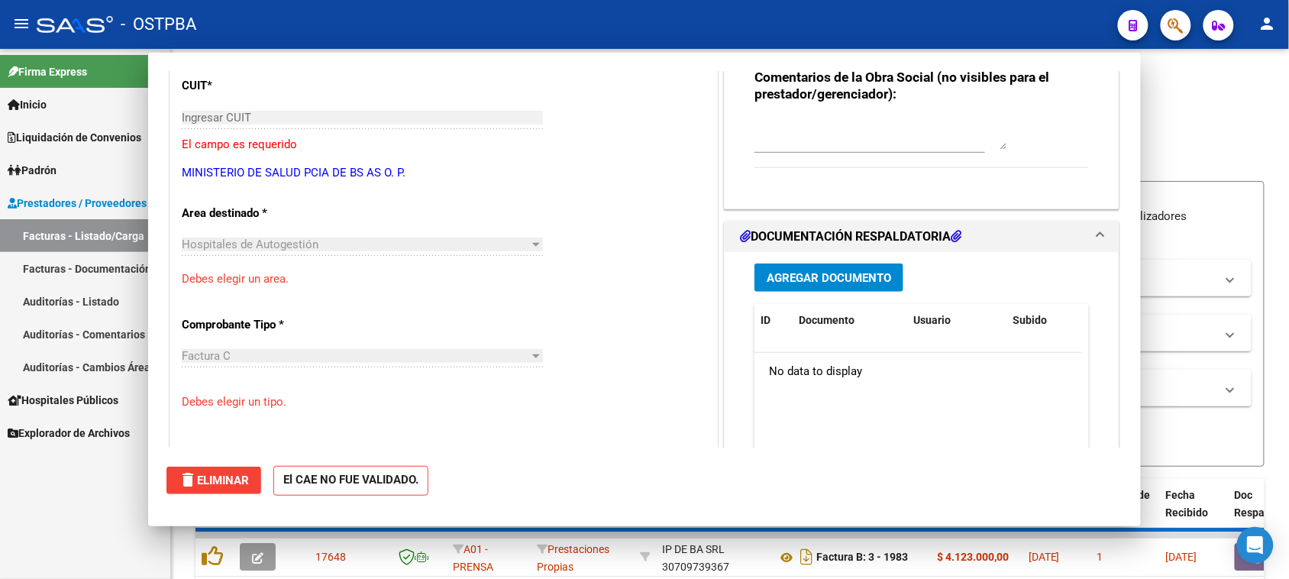
scroll to position [200, 0]
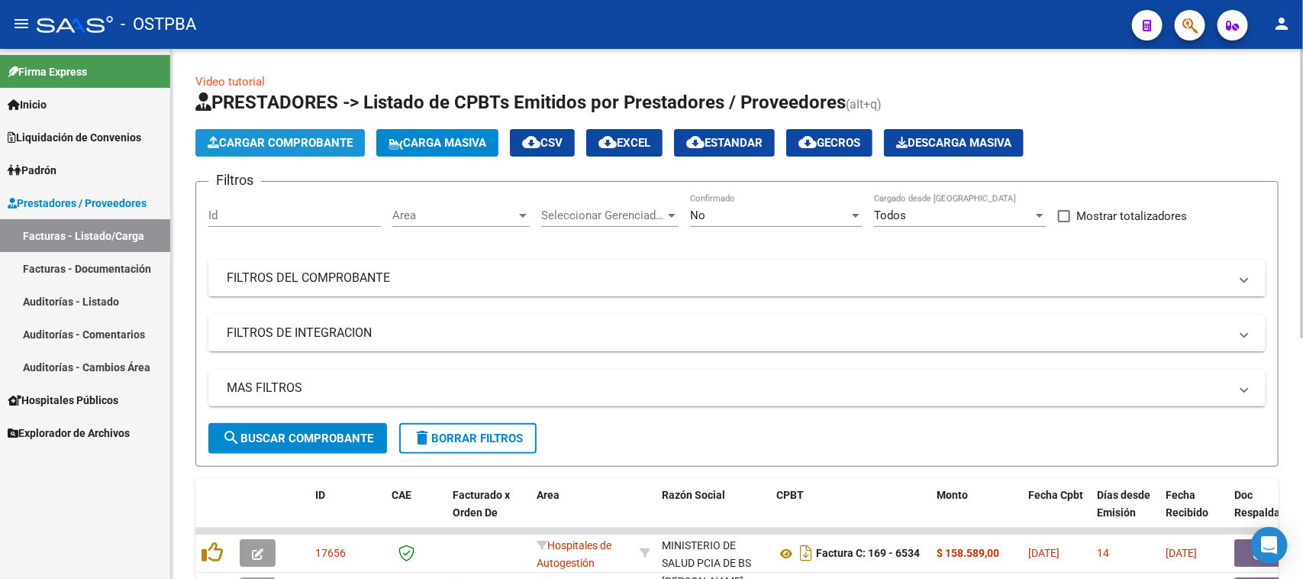
click at [345, 142] on span "Cargar Comprobante" at bounding box center [280, 143] width 145 height 14
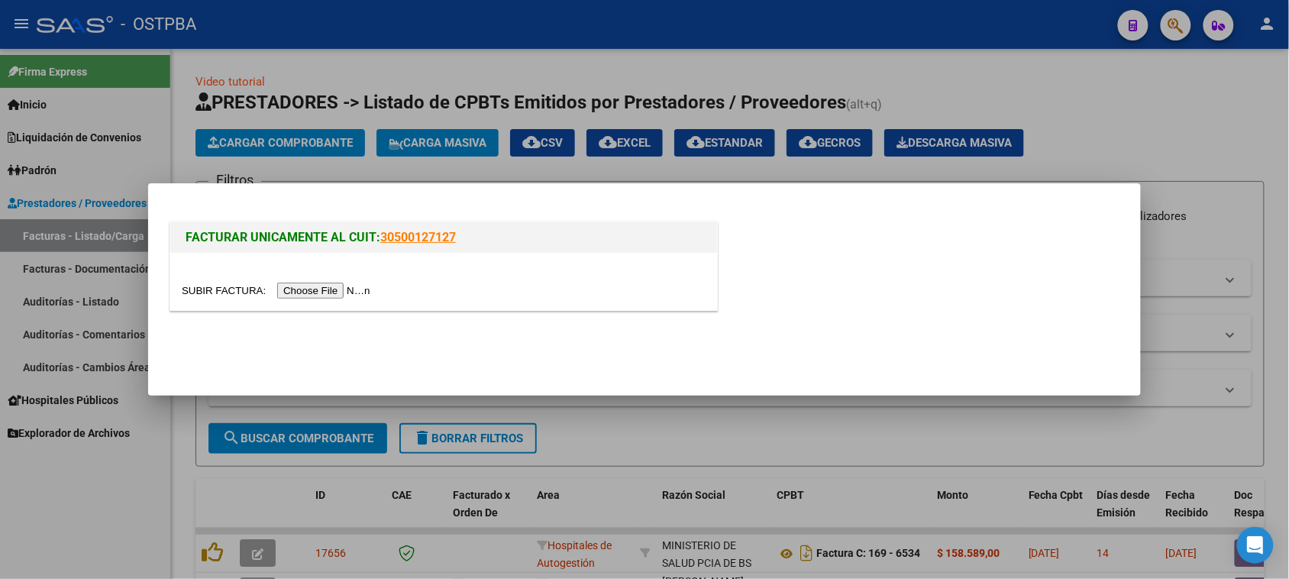
click at [330, 290] on input "file" at bounding box center [278, 291] width 193 height 16
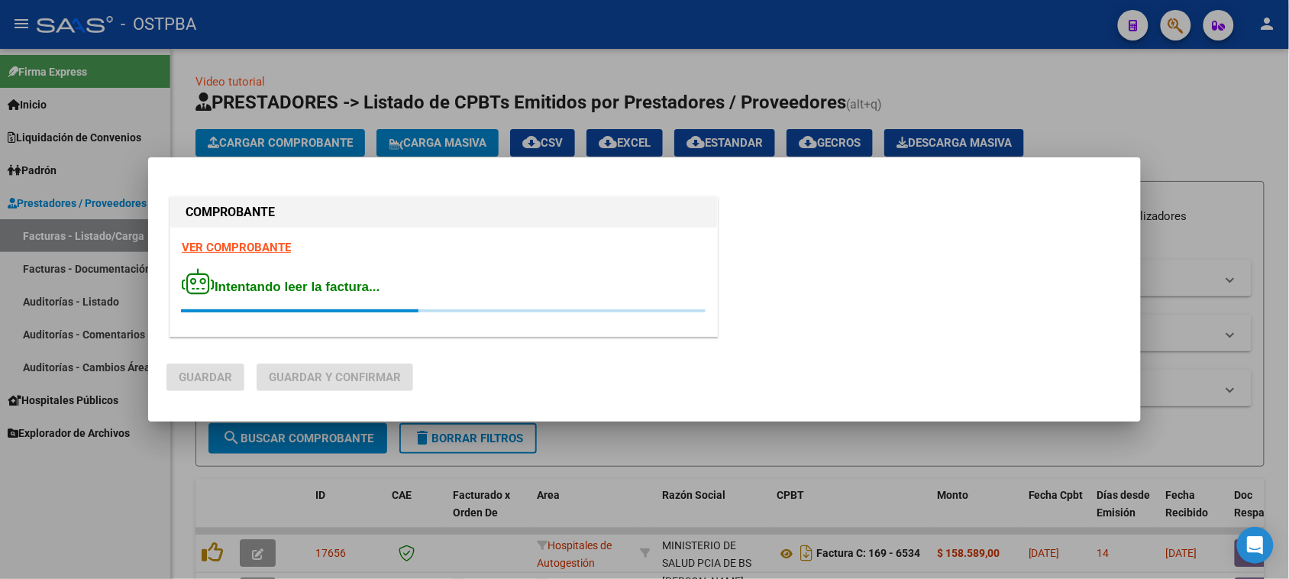
click at [273, 250] on strong "VER COMPROBANTE" at bounding box center [236, 248] width 109 height 14
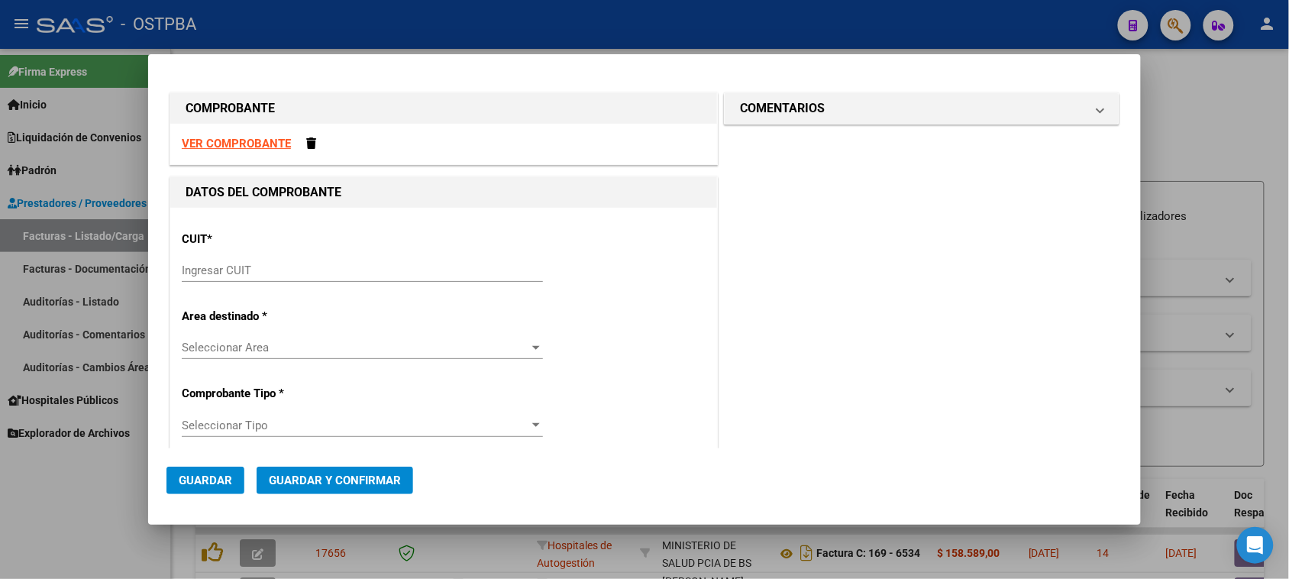
click at [325, 260] on div "Ingresar CUIT" at bounding box center [362, 270] width 361 height 23
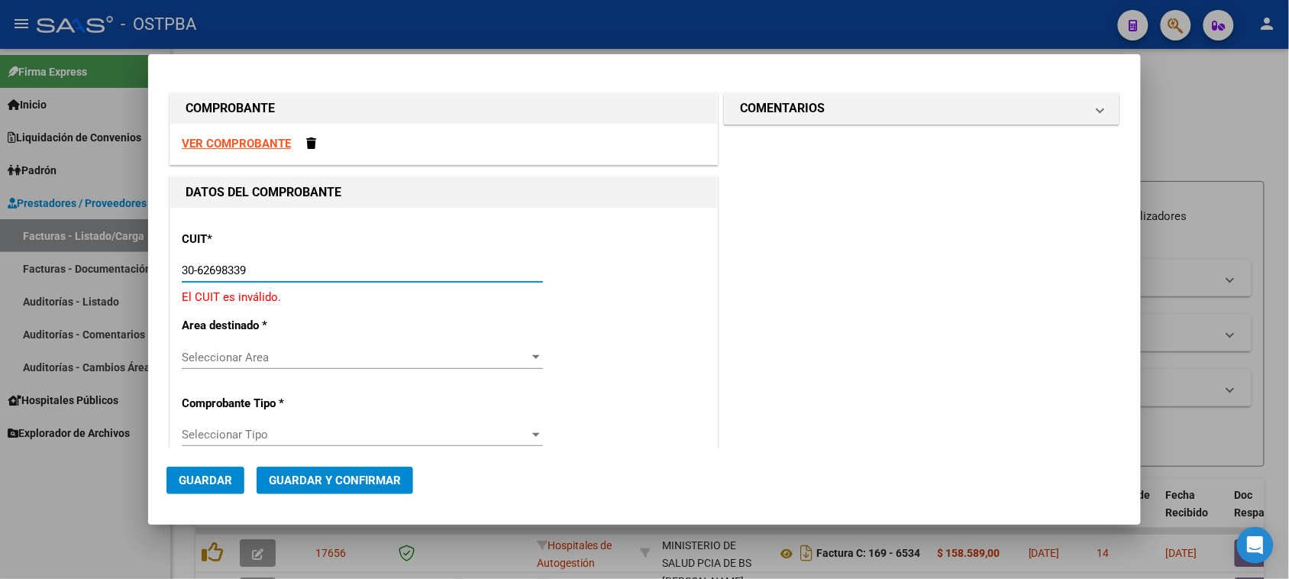
type input "30-62698339-8"
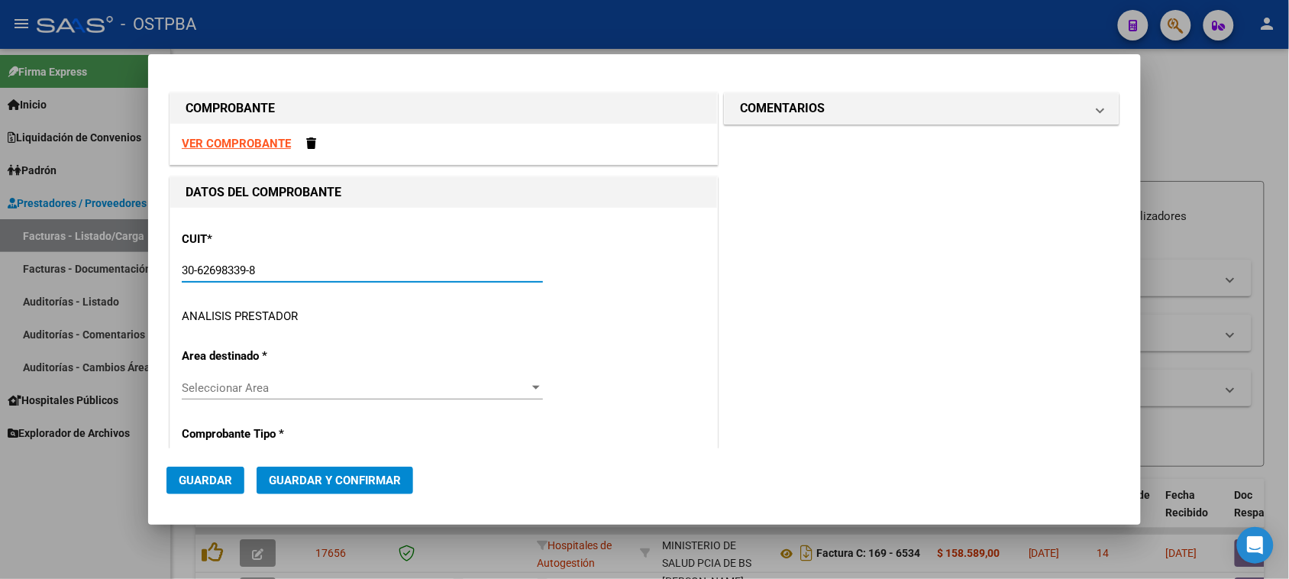
type input "153"
type input "30-62698339-8"
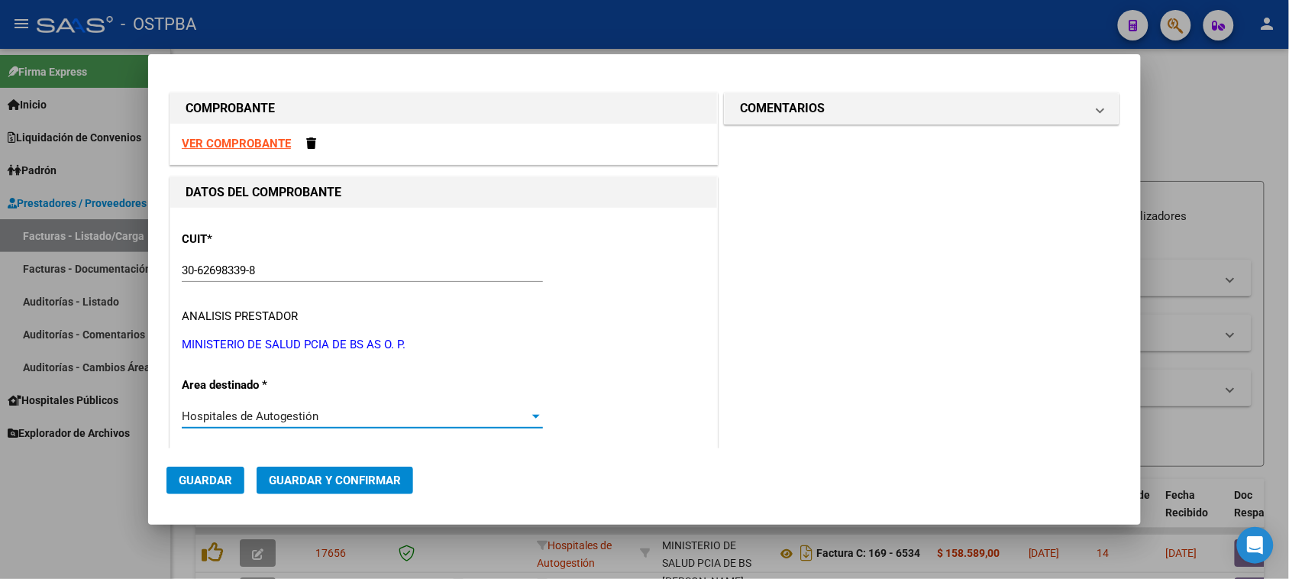
scroll to position [234, 0]
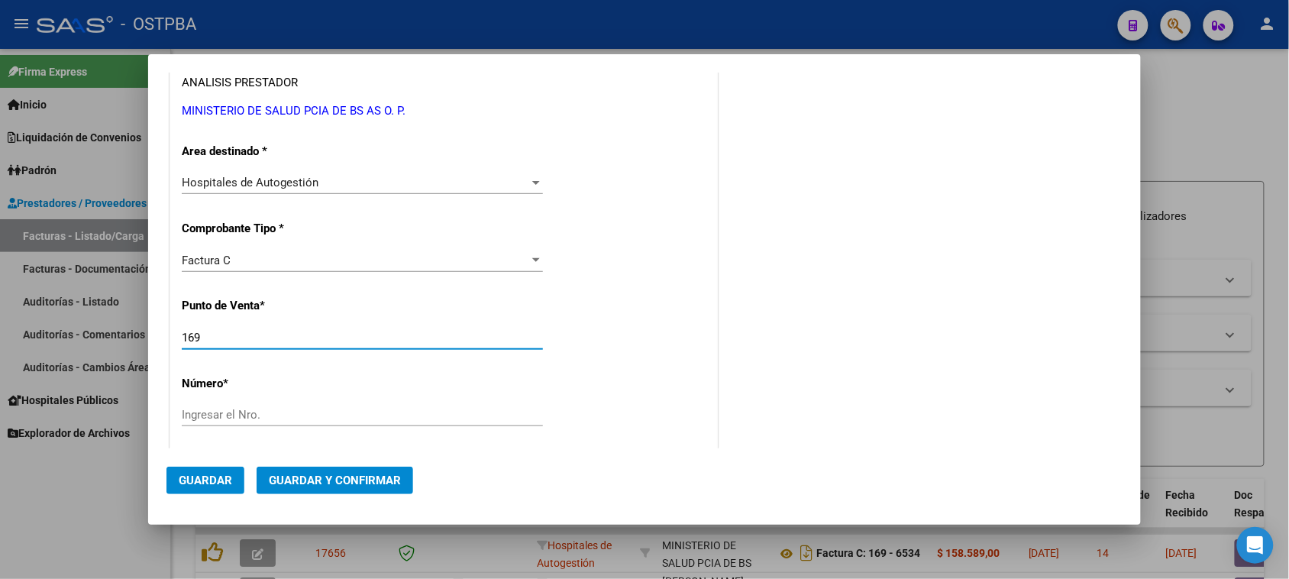
type input "169"
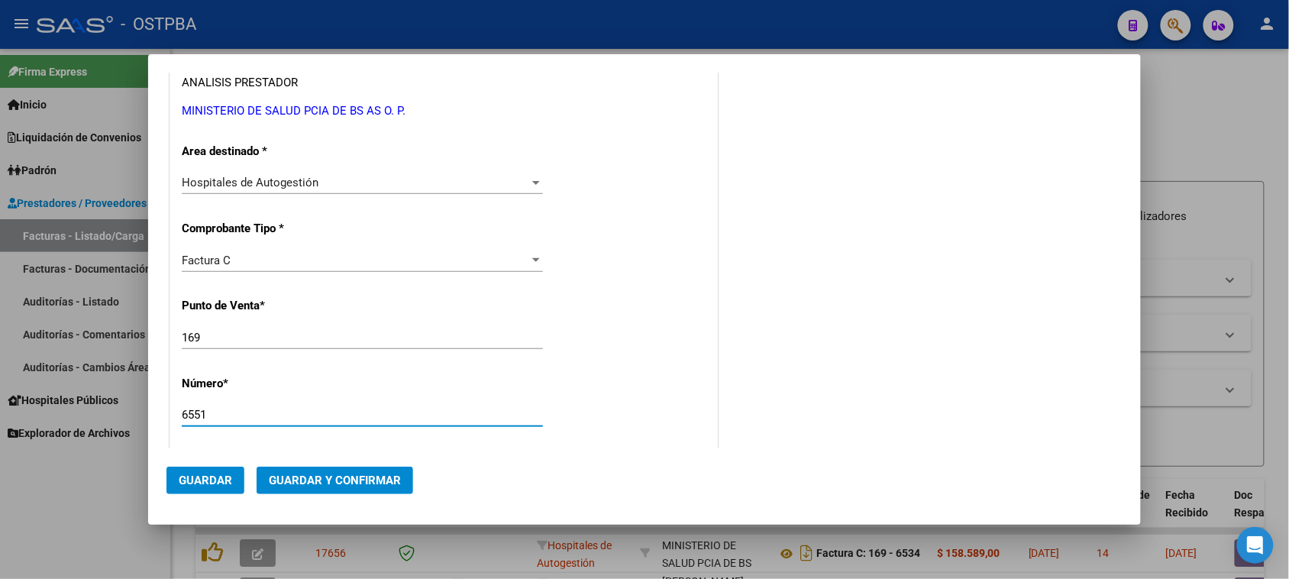
type input "6551"
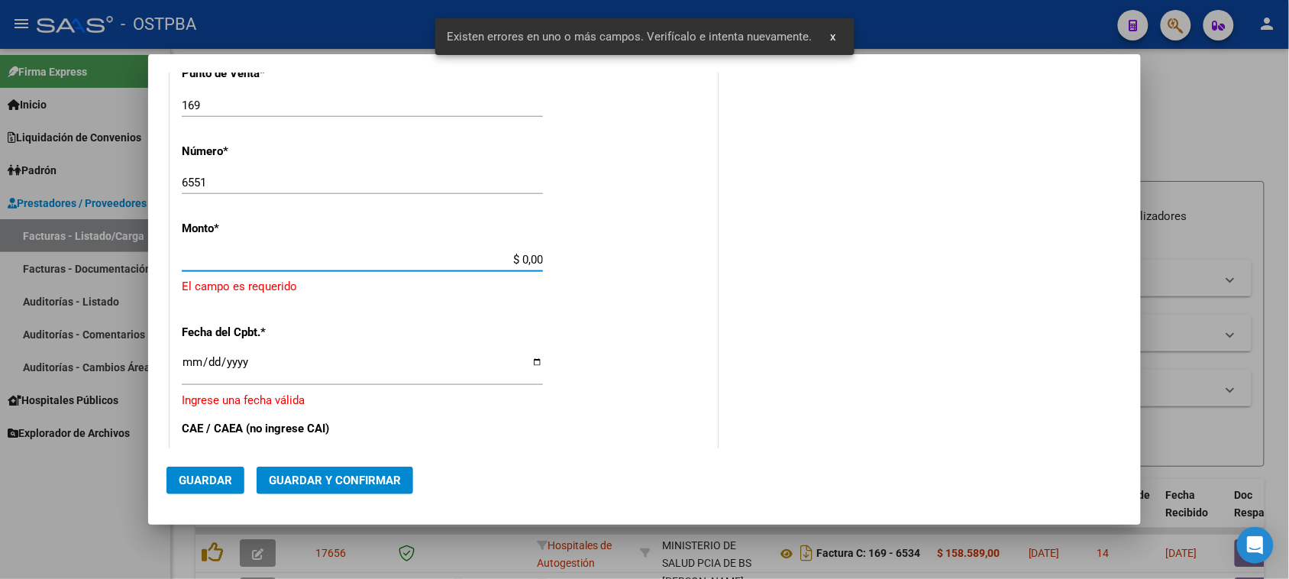
scroll to position [458, 0]
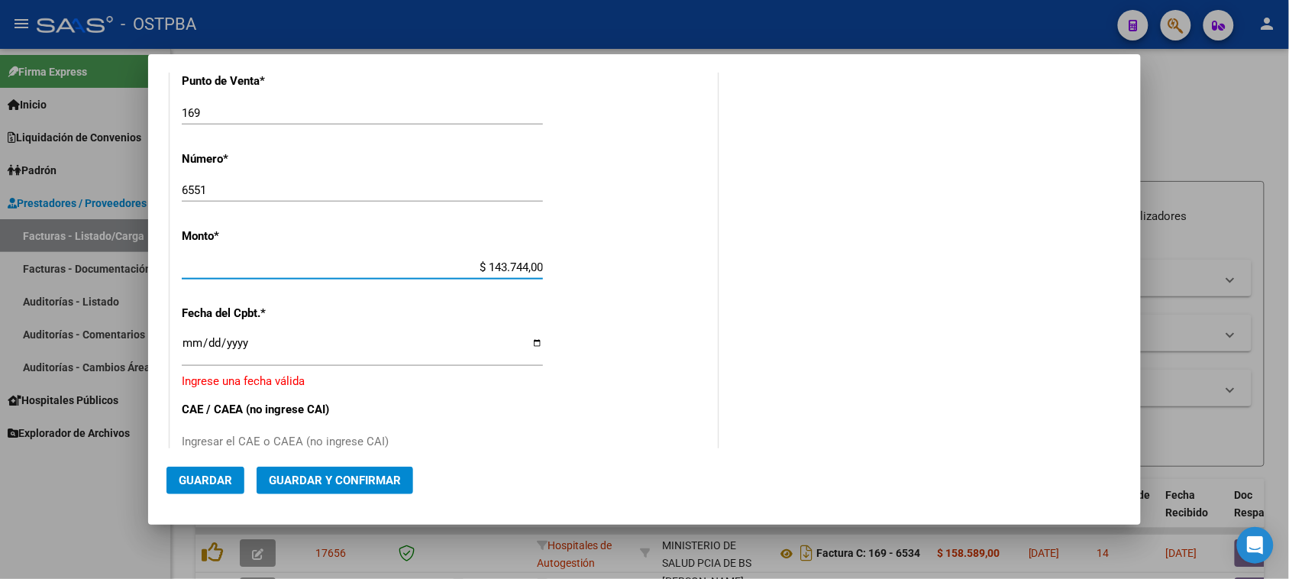
type input "$ 1.437.440,00"
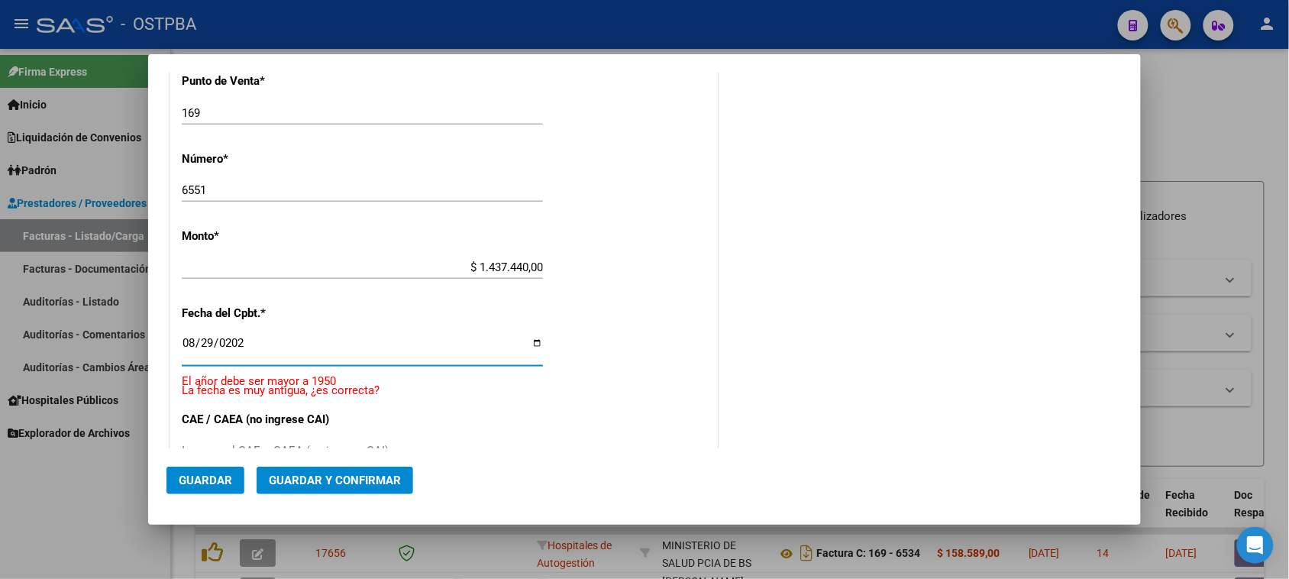
type input "[DATE]"
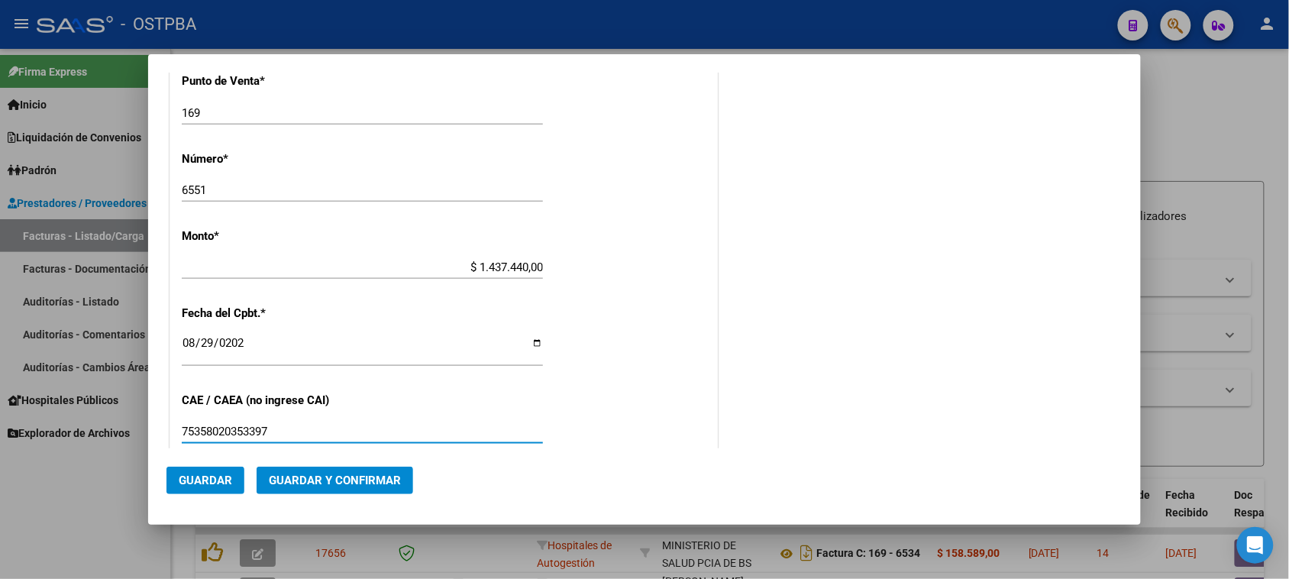
type input "75358020353397"
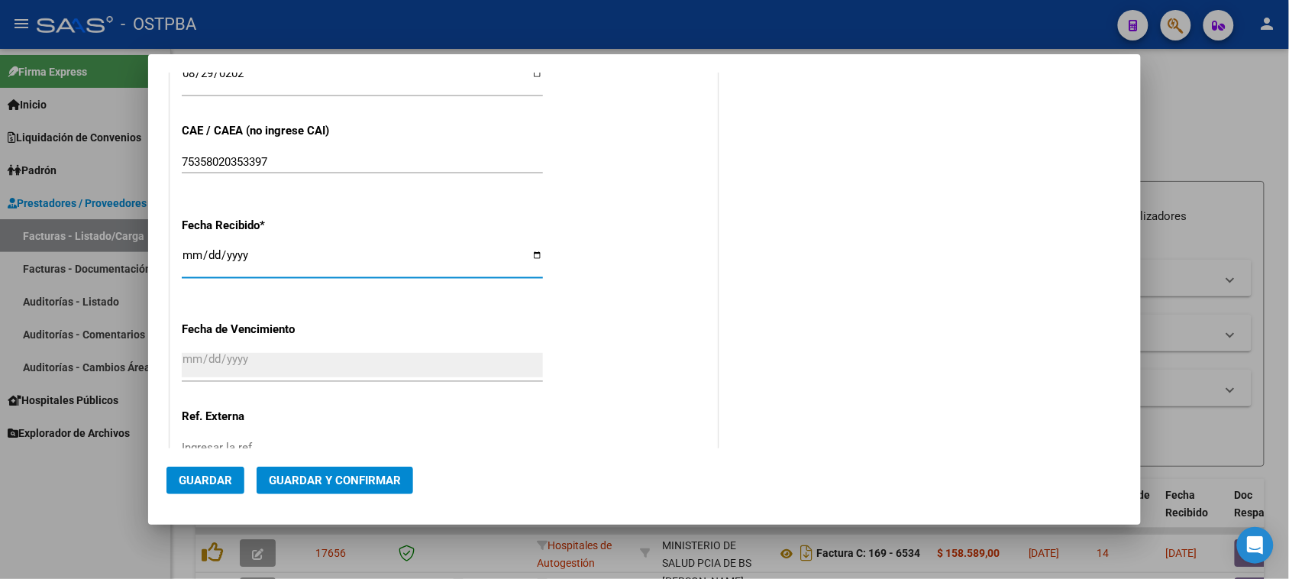
type input "[DATE]"
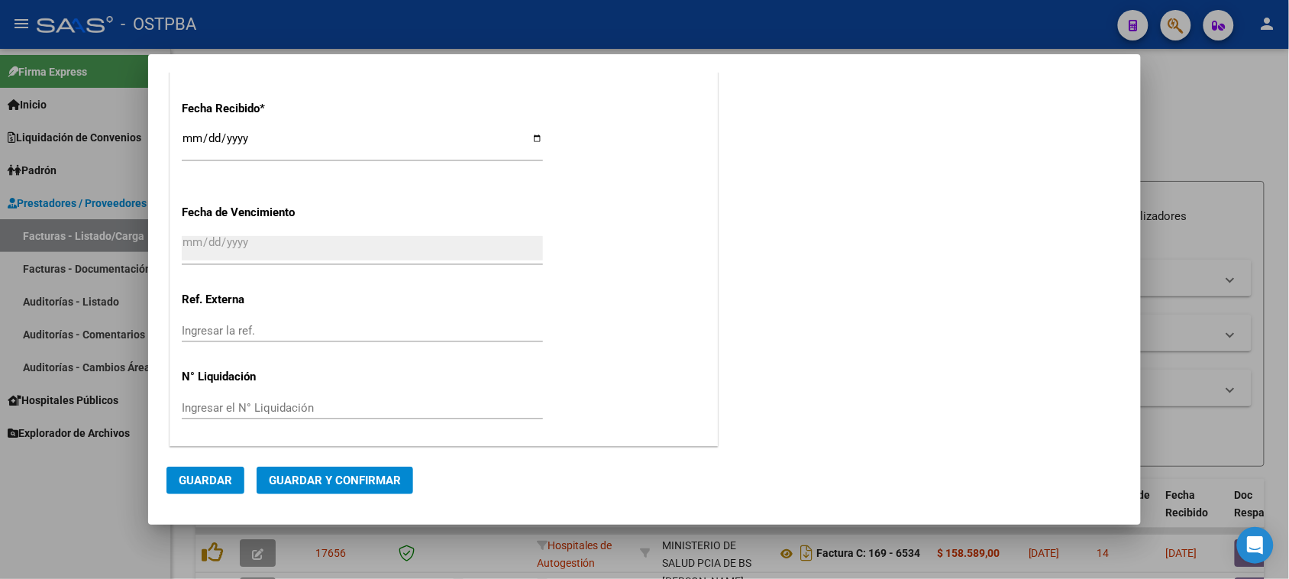
scroll to position [0, 0]
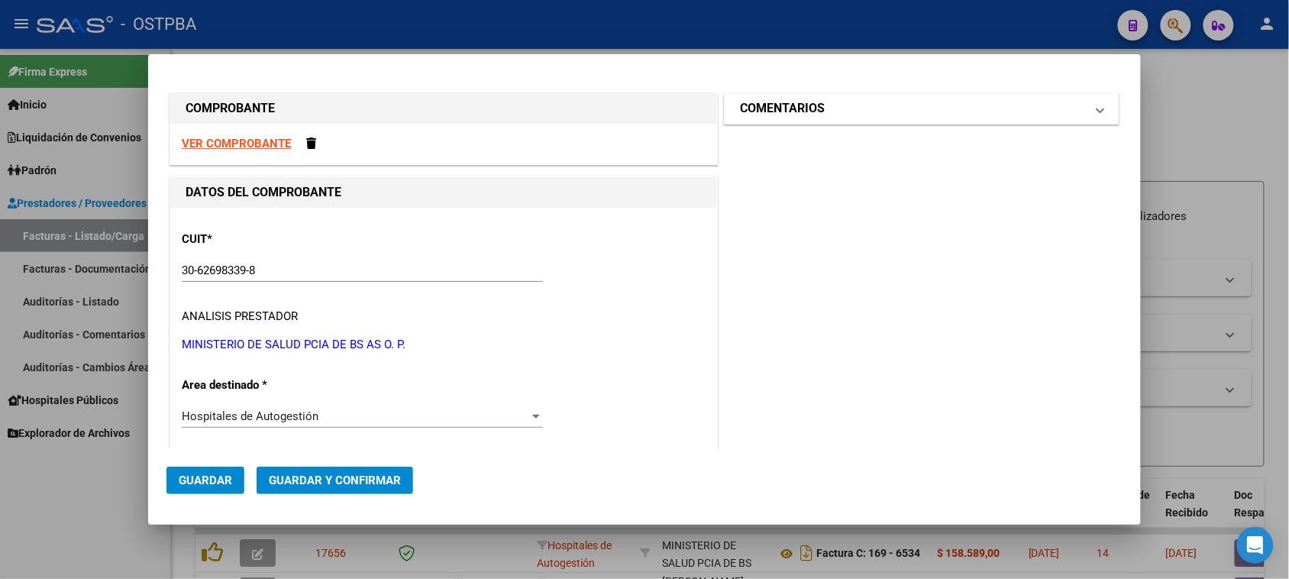
click at [812, 118] on mat-expansion-panel-header "COMENTARIOS" at bounding box center [922, 108] width 394 height 31
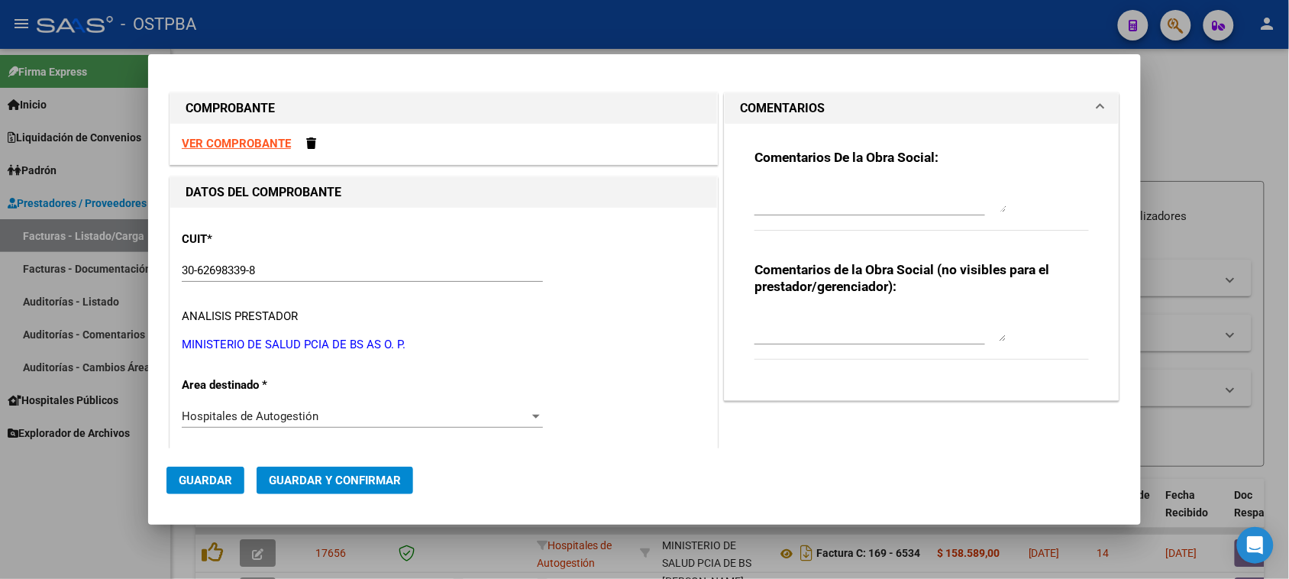
click at [803, 207] on textarea at bounding box center [880, 197] width 252 height 31
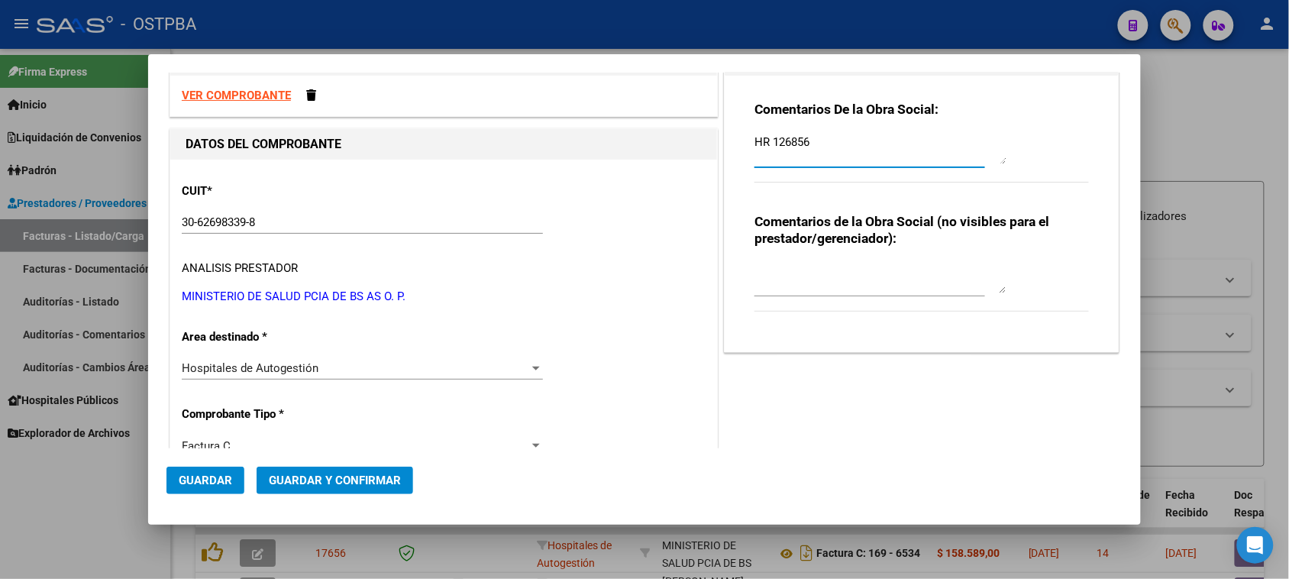
scroll to position [95, 0]
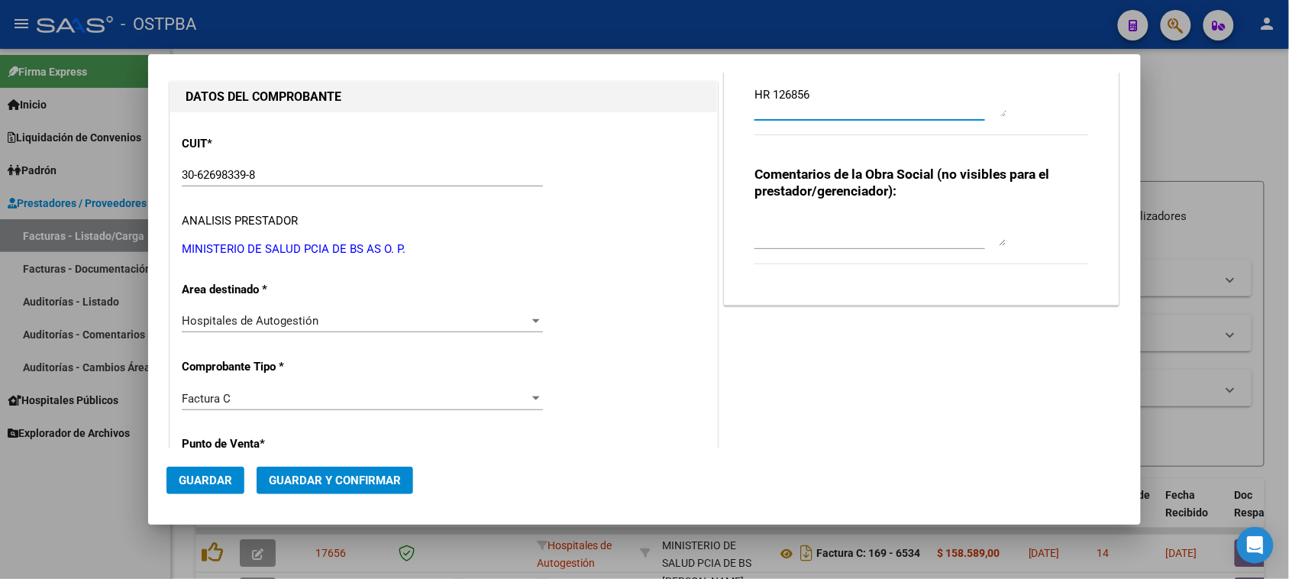
type textarea "HR 126856"
click at [218, 486] on span "Guardar" at bounding box center [205, 480] width 53 height 14
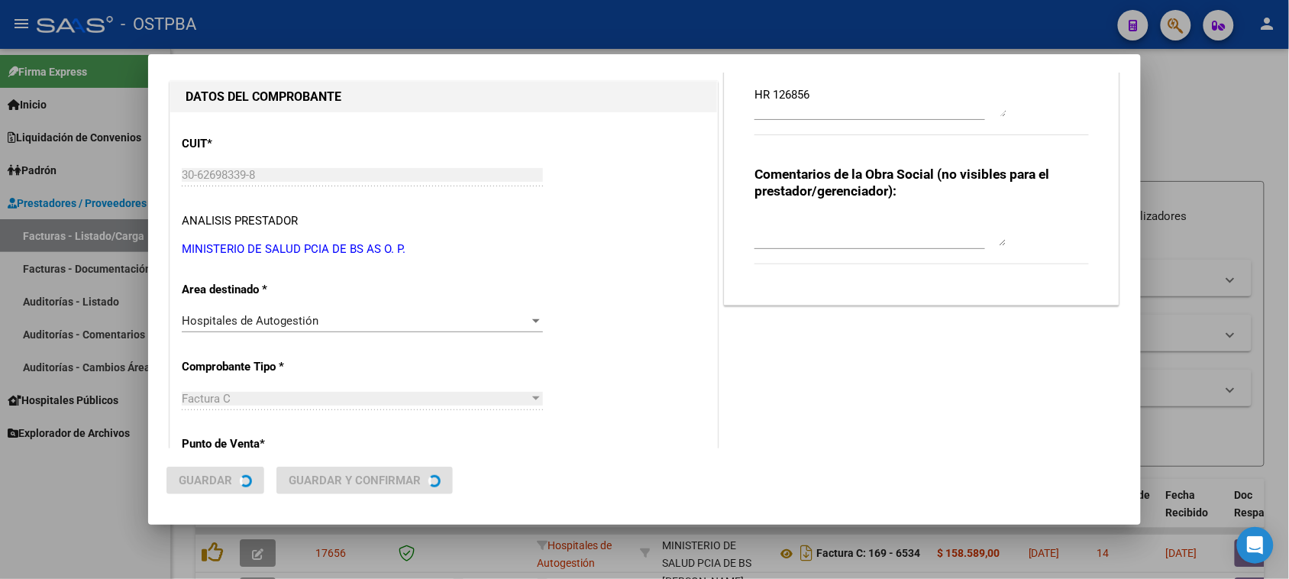
scroll to position [0, 0]
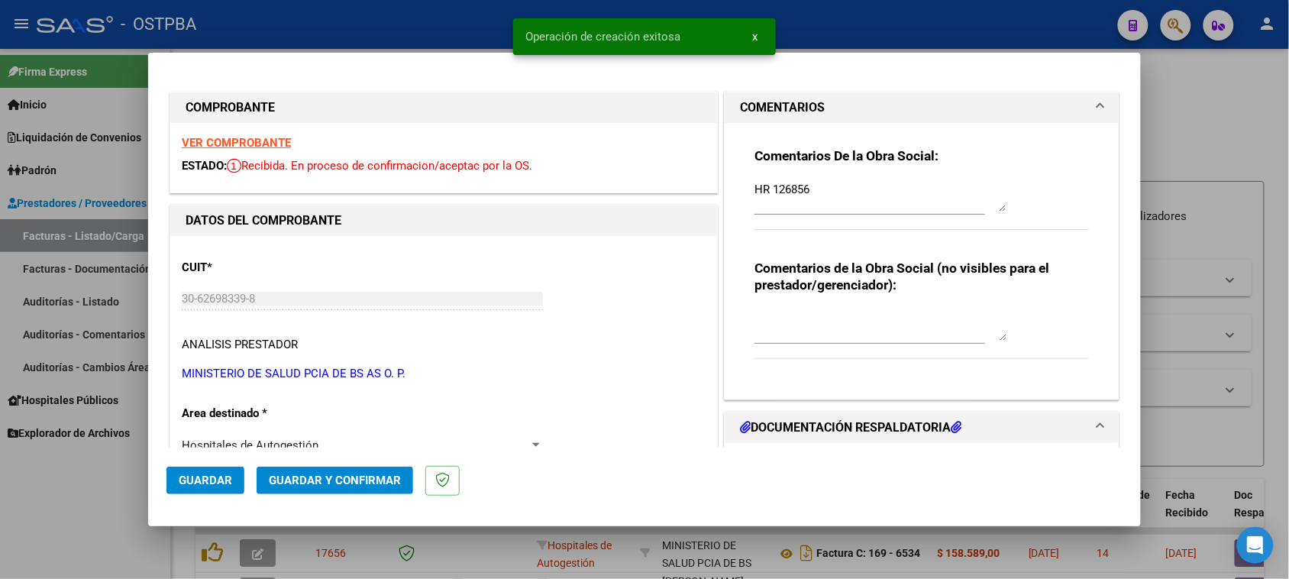
type input "[DATE]"
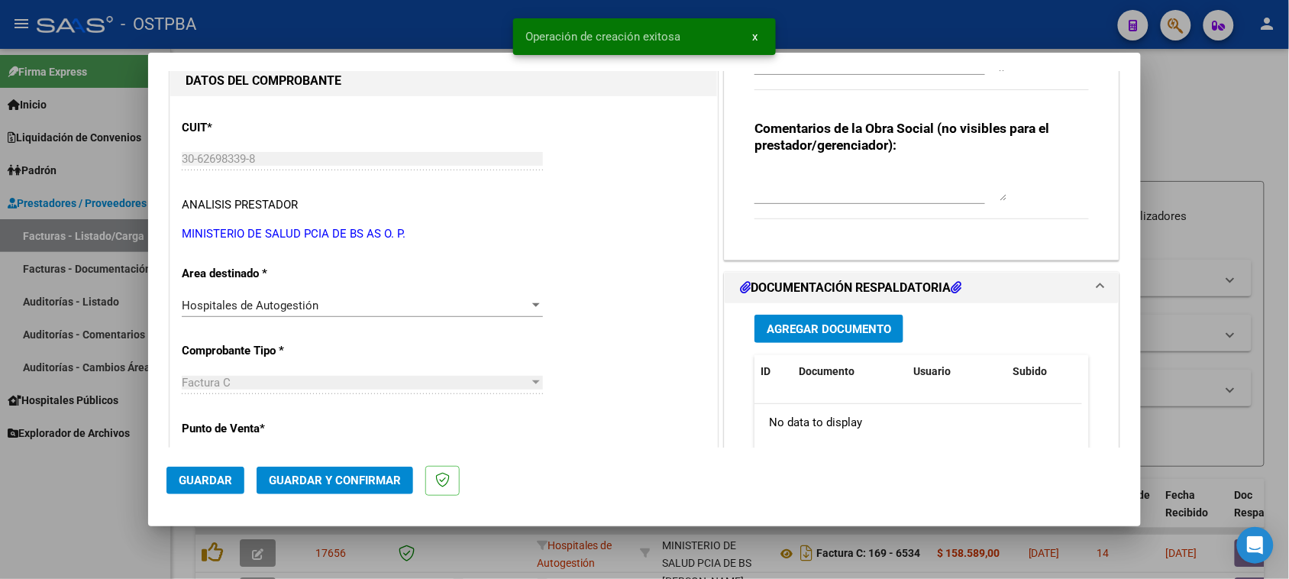
scroll to position [191, 0]
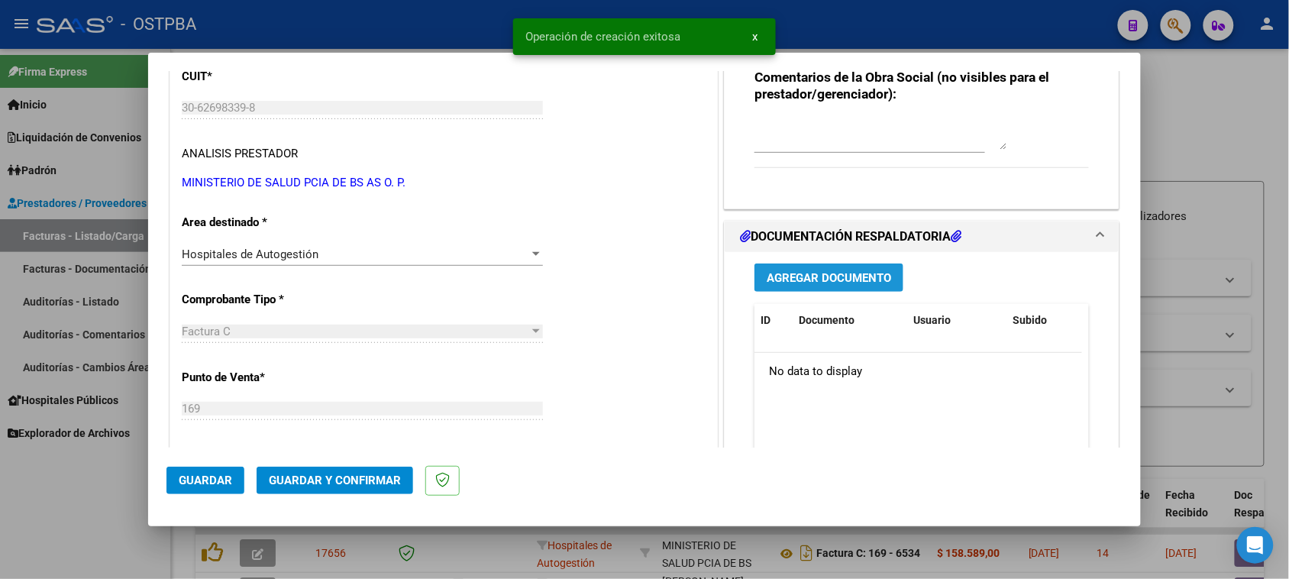
click at [825, 280] on span "Agregar Documento" at bounding box center [829, 278] width 124 height 14
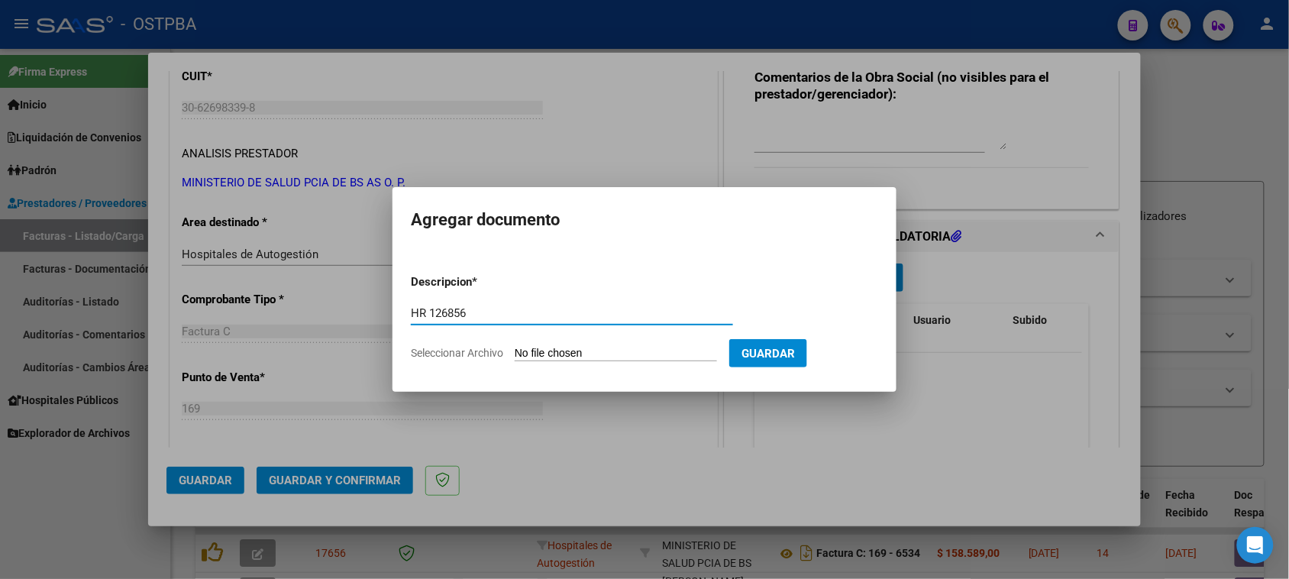
type input "HR 126856"
click at [515, 347] on input "Seleccionar Archivo" at bounding box center [616, 354] width 202 height 15
type input "C:\fakepath\HR 126856.pdf"
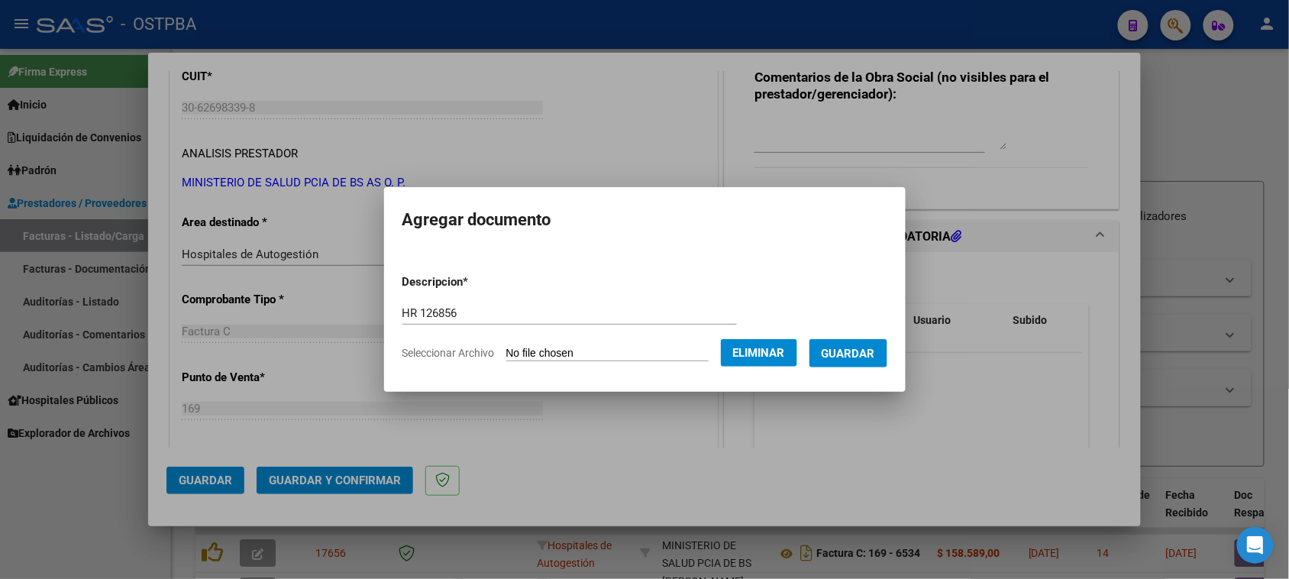
click at [871, 356] on span "Guardar" at bounding box center [848, 354] width 53 height 14
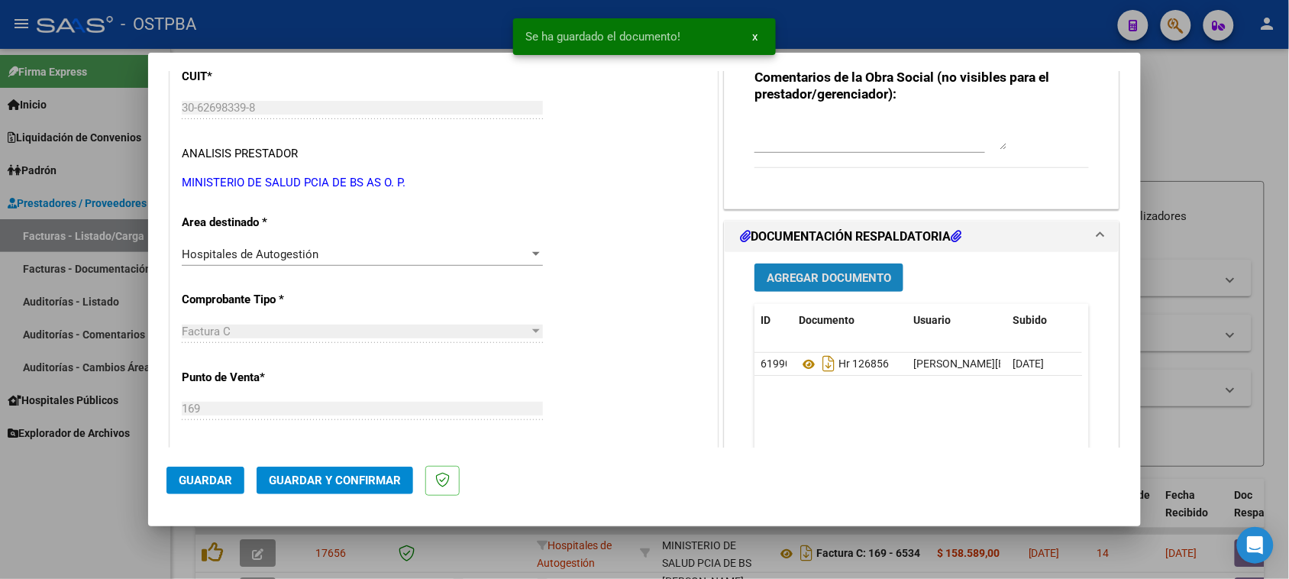
click at [822, 280] on span "Agregar Documento" at bounding box center [829, 278] width 124 height 14
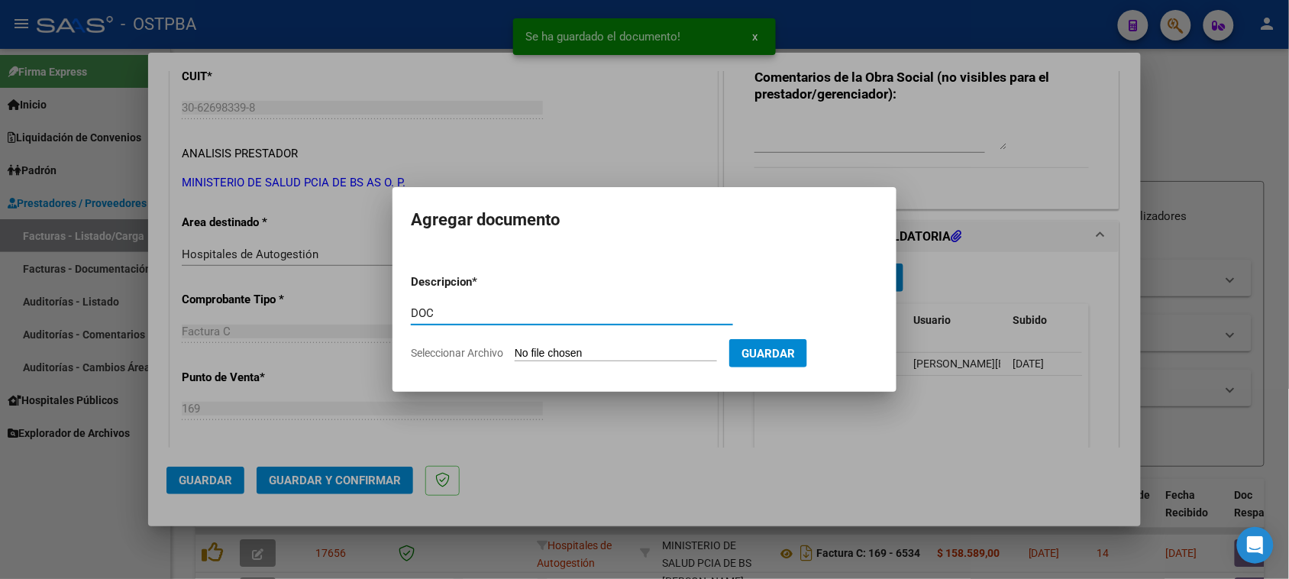
type input "DOC"
click at [515, 347] on input "Seleccionar Archivo" at bounding box center [616, 354] width 202 height 15
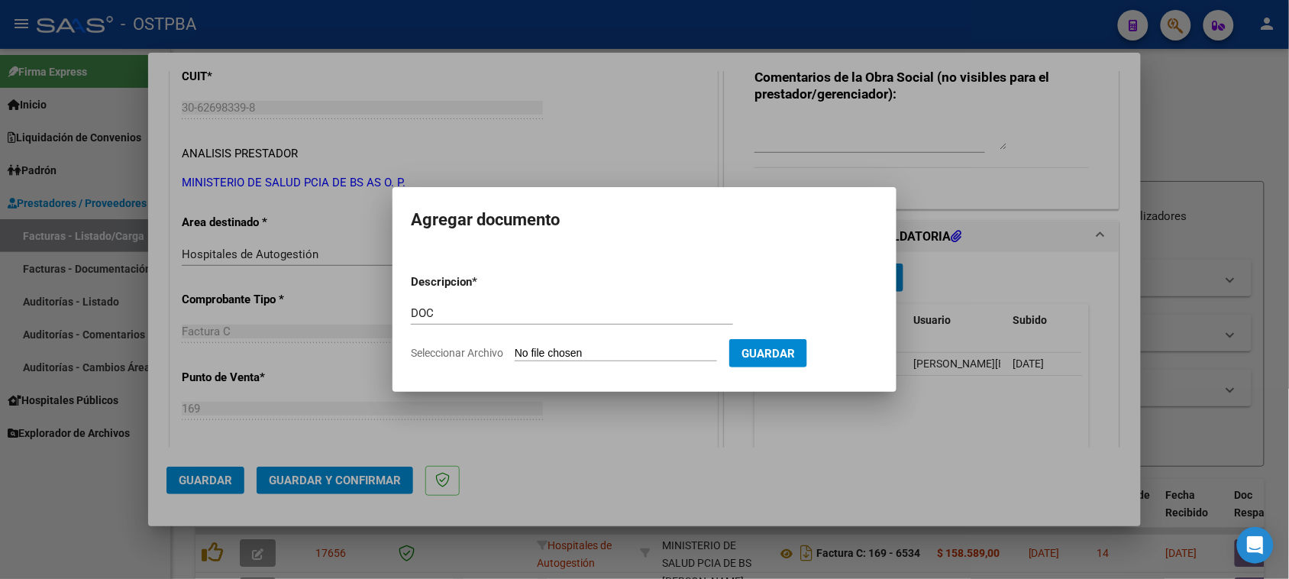
type input "C:\fakepath\DOC 6551.zip"
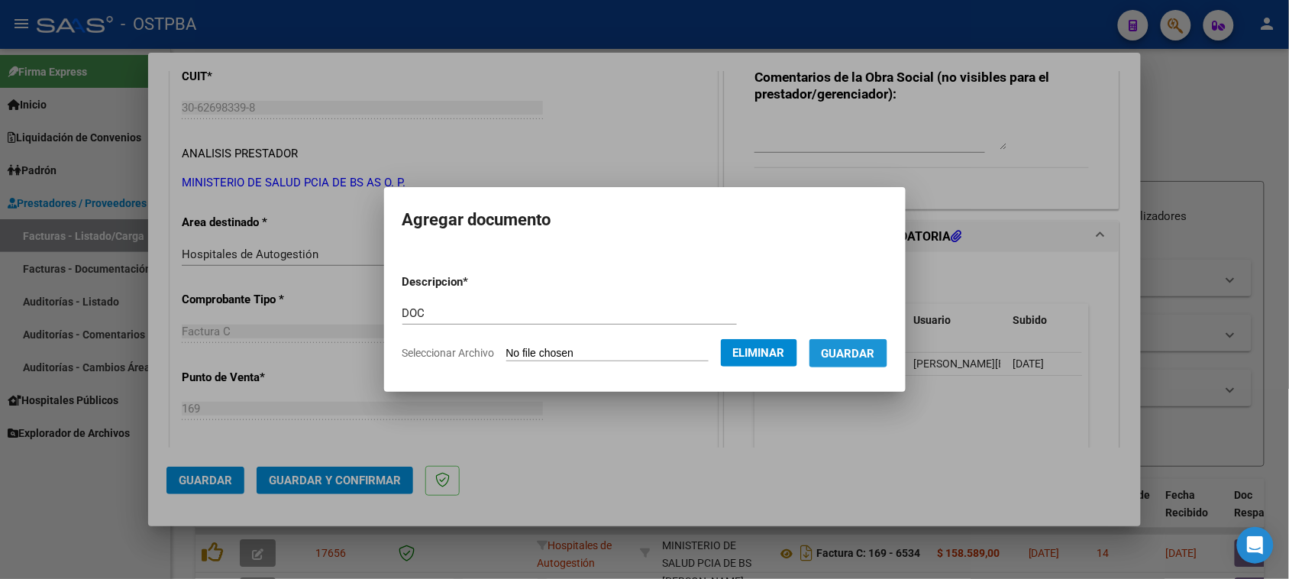
click at [875, 352] on span "Guardar" at bounding box center [848, 354] width 53 height 14
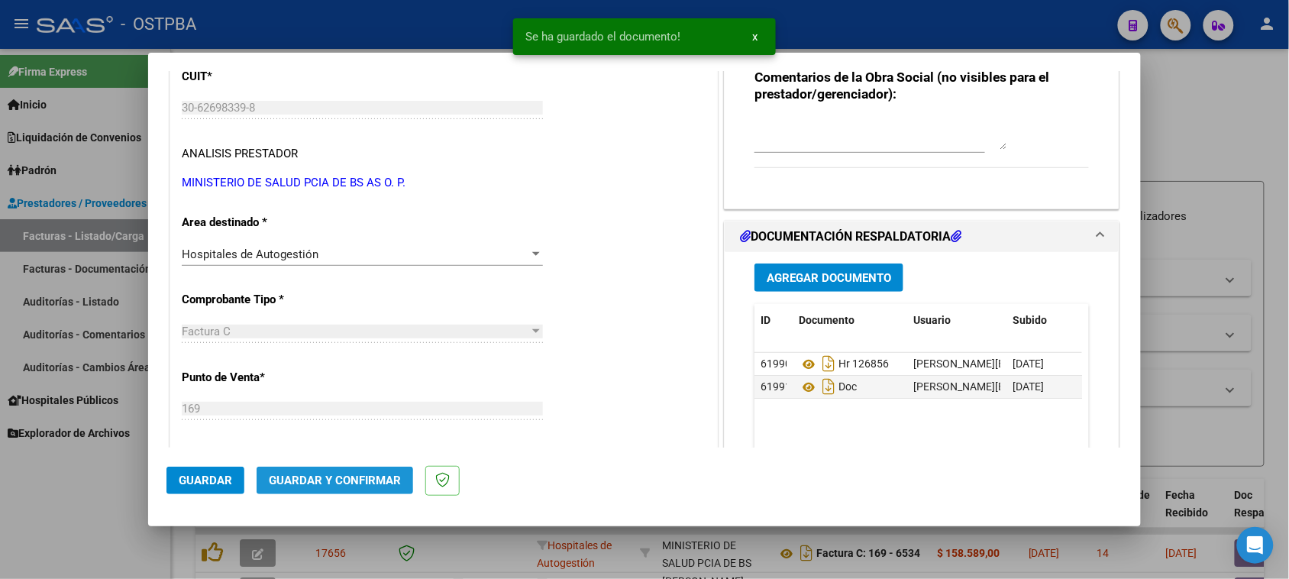
click at [333, 482] on span "Guardar y Confirmar" at bounding box center [335, 480] width 132 height 14
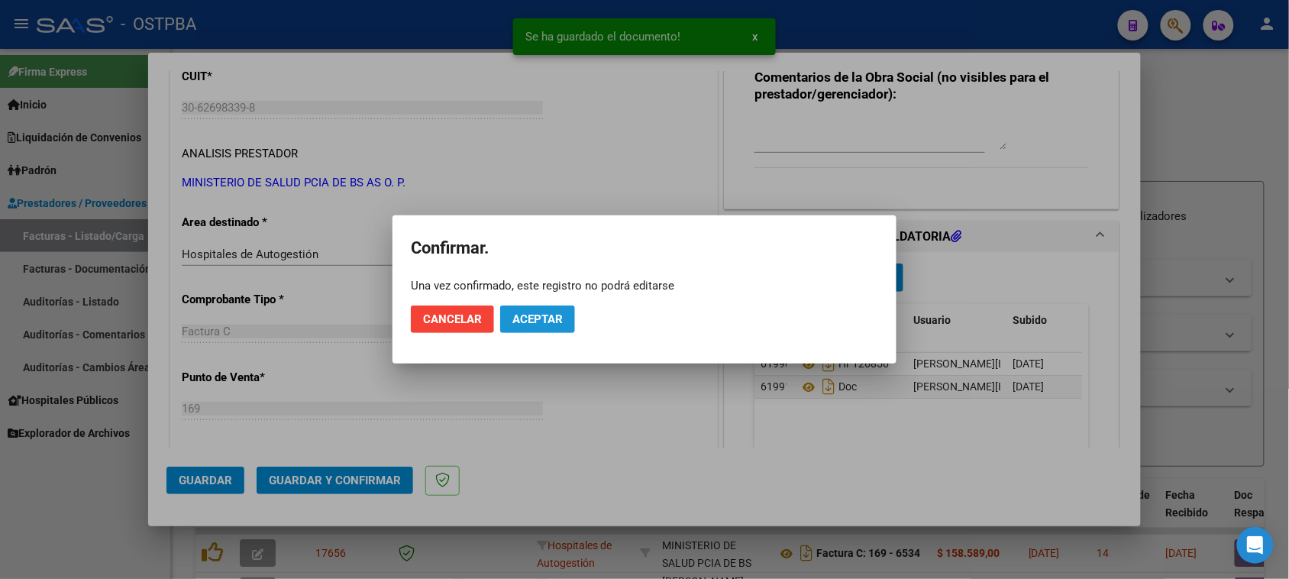
click at [541, 322] on span "Aceptar" at bounding box center [537, 319] width 50 height 14
